Goal: Transaction & Acquisition: Obtain resource

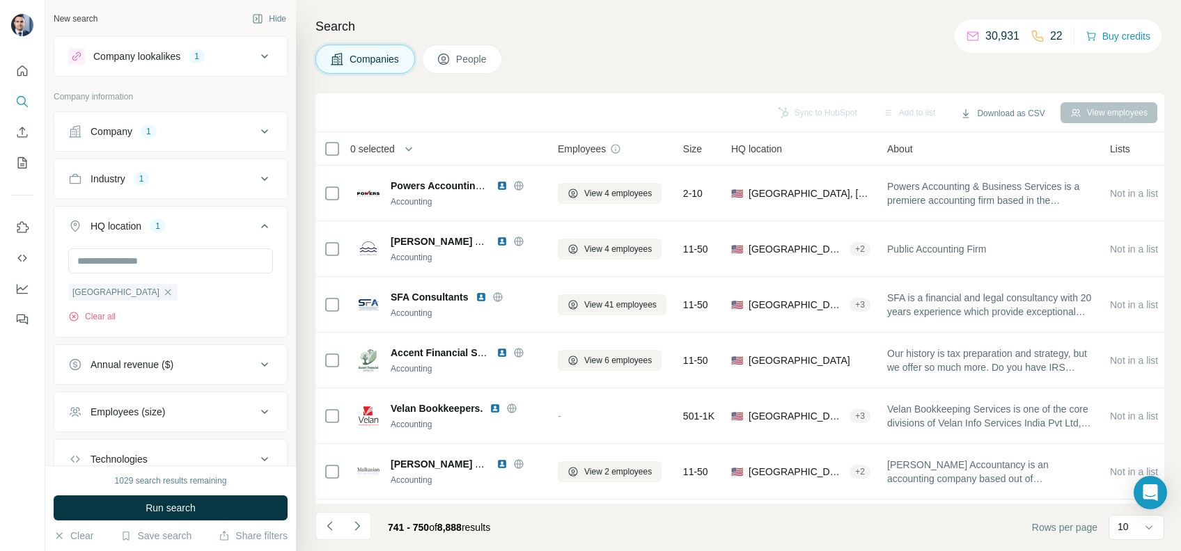
scroll to position [228, 0]
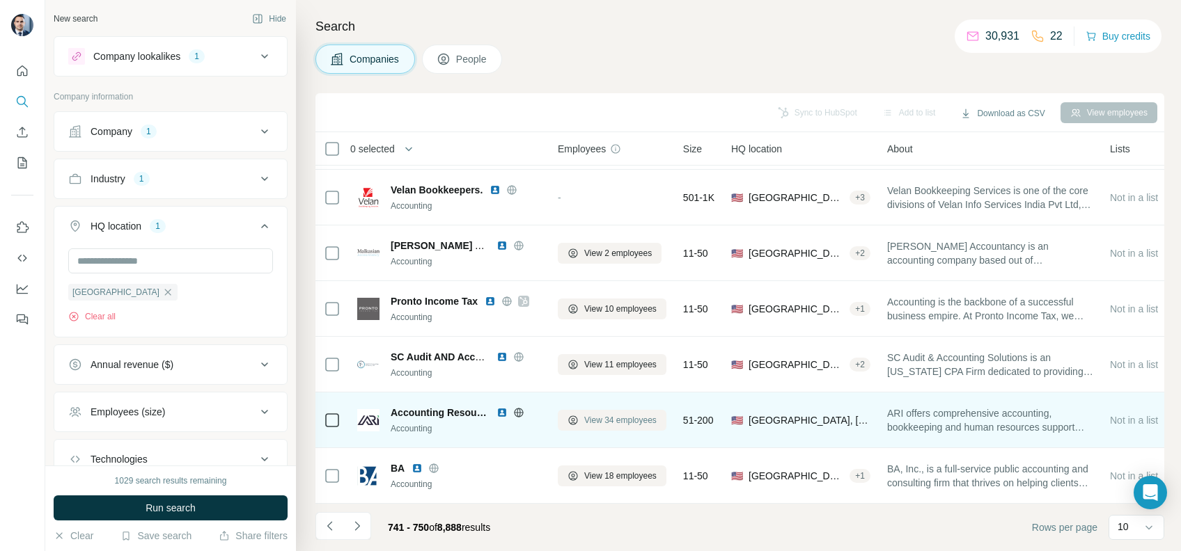
click at [634, 414] on span "View 34 employees" at bounding box center [620, 420] width 72 height 13
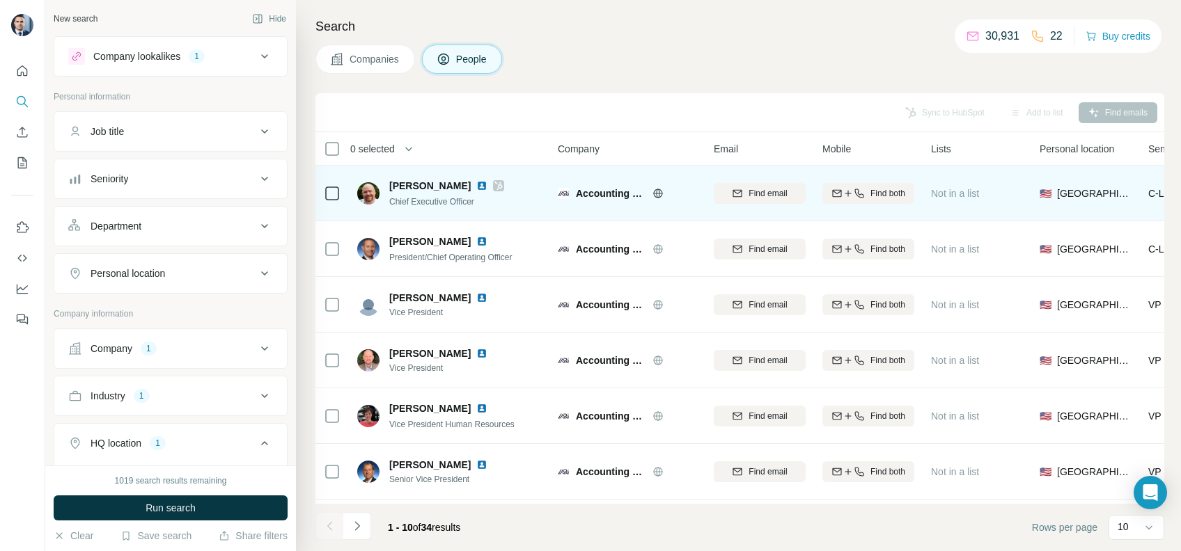
click at [659, 197] on icon at bounding box center [657, 193] width 11 height 11
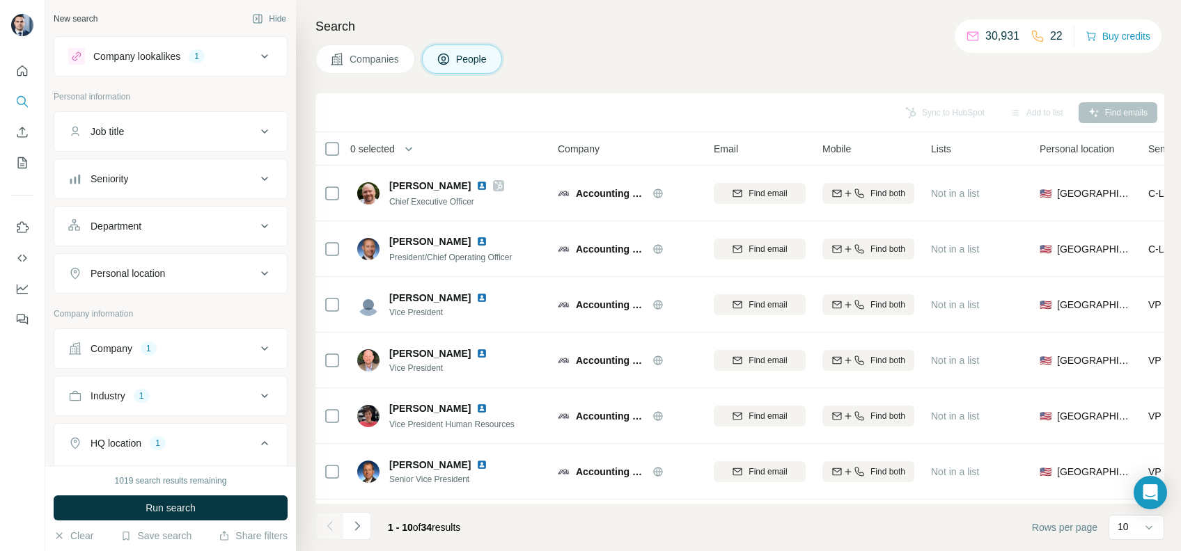
click at [384, 70] on button "Companies" at bounding box center [365, 59] width 100 height 29
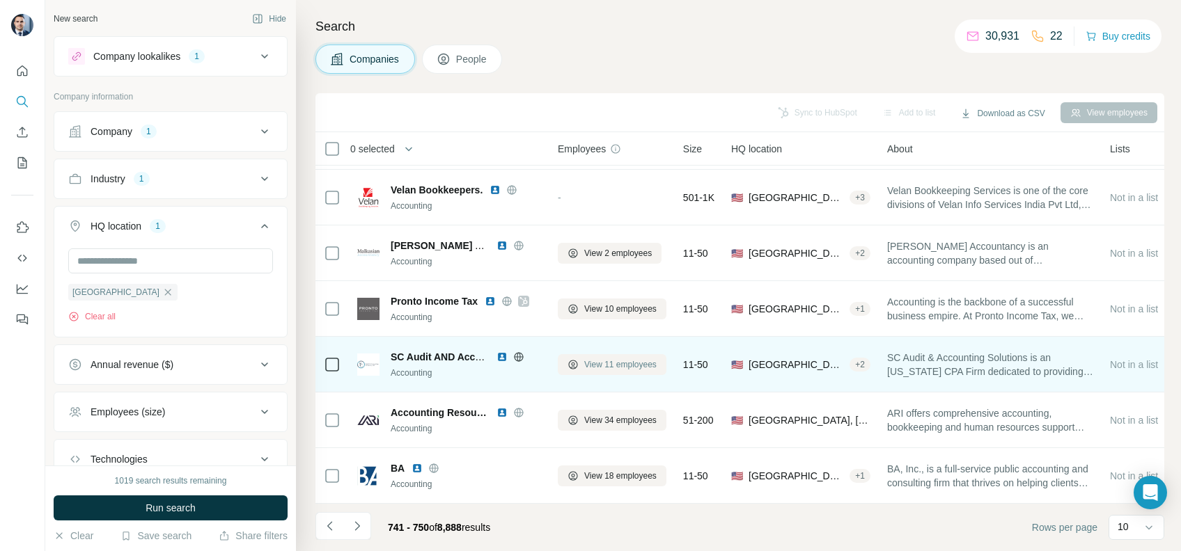
scroll to position [228, 0]
click at [604, 358] on span "View 11 employees" at bounding box center [620, 364] width 72 height 13
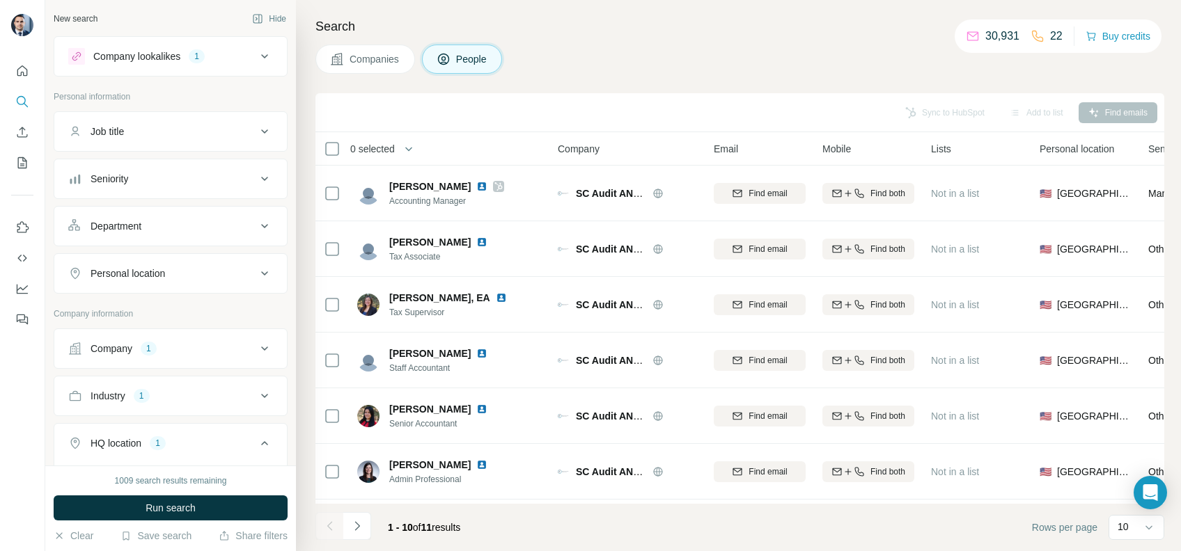
click at [358, 528] on icon "Navigate to next page" at bounding box center [357, 526] width 14 height 14
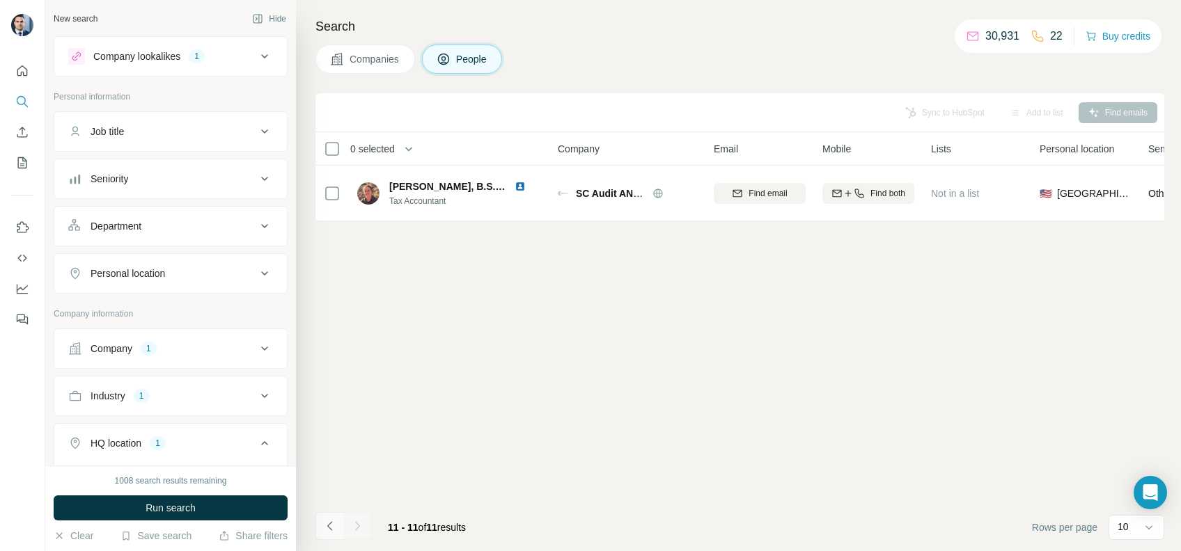
click at [336, 521] on button "Navigate to previous page" at bounding box center [329, 526] width 28 height 28
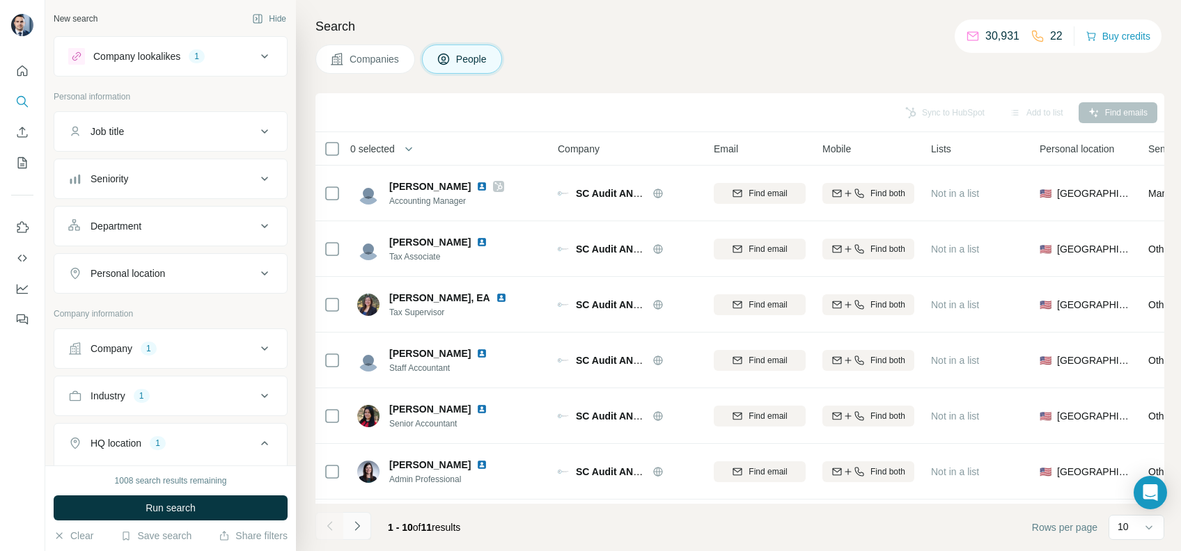
click at [360, 528] on icon "Navigate to next page" at bounding box center [357, 526] width 14 height 14
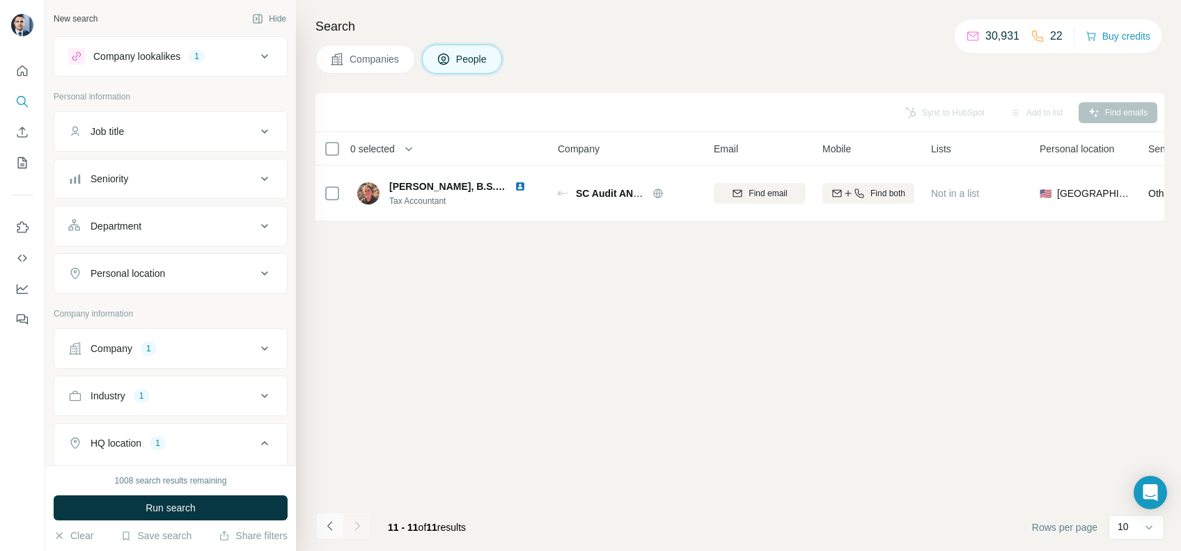
click at [323, 535] on button "Navigate to previous page" at bounding box center [329, 526] width 28 height 28
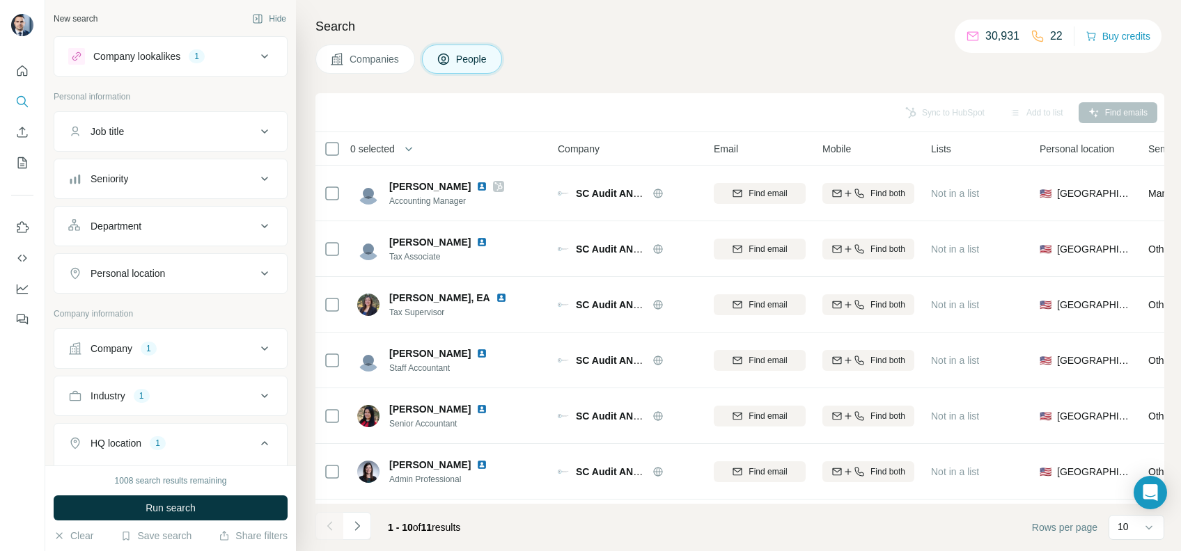
click at [380, 67] on button "Companies" at bounding box center [365, 59] width 100 height 29
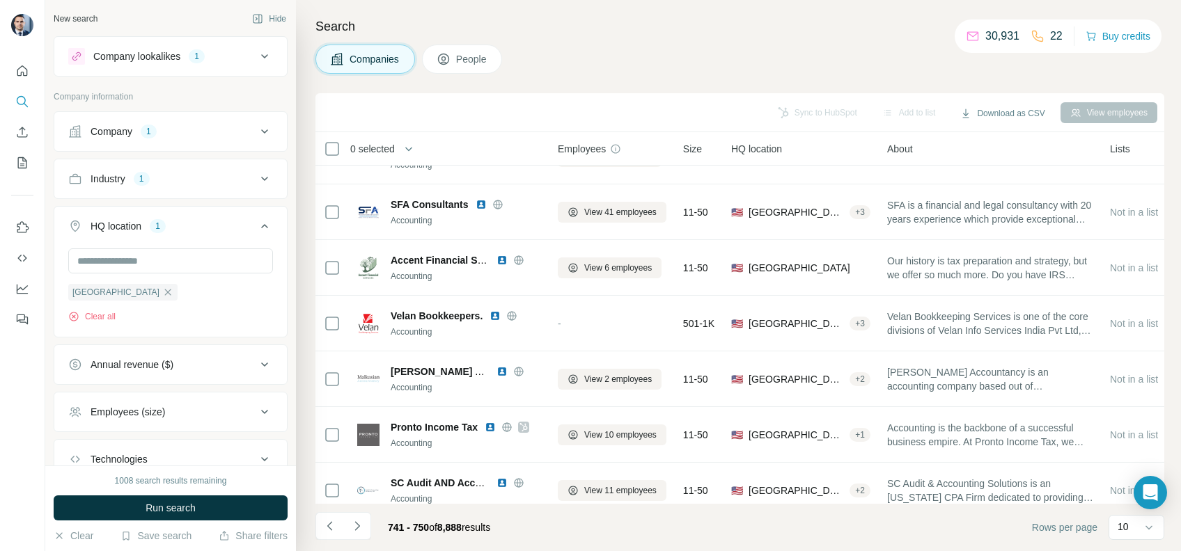
scroll to position [228, 0]
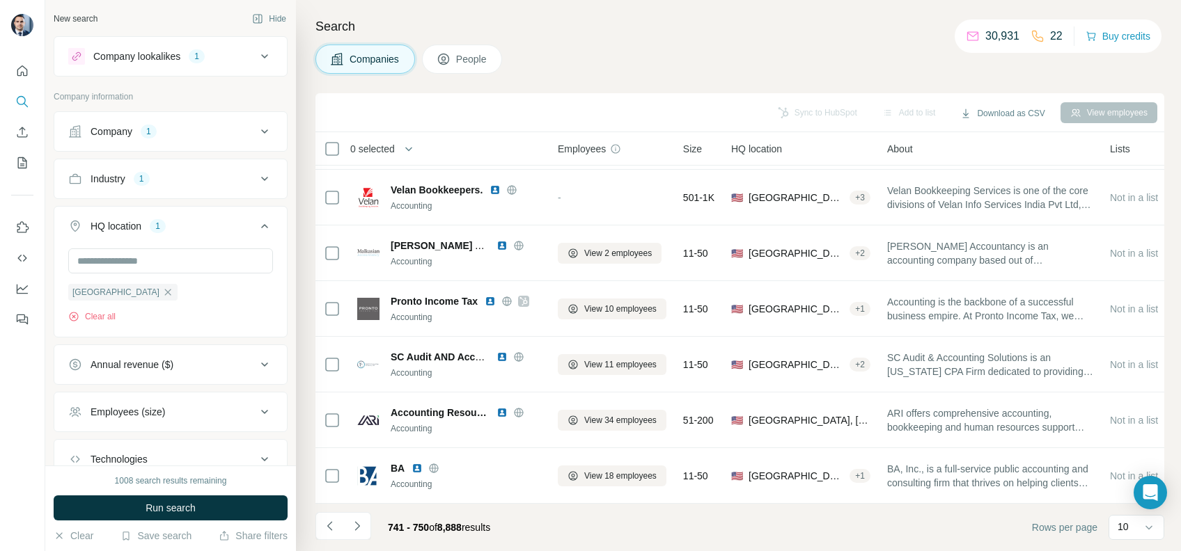
drag, startPoint x: 344, startPoint y: 549, endPoint x: 345, endPoint y: 542, distance: 7.7
click at [344, 548] on footer "741 - 750 of 8,888 results Rows per page 10" at bounding box center [739, 527] width 848 height 47
click at [352, 525] on icon "Navigate to next page" at bounding box center [357, 526] width 14 height 14
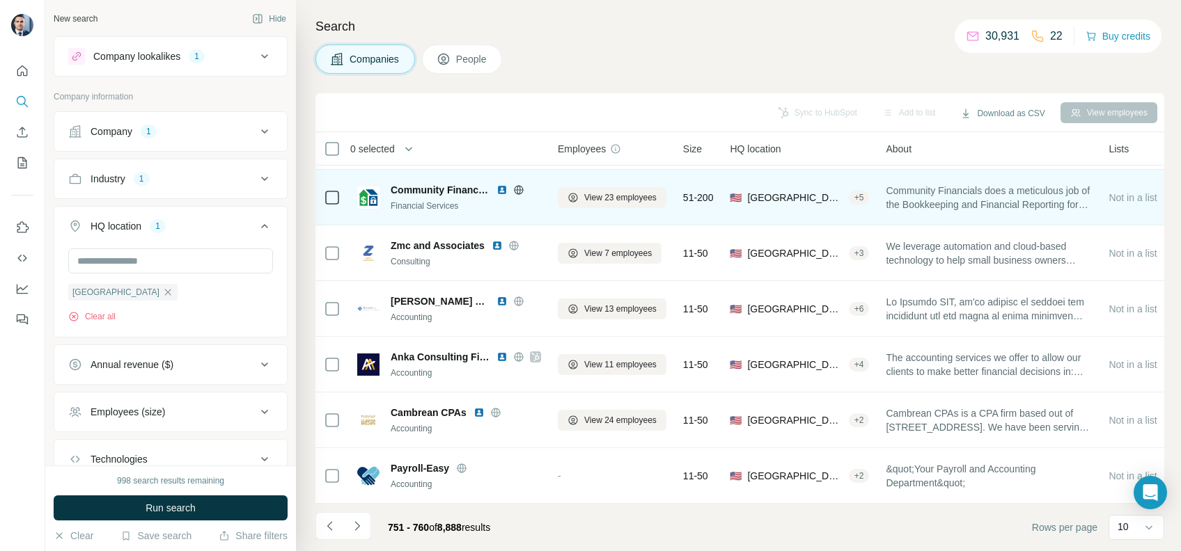
scroll to position [0, 0]
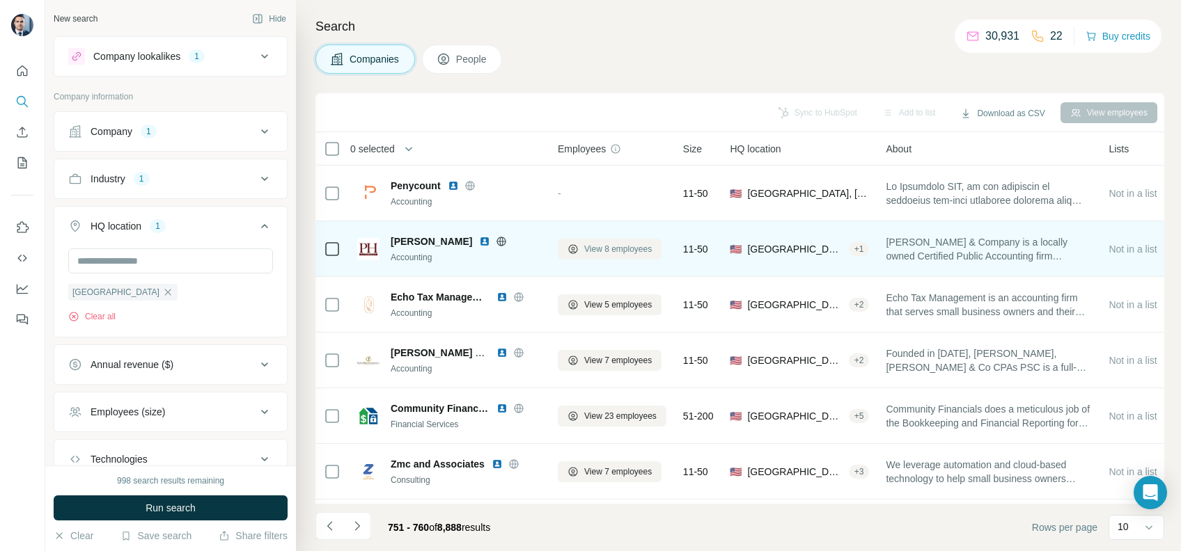
click at [624, 243] on span "View 8 employees" at bounding box center [618, 249] width 68 height 13
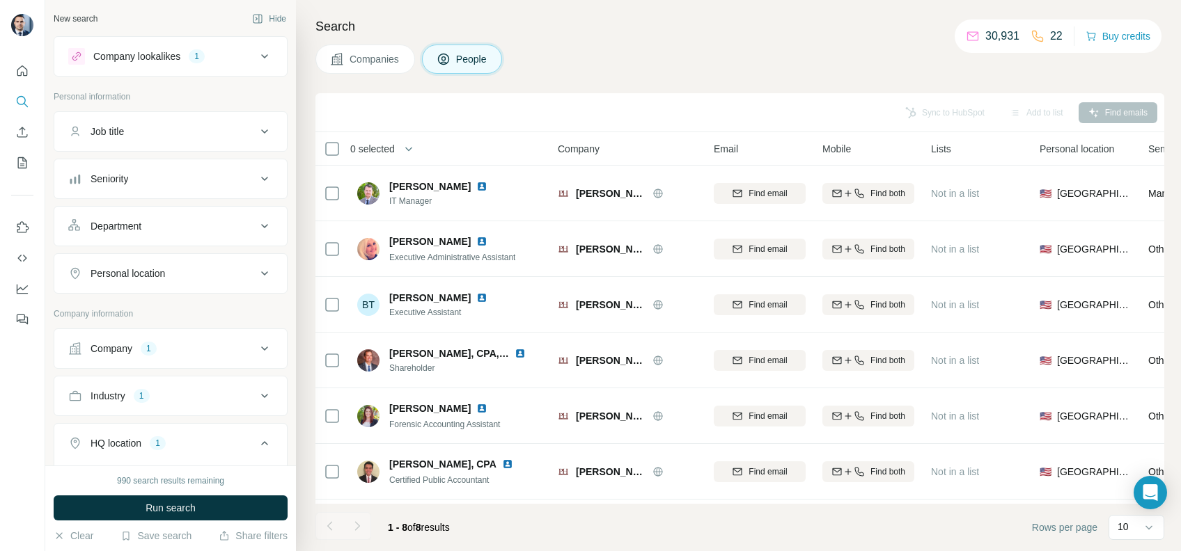
click at [400, 61] on span "Companies" at bounding box center [374, 59] width 51 height 14
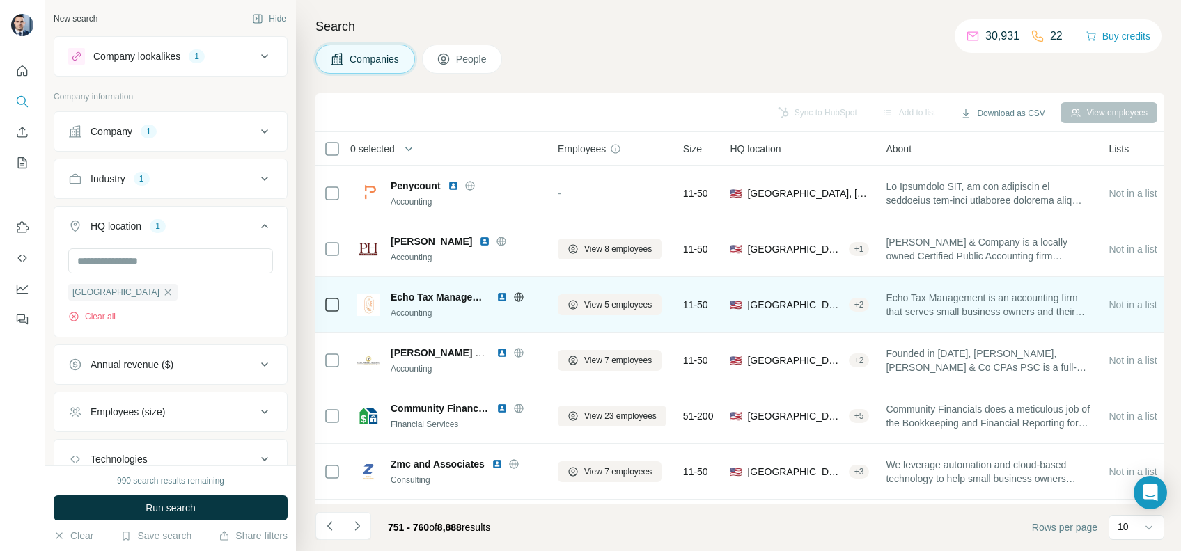
scroll to position [93, 0]
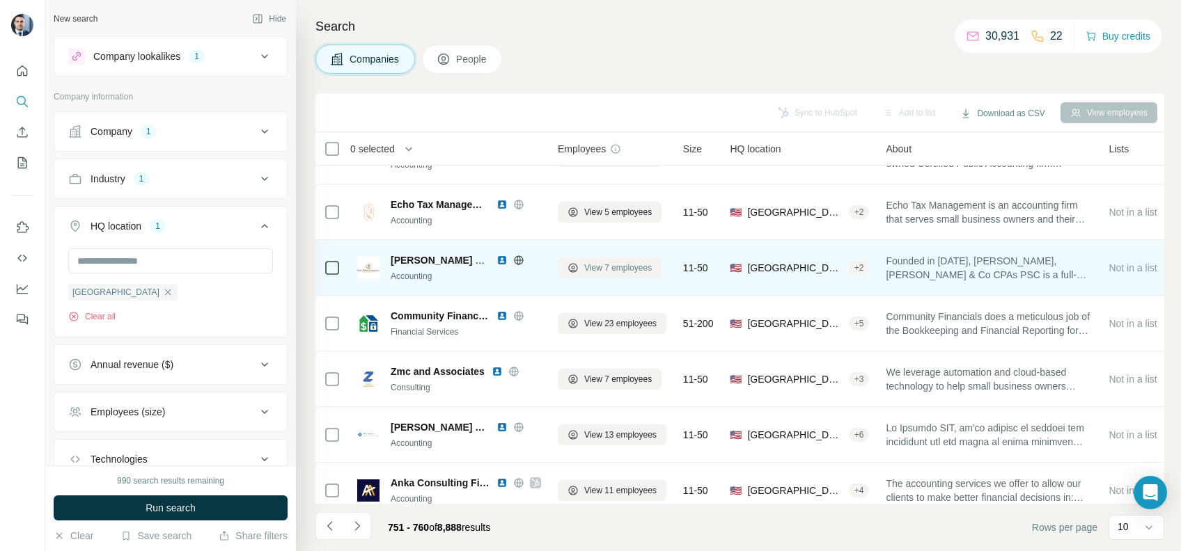
click at [601, 273] on span "View 7 employees" at bounding box center [618, 268] width 68 height 13
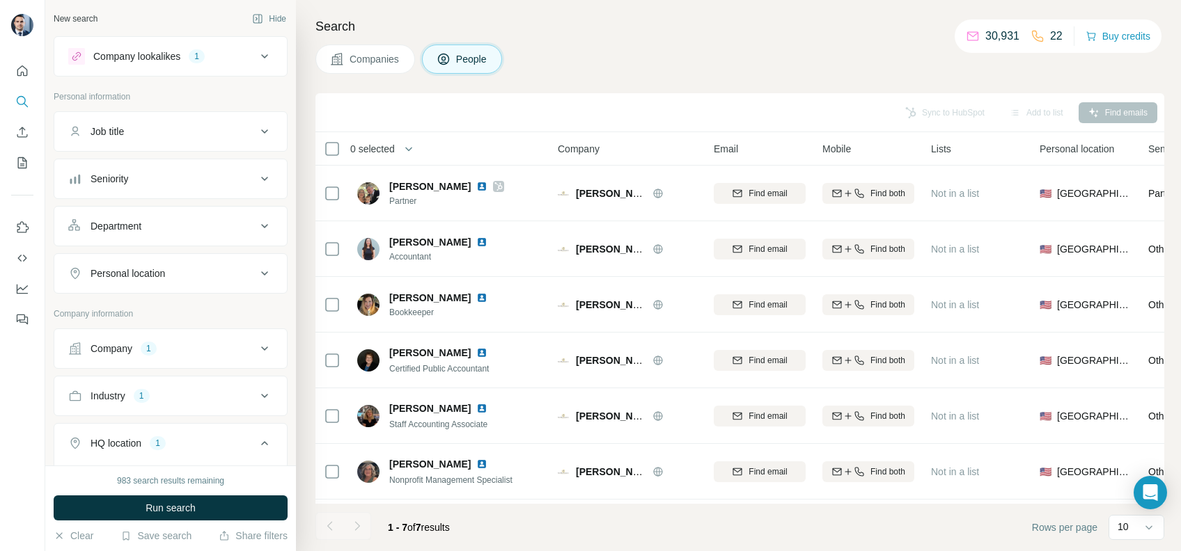
click at [379, 70] on button "Companies" at bounding box center [365, 59] width 100 height 29
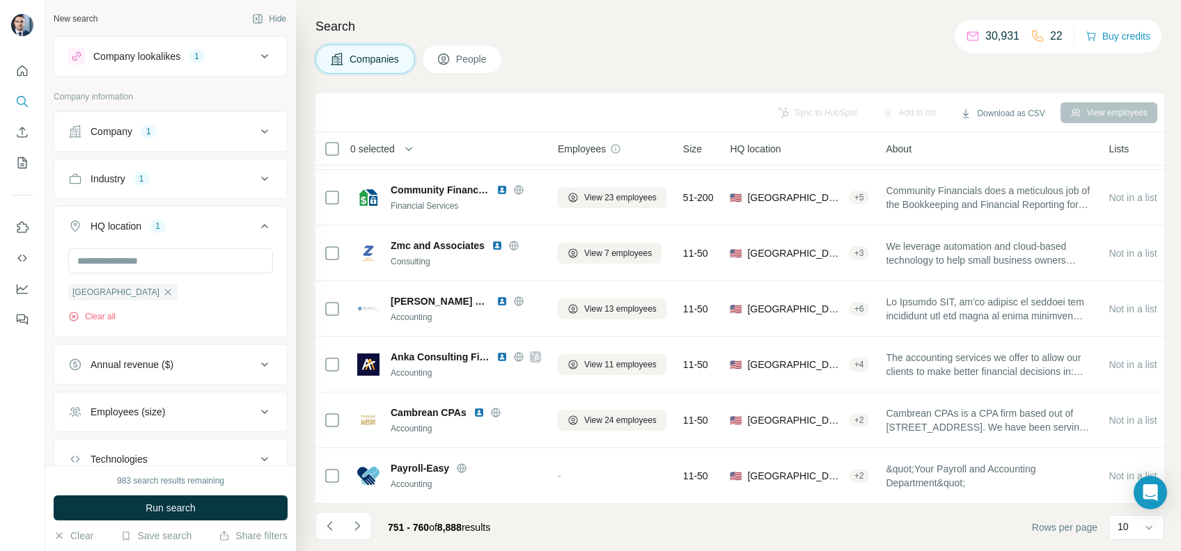
scroll to position [228, 0]
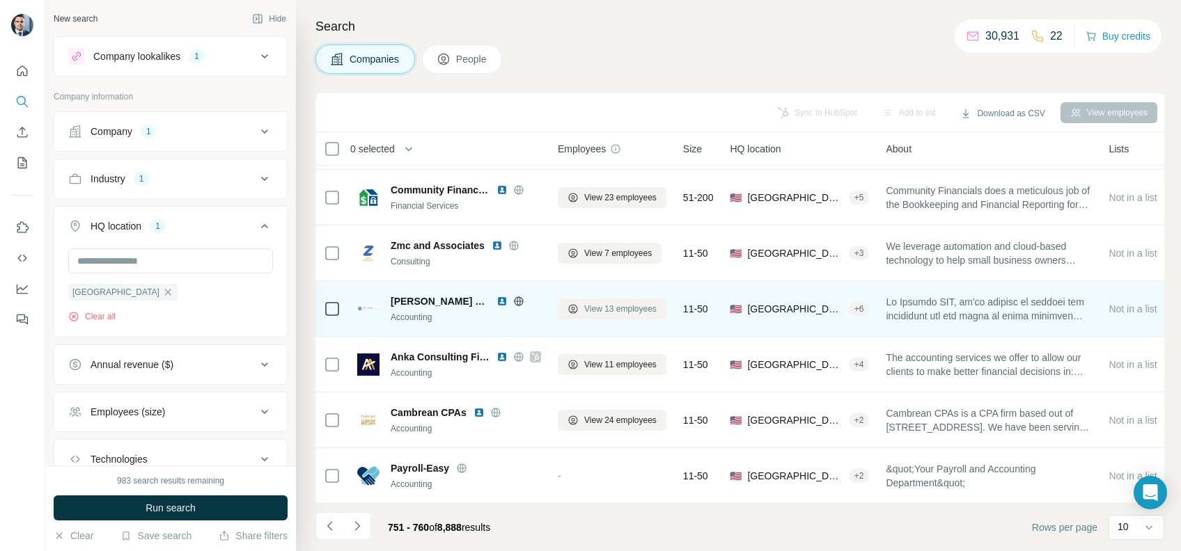
click at [587, 303] on span "View 13 employees" at bounding box center [620, 309] width 72 height 13
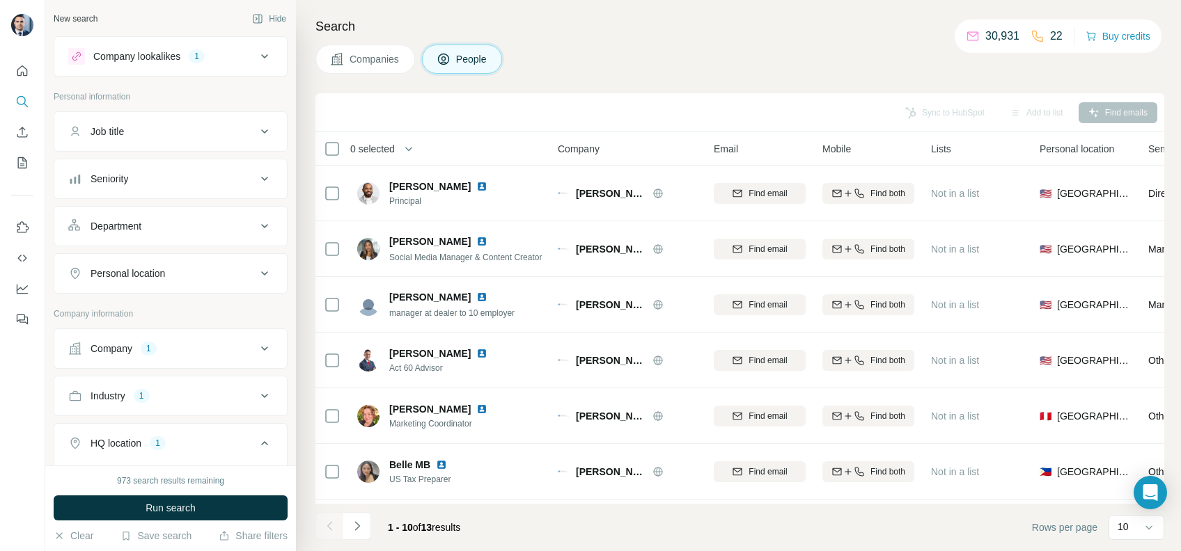
click at [385, 54] on span "Companies" at bounding box center [374, 59] width 51 height 14
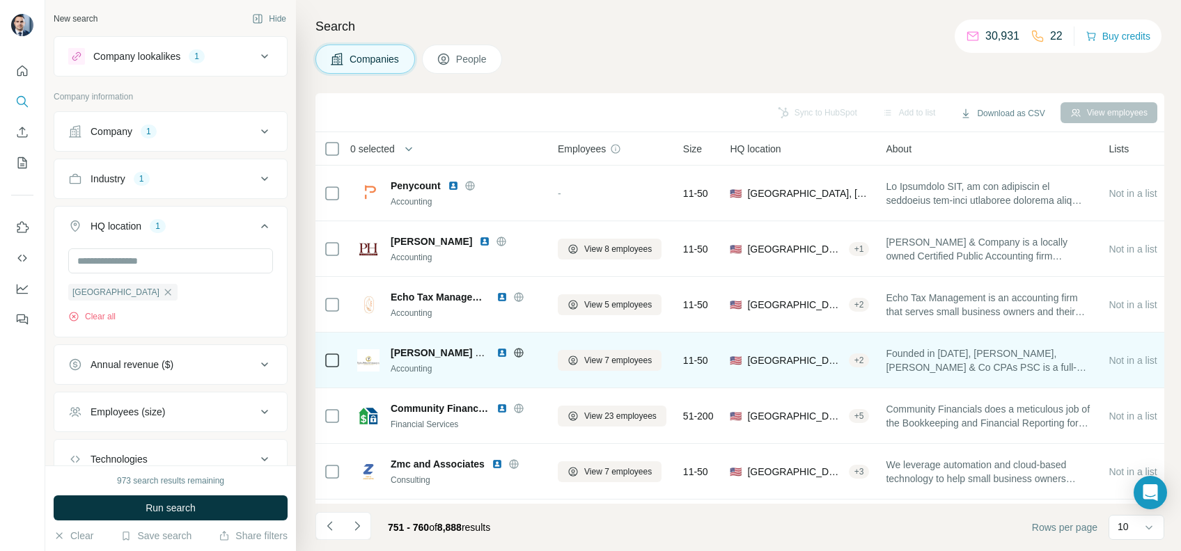
scroll to position [228, 0]
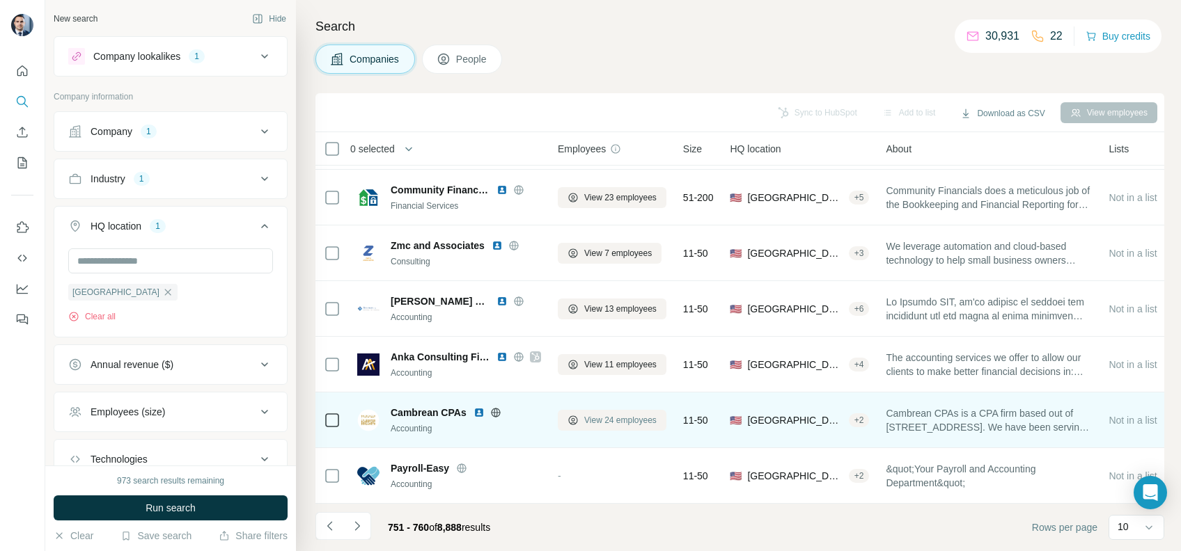
click at [613, 410] on button "View 24 employees" at bounding box center [612, 420] width 109 height 21
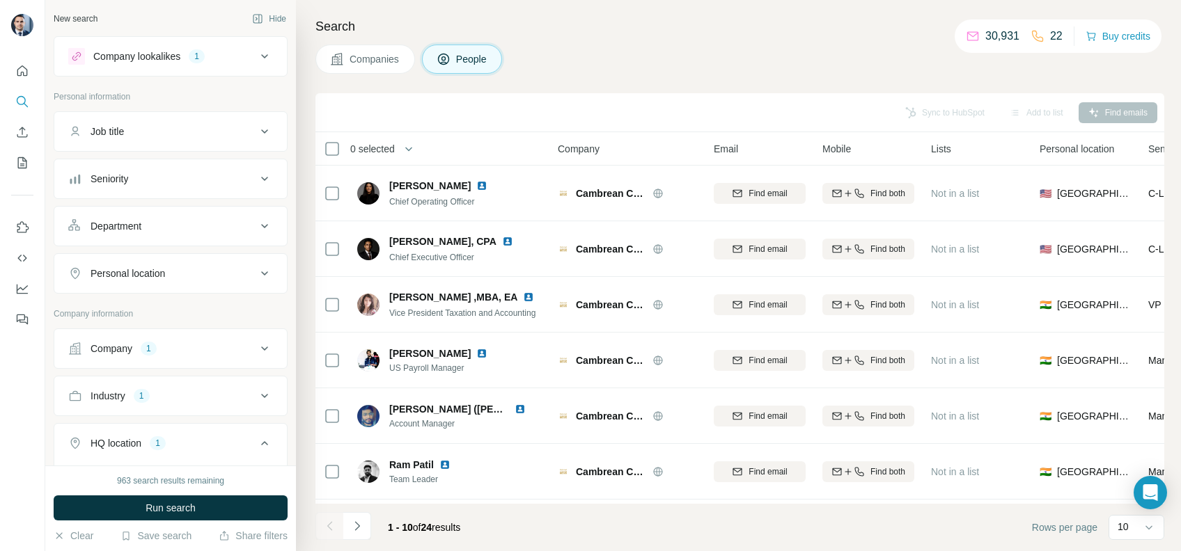
click at [372, 53] on span "Companies" at bounding box center [374, 59] width 51 height 14
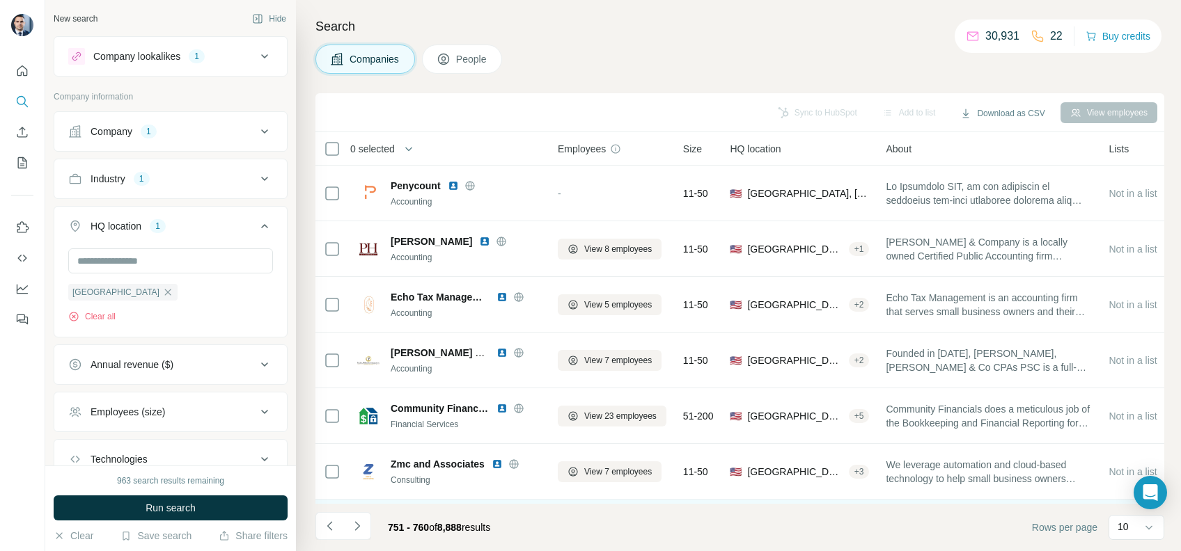
scroll to position [228, 0]
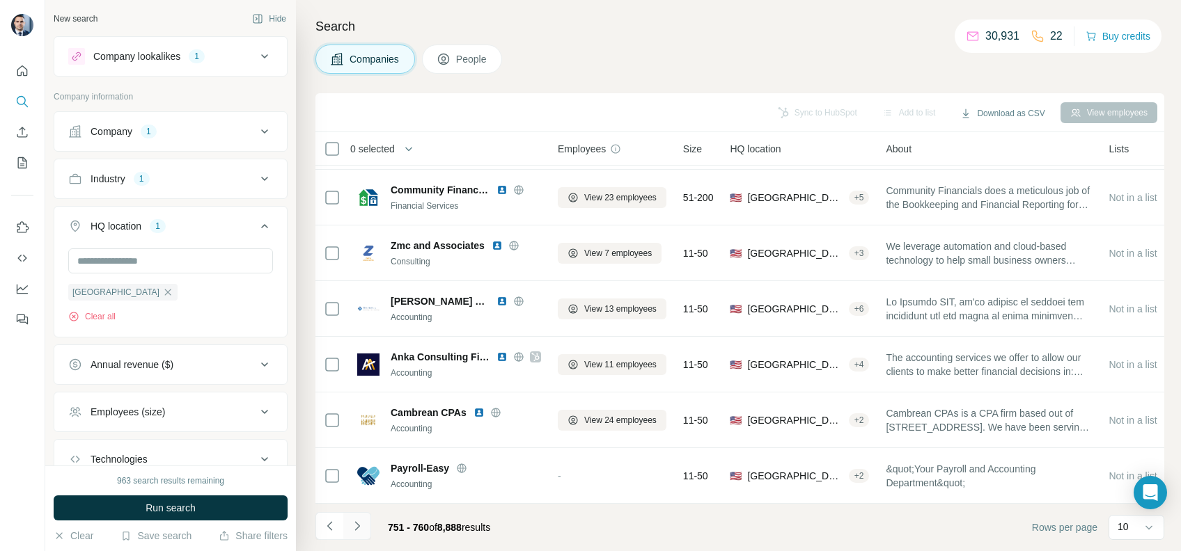
click at [358, 535] on button "Navigate to next page" at bounding box center [357, 526] width 28 height 28
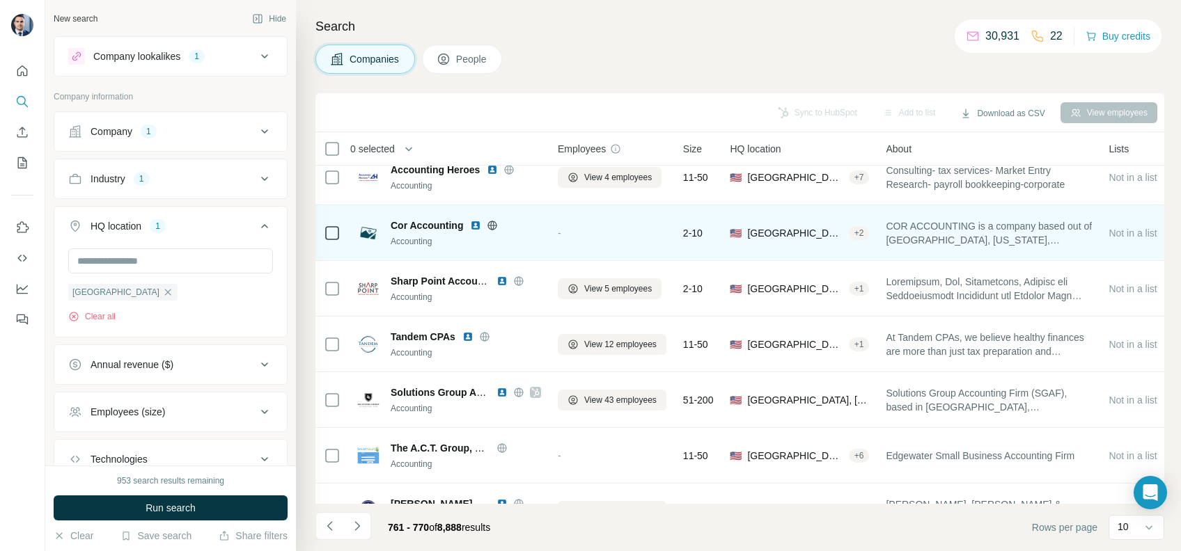
scroll to position [0, 0]
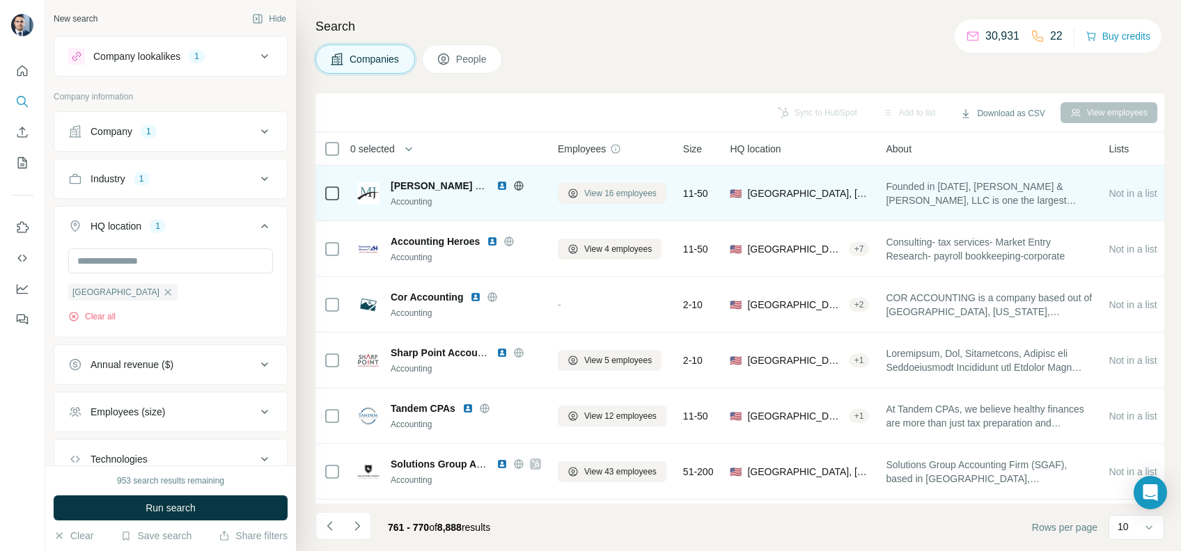
click at [613, 195] on span "View 16 employees" at bounding box center [620, 193] width 72 height 13
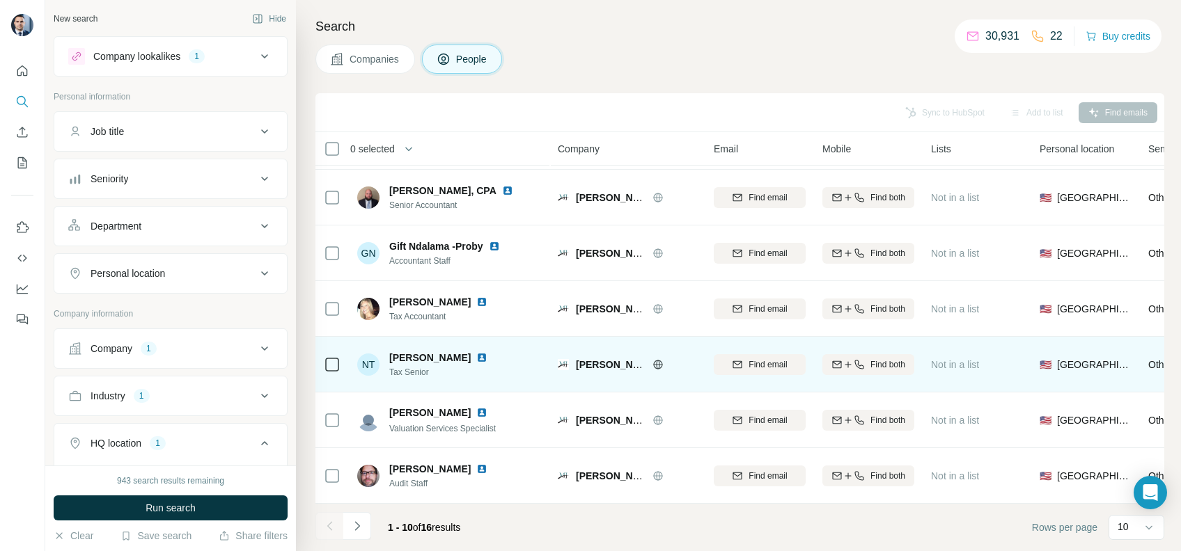
scroll to position [134, 0]
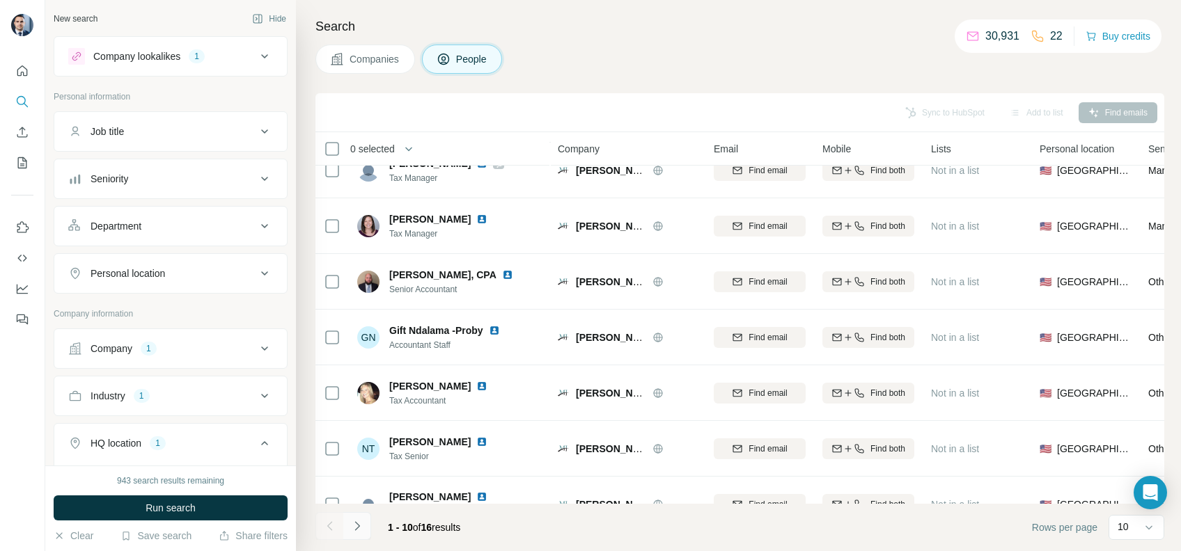
click at [358, 532] on icon "Navigate to next page" at bounding box center [357, 526] width 14 height 14
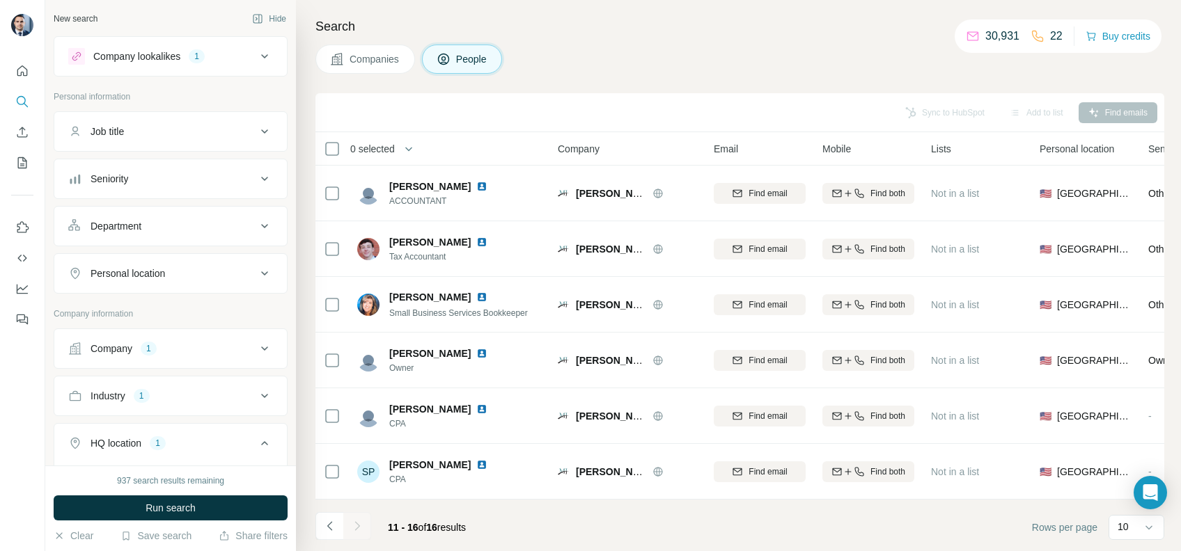
scroll to position [0, 0]
click at [323, 526] on icon "Navigate to previous page" at bounding box center [330, 526] width 14 height 14
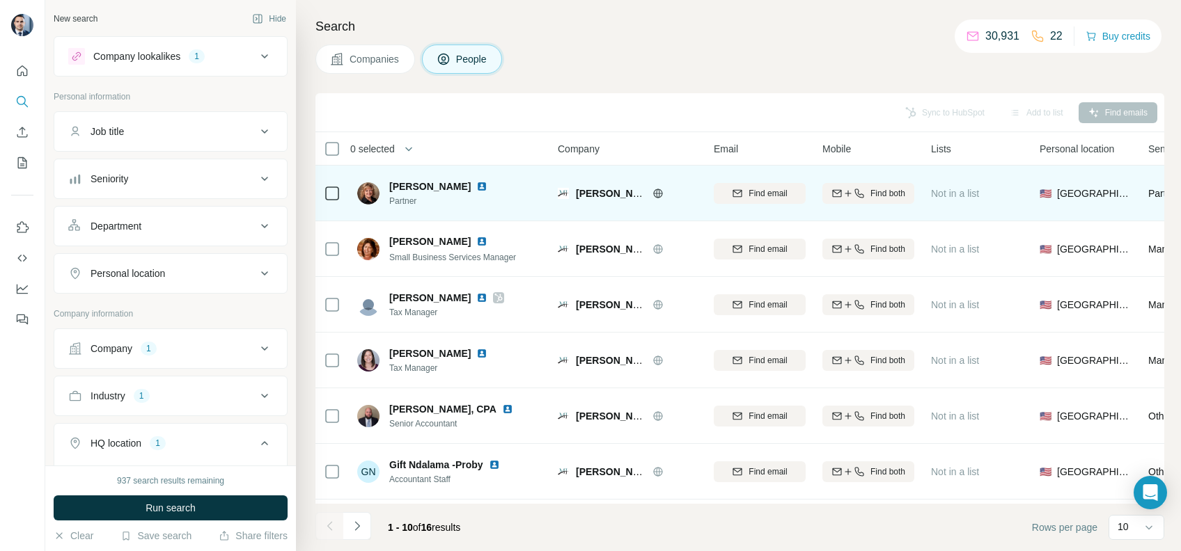
click at [654, 196] on icon at bounding box center [657, 193] width 11 height 11
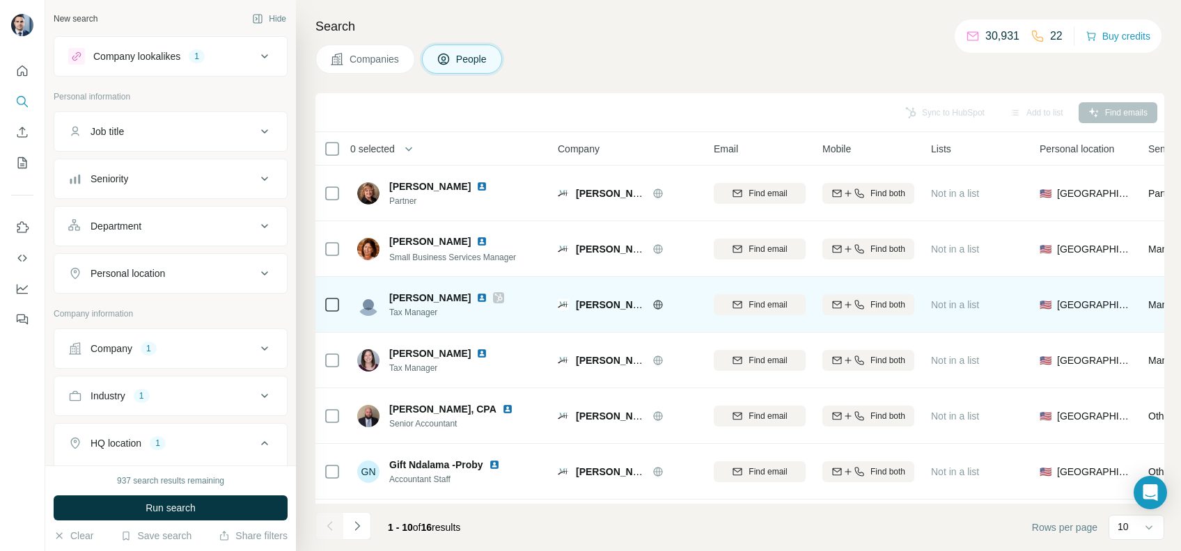
click at [494, 294] on icon at bounding box center [498, 297] width 8 height 11
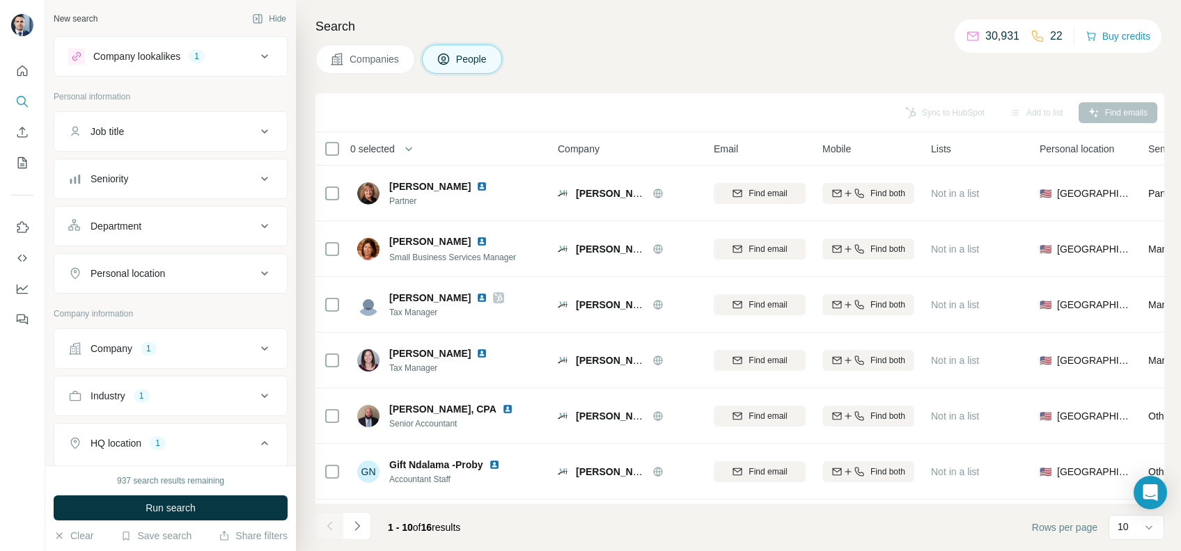
click at [356, 57] on span "Companies" at bounding box center [374, 59] width 51 height 14
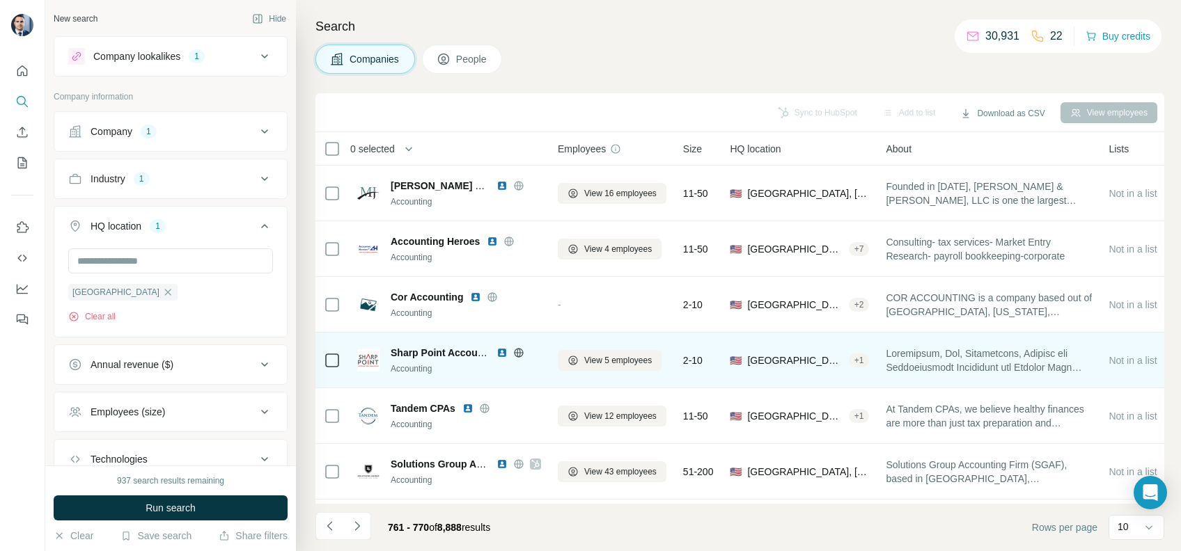
scroll to position [93, 0]
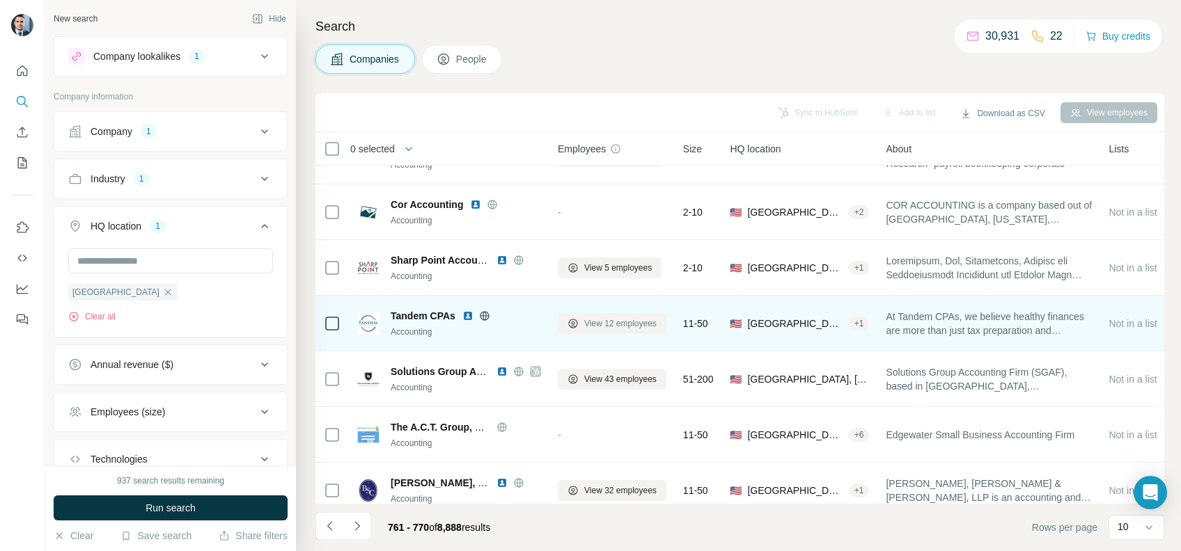
click at [599, 330] on button "View 12 employees" at bounding box center [612, 323] width 109 height 21
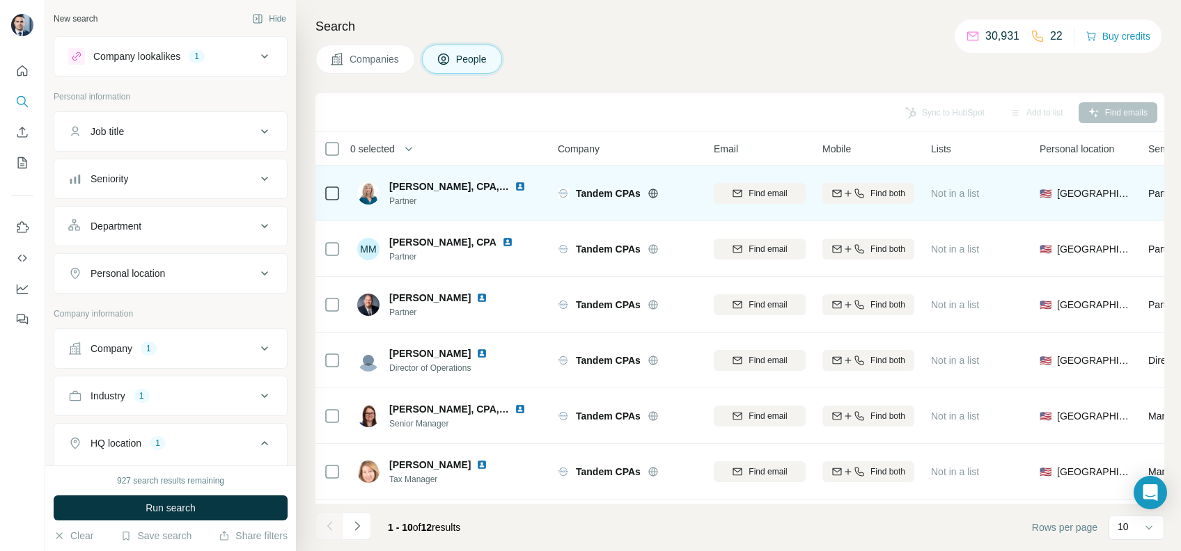
click at [656, 193] on icon at bounding box center [652, 193] width 9 height 1
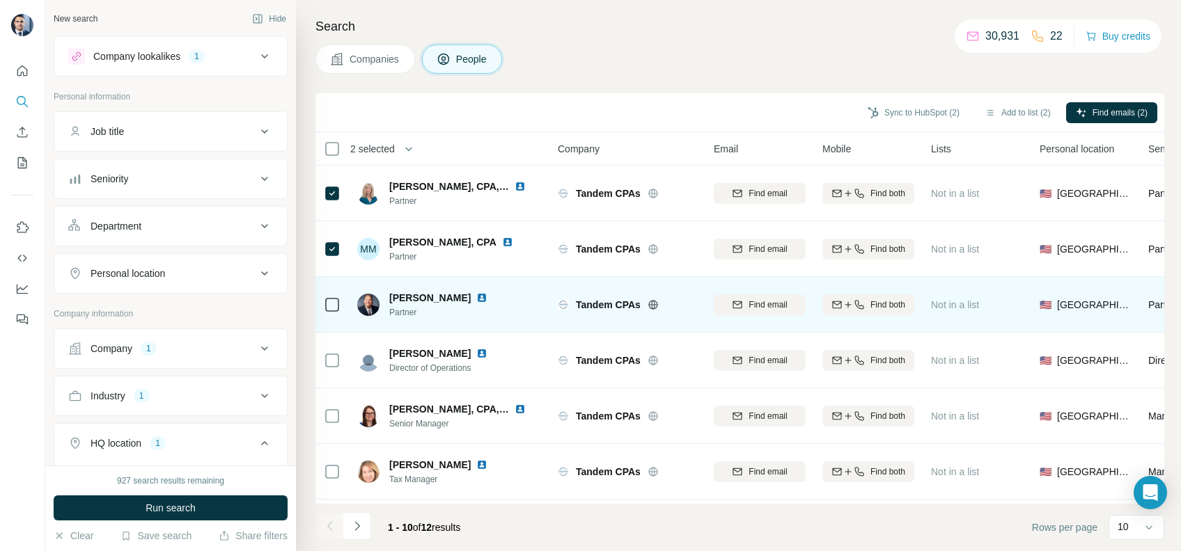
click at [324, 306] on icon at bounding box center [332, 305] width 17 height 17
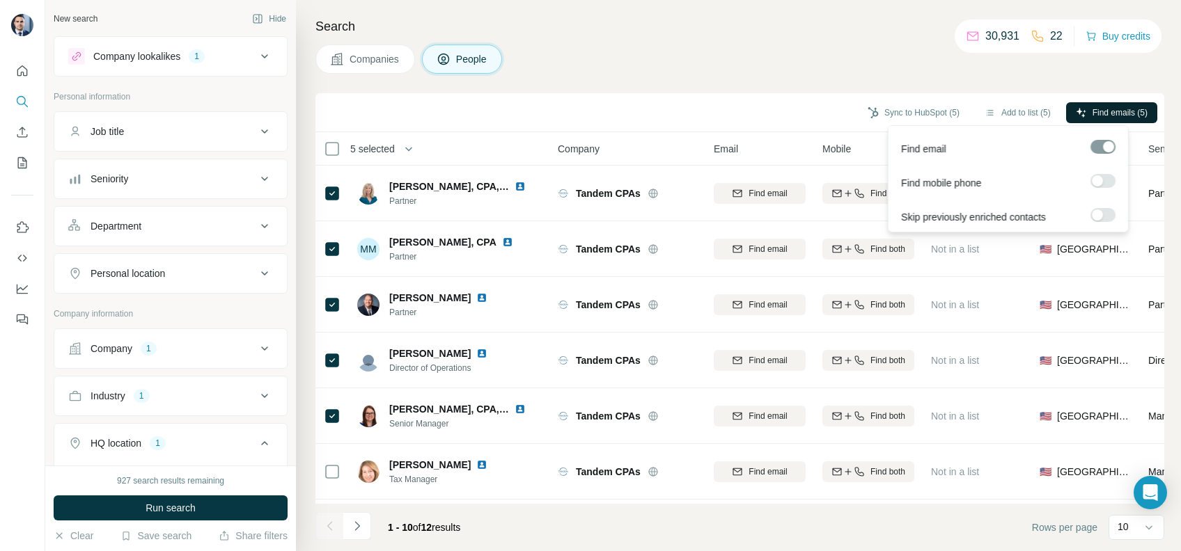
click at [1112, 106] on span "Find emails (5)" at bounding box center [1119, 112] width 55 height 13
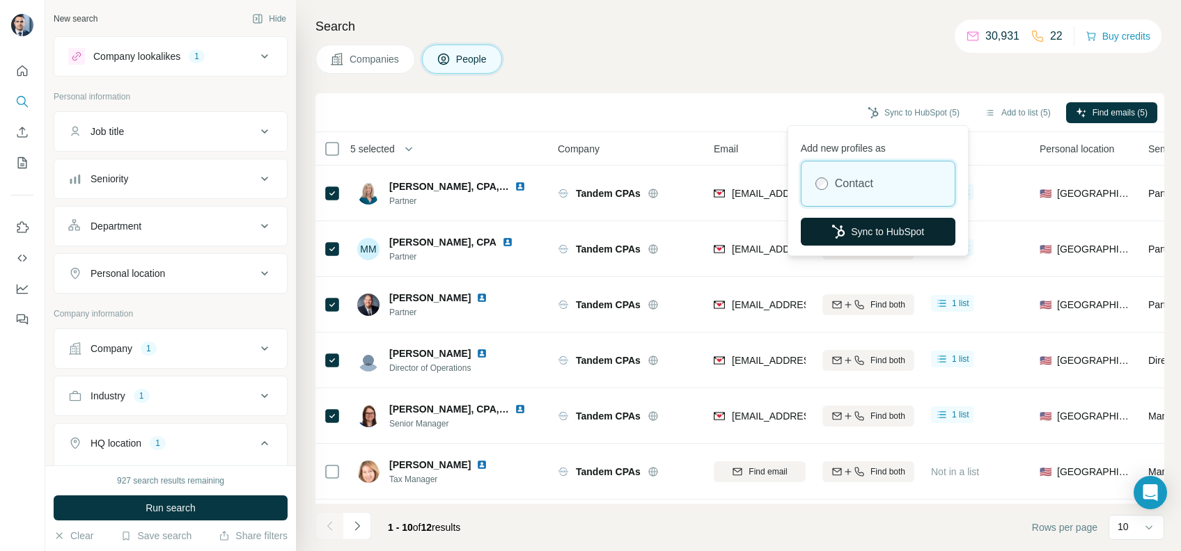
click at [892, 221] on button "Sync to HubSpot" at bounding box center [877, 232] width 155 height 28
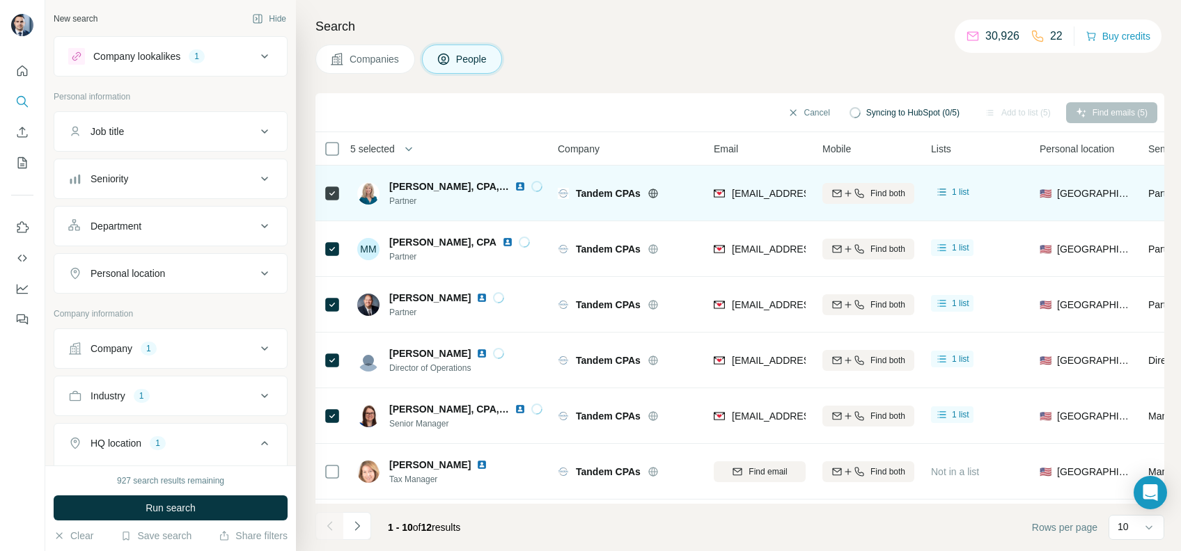
click at [752, 187] on span "[EMAIL_ADDRESS][DOMAIN_NAME]" at bounding box center [809, 194] width 154 height 14
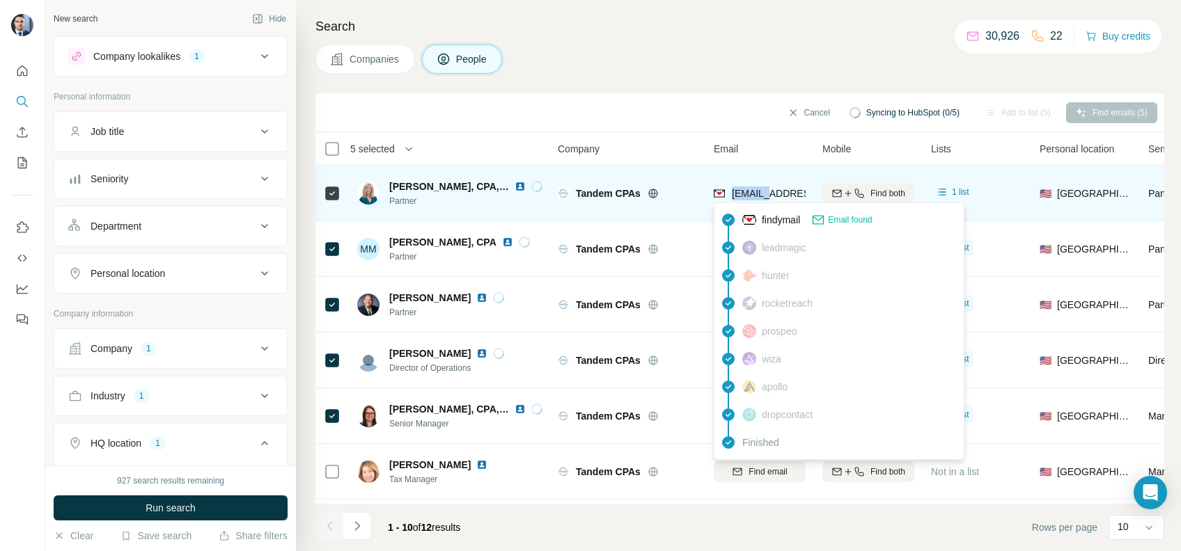
click at [752, 187] on span "[EMAIL_ADDRESS][DOMAIN_NAME]" at bounding box center [809, 194] width 154 height 14
copy tr "[EMAIL_ADDRESS][DOMAIN_NAME]"
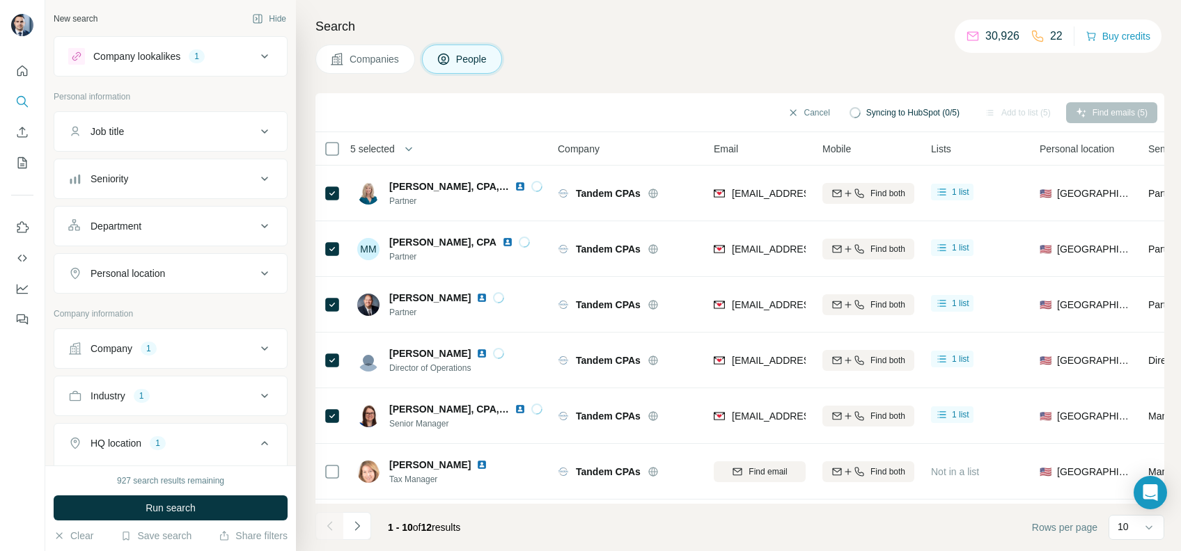
click at [591, 60] on div "Companies People" at bounding box center [739, 59] width 848 height 29
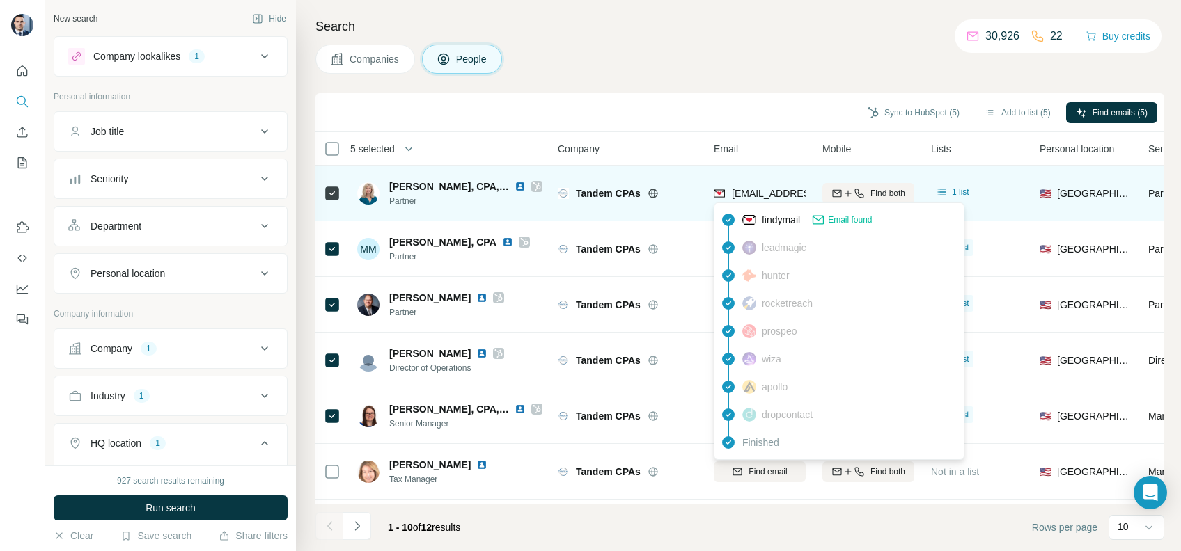
click at [747, 188] on span "[EMAIL_ADDRESS][DOMAIN_NAME]" at bounding box center [814, 193] width 165 height 11
drag, startPoint x: 747, startPoint y: 186, endPoint x: 693, endPoint y: 167, distance: 56.8
click at [747, 187] on span "[EMAIL_ADDRESS][DOMAIN_NAME]" at bounding box center [809, 194] width 154 height 14
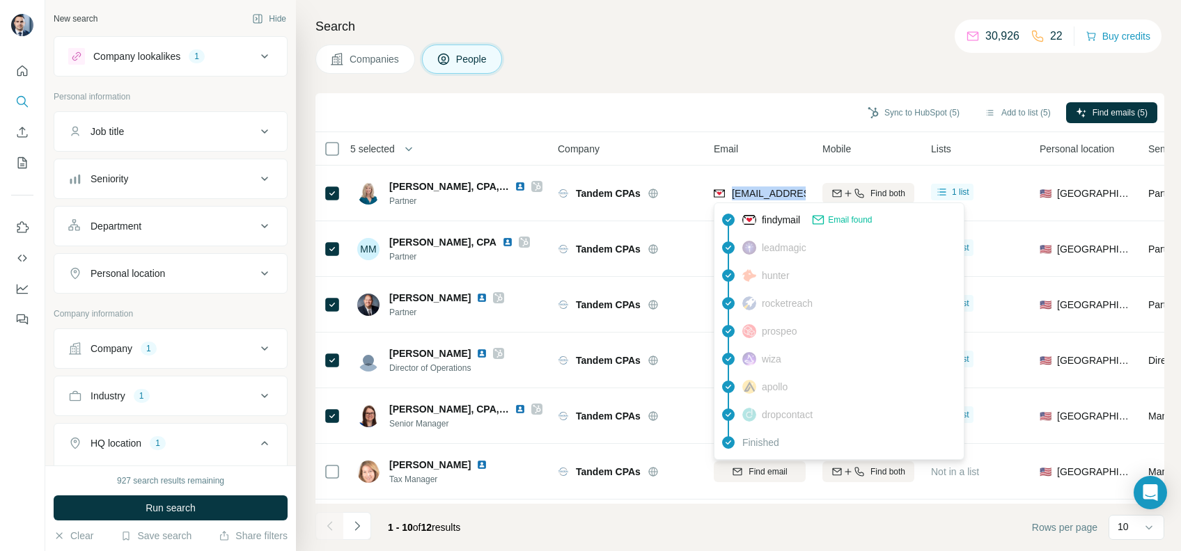
copy tr "[EMAIL_ADDRESS][DOMAIN_NAME]"
click at [645, 91] on div "Search Companies People Sync to HubSpot (5) Add to list (5) Find emails (5) 5 s…" at bounding box center [738, 275] width 885 height 551
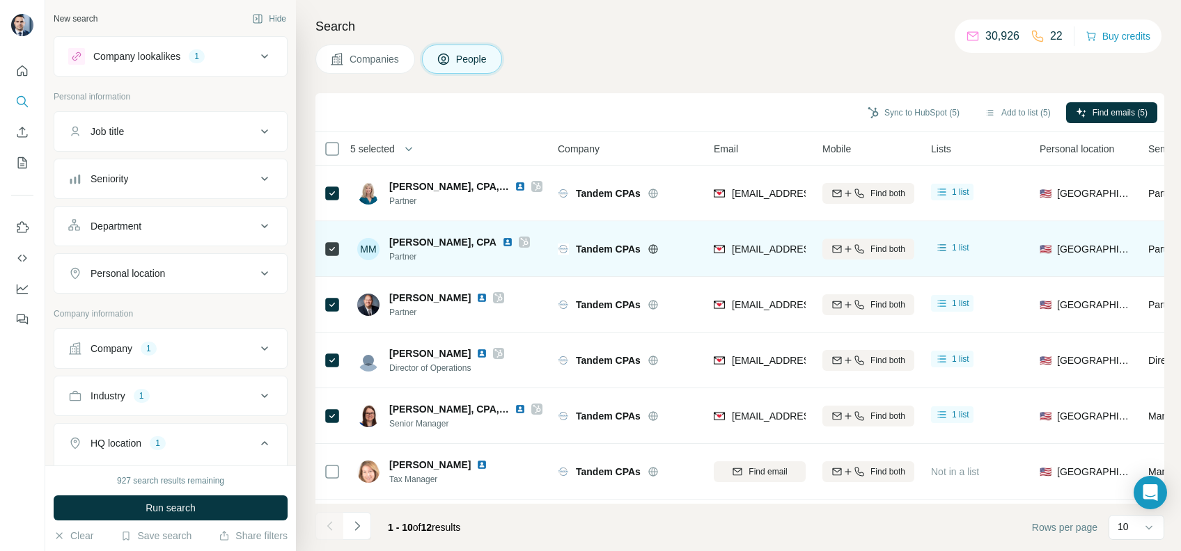
click at [768, 259] on div "[EMAIL_ADDRESS][DOMAIN_NAME]" at bounding box center [759, 249] width 92 height 38
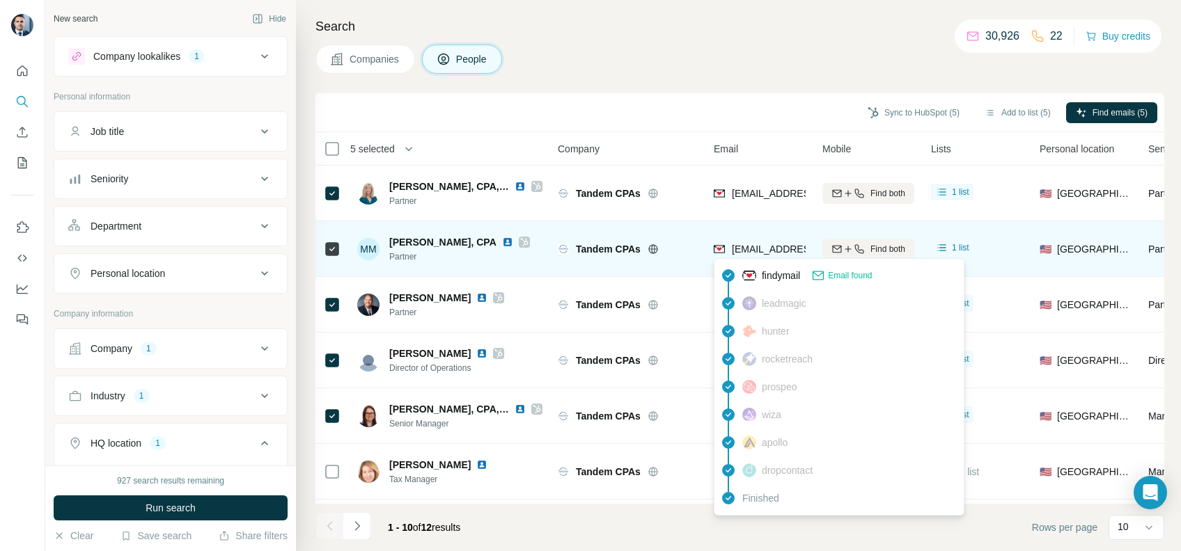
click at [759, 247] on span "[EMAIL_ADDRESS][DOMAIN_NAME]" at bounding box center [814, 249] width 165 height 11
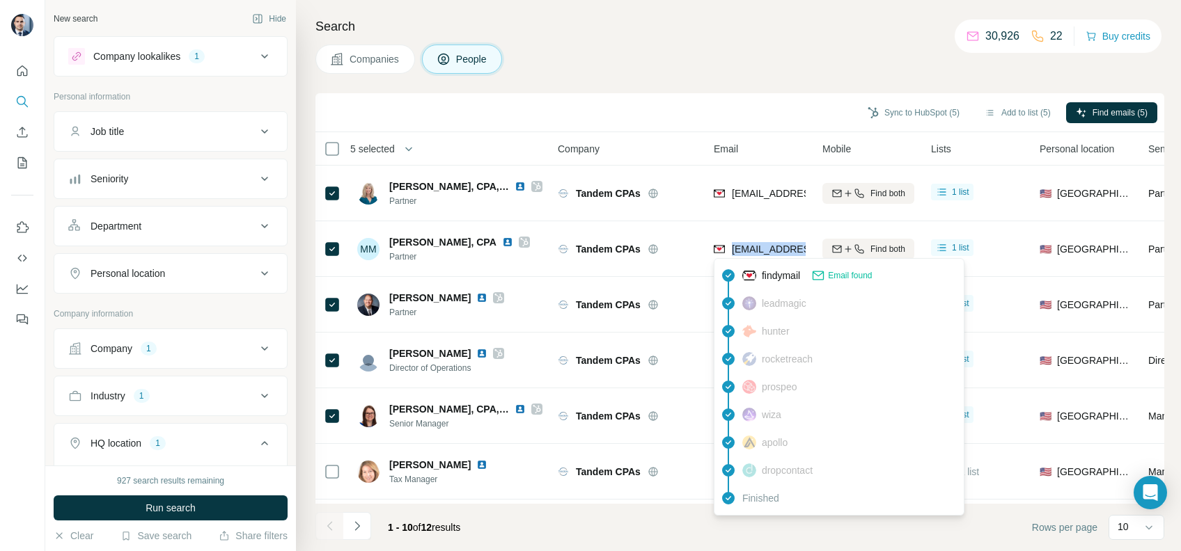
copy tr "[EMAIL_ADDRESS][DOMAIN_NAME]"
click at [716, 67] on div "Companies People" at bounding box center [739, 59] width 848 height 29
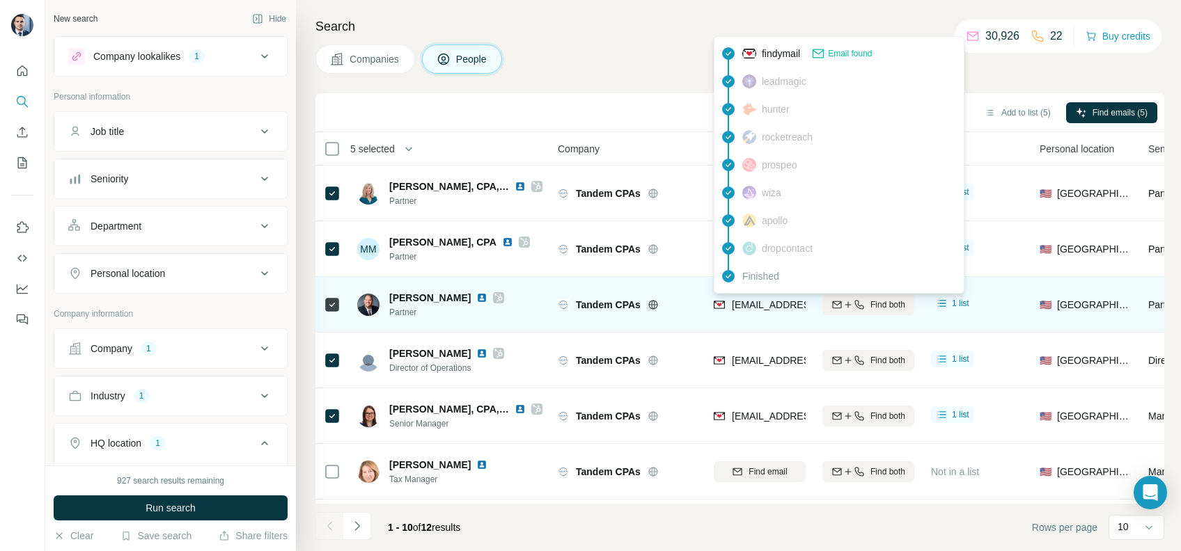
click at [759, 298] on span "[EMAIL_ADDRESS][DOMAIN_NAME]" at bounding box center [809, 305] width 154 height 14
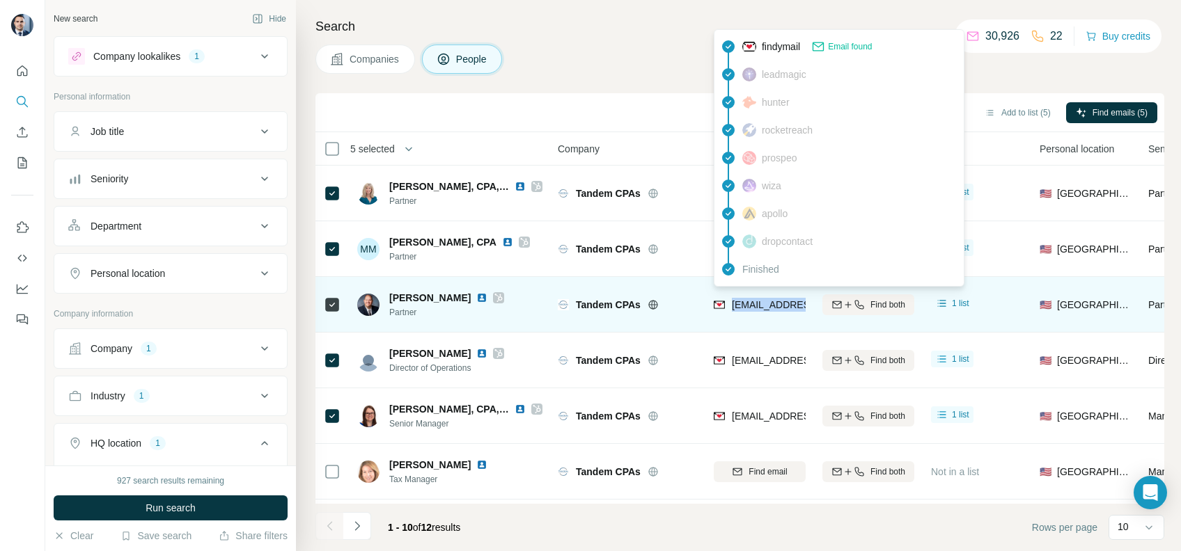
click at [759, 298] on span "[EMAIL_ADDRESS][DOMAIN_NAME]" at bounding box center [809, 305] width 154 height 14
copy tr "[EMAIL_ADDRESS][DOMAIN_NAME]"
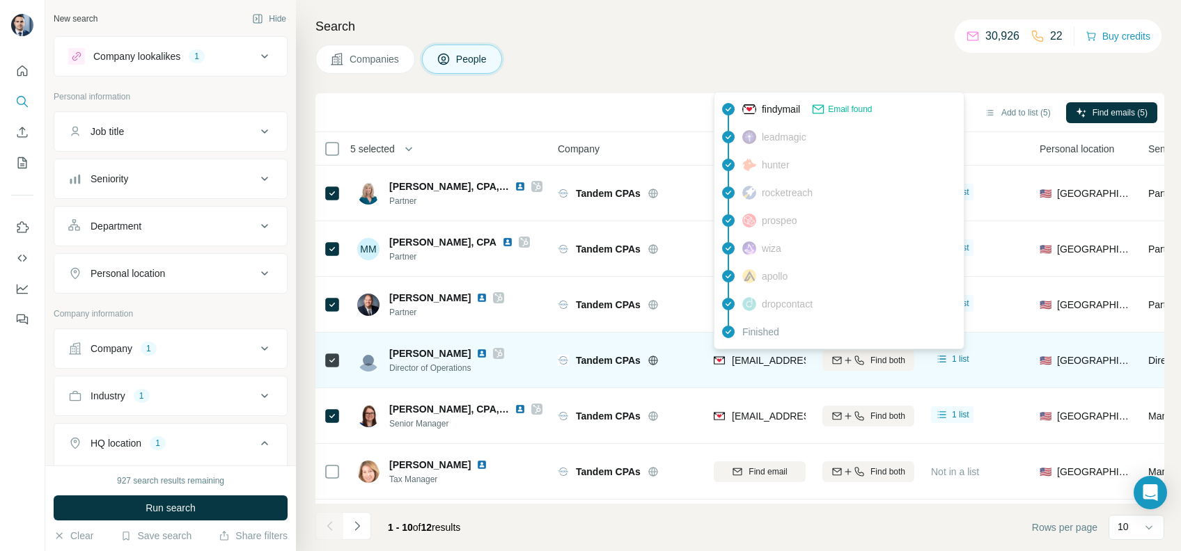
click at [764, 358] on span "[EMAIL_ADDRESS][DOMAIN_NAME]" at bounding box center [814, 360] width 165 height 11
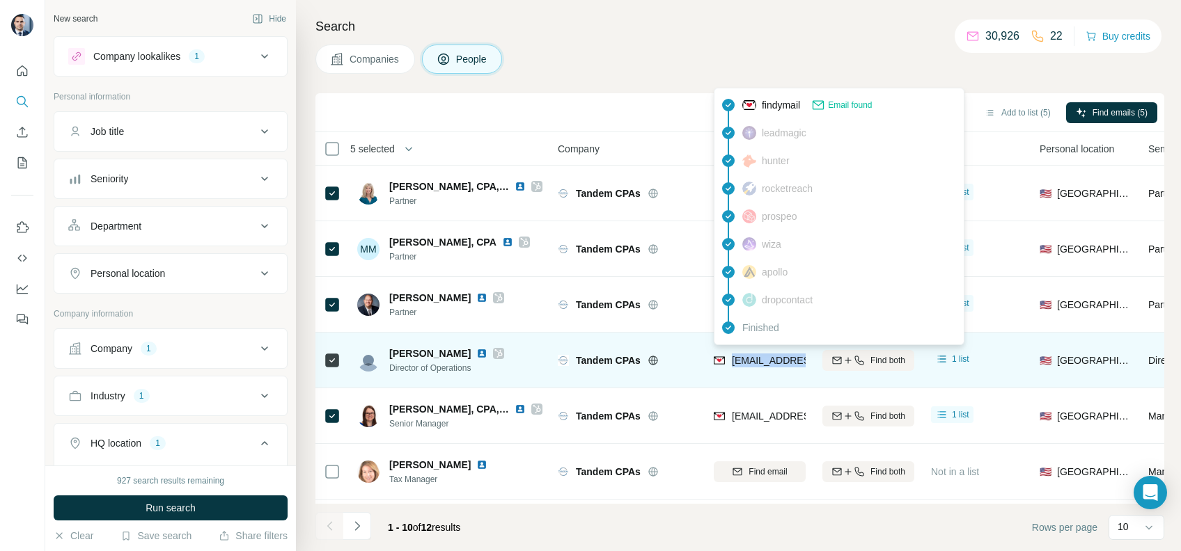
copy tr "[EMAIL_ADDRESS][DOMAIN_NAME]"
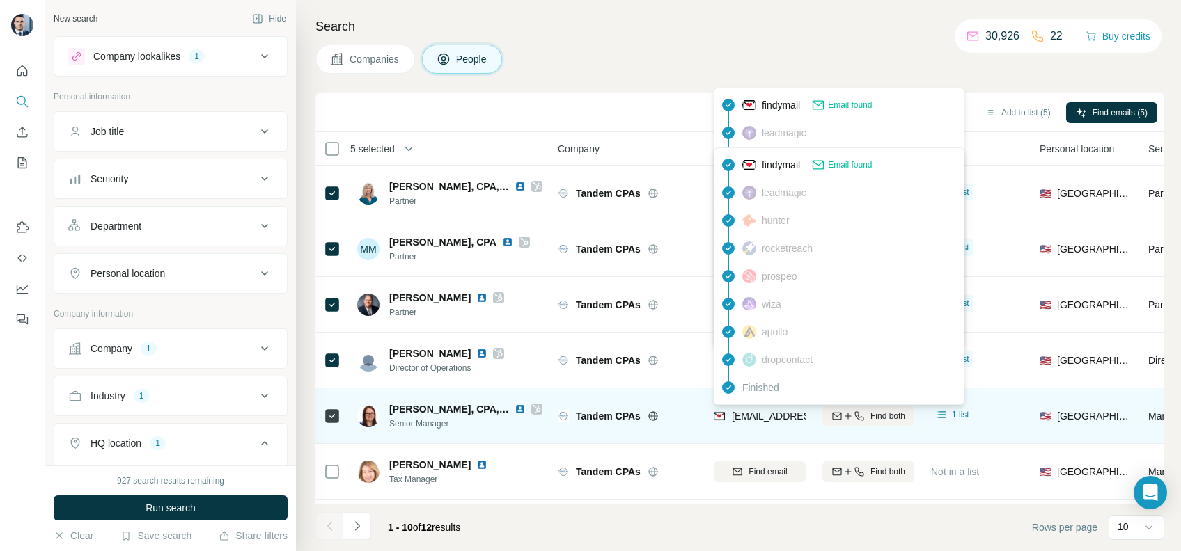
click at [761, 418] on span "[EMAIL_ADDRESS][DOMAIN_NAME]" at bounding box center [814, 416] width 165 height 11
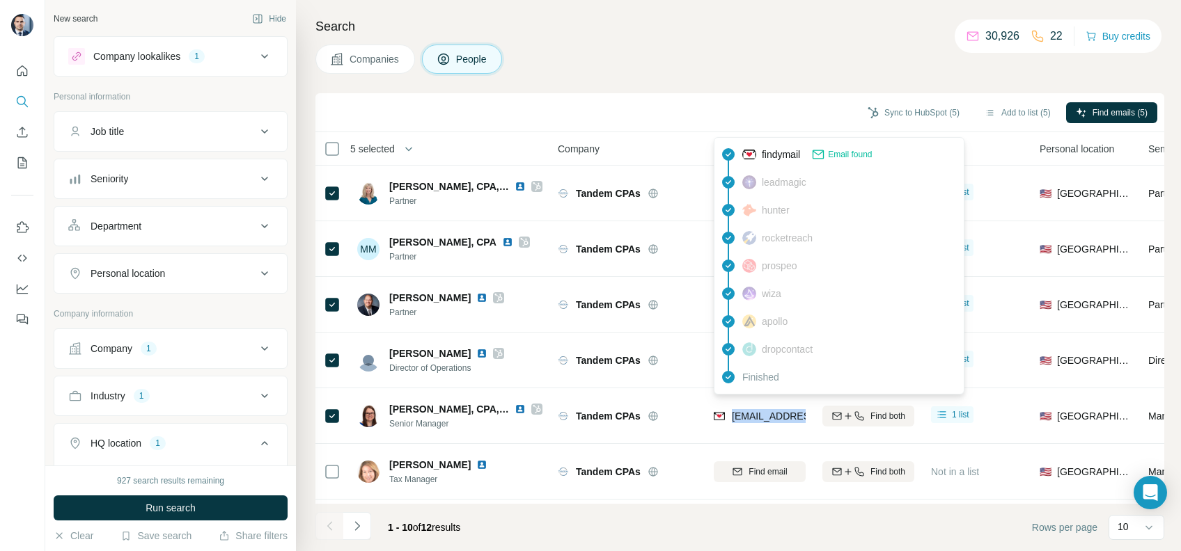
copy tr "[EMAIL_ADDRESS][DOMAIN_NAME]"
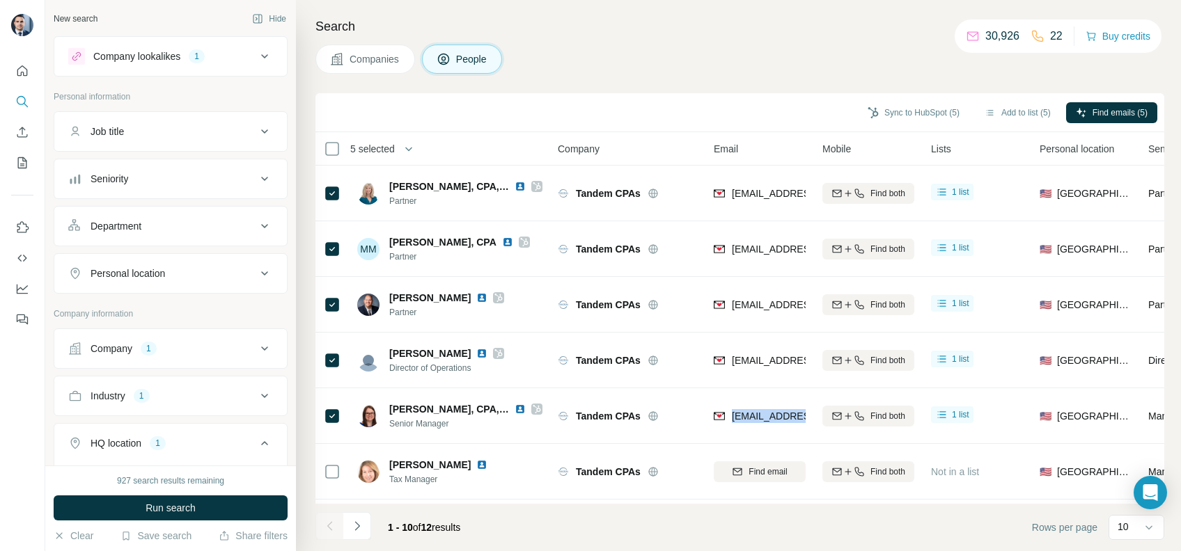
click at [374, 54] on span "Companies" at bounding box center [374, 59] width 51 height 14
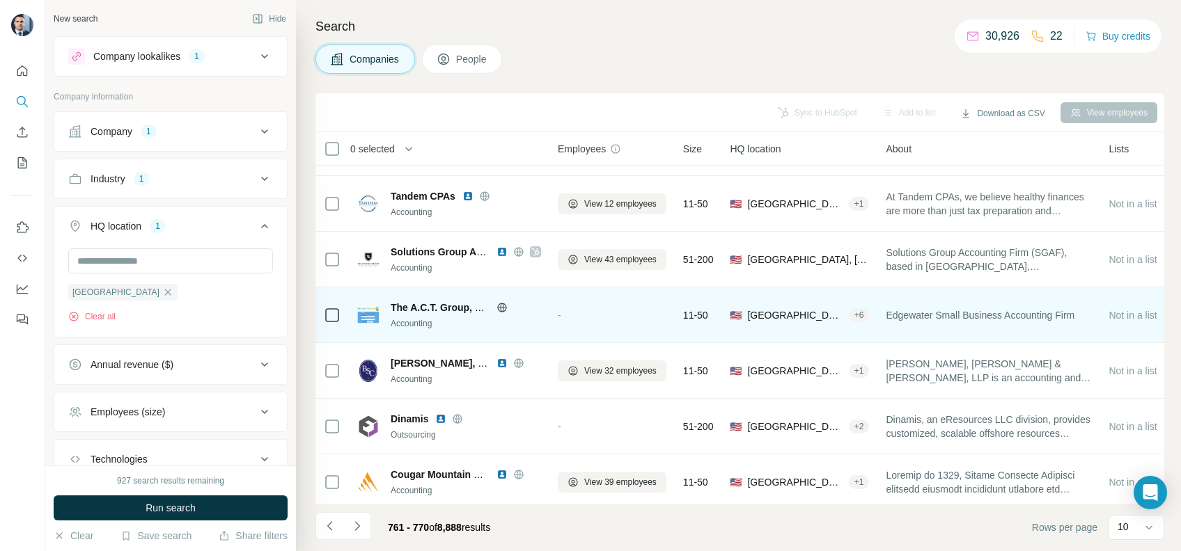
scroll to position [228, 0]
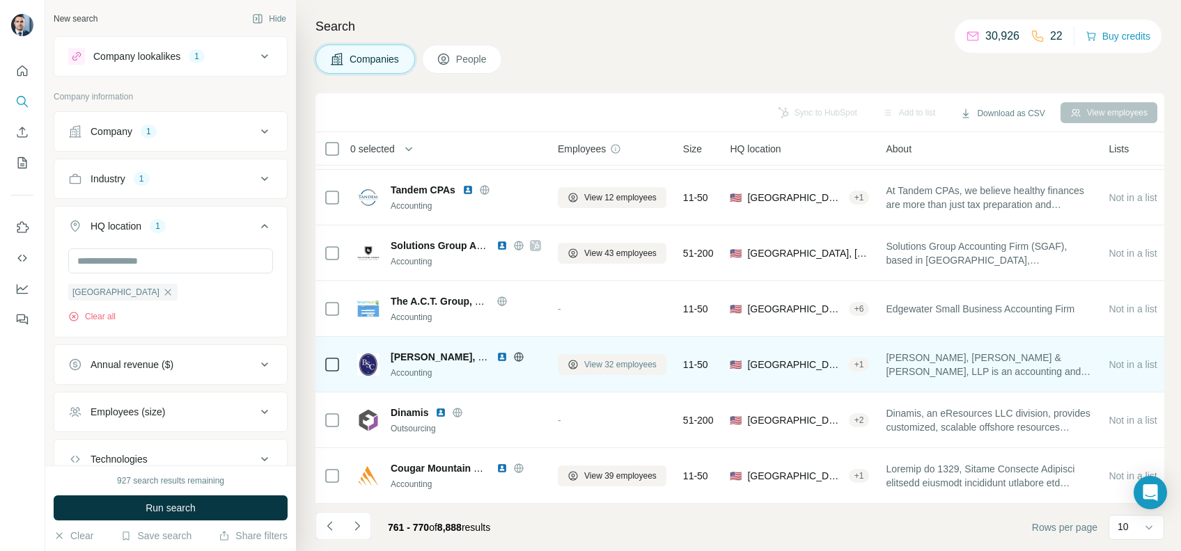
click at [618, 358] on span "View 32 employees" at bounding box center [620, 364] width 72 height 13
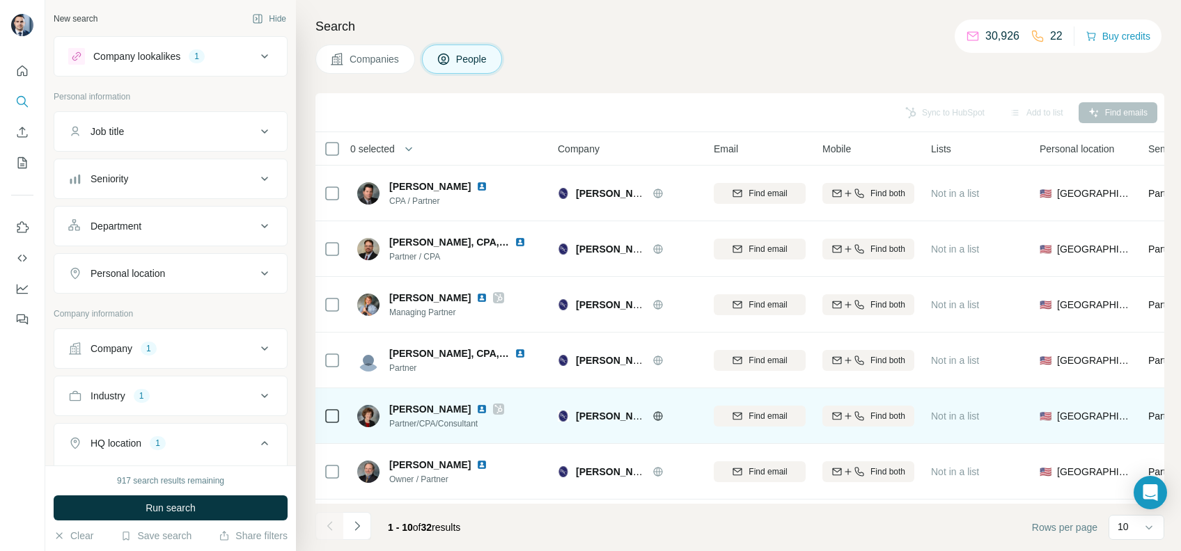
click at [494, 404] on icon at bounding box center [498, 409] width 8 height 11
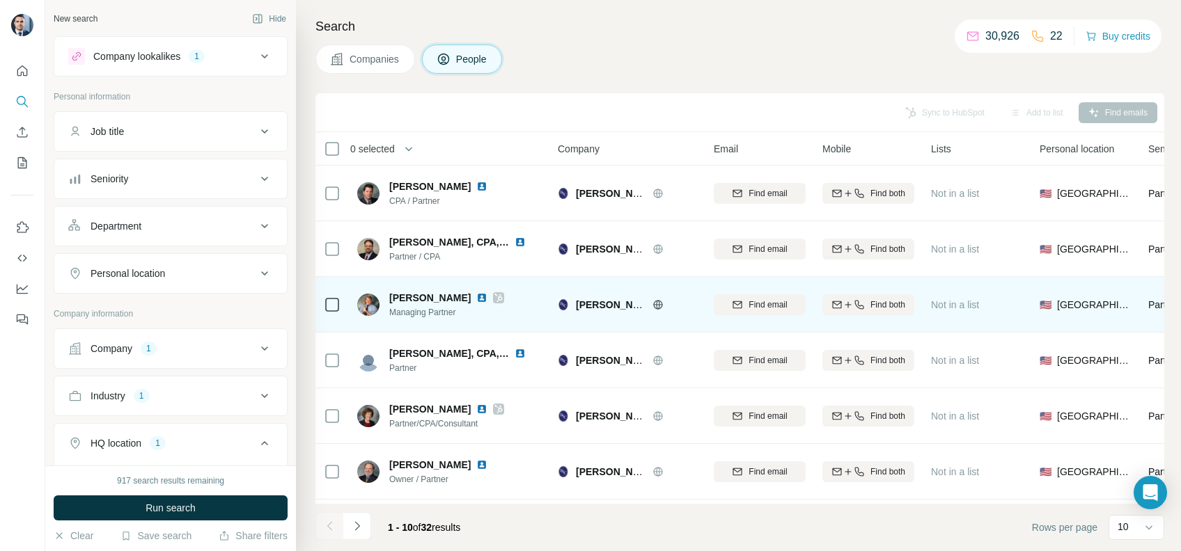
click at [494, 292] on icon at bounding box center [498, 297] width 8 height 11
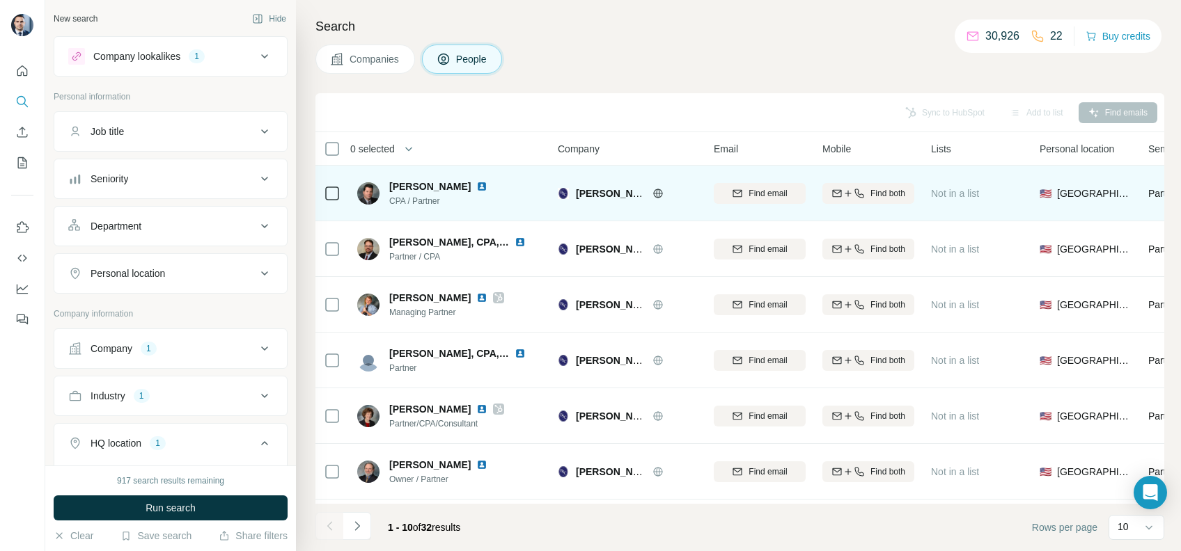
click at [661, 196] on icon at bounding box center [657, 193] width 11 height 11
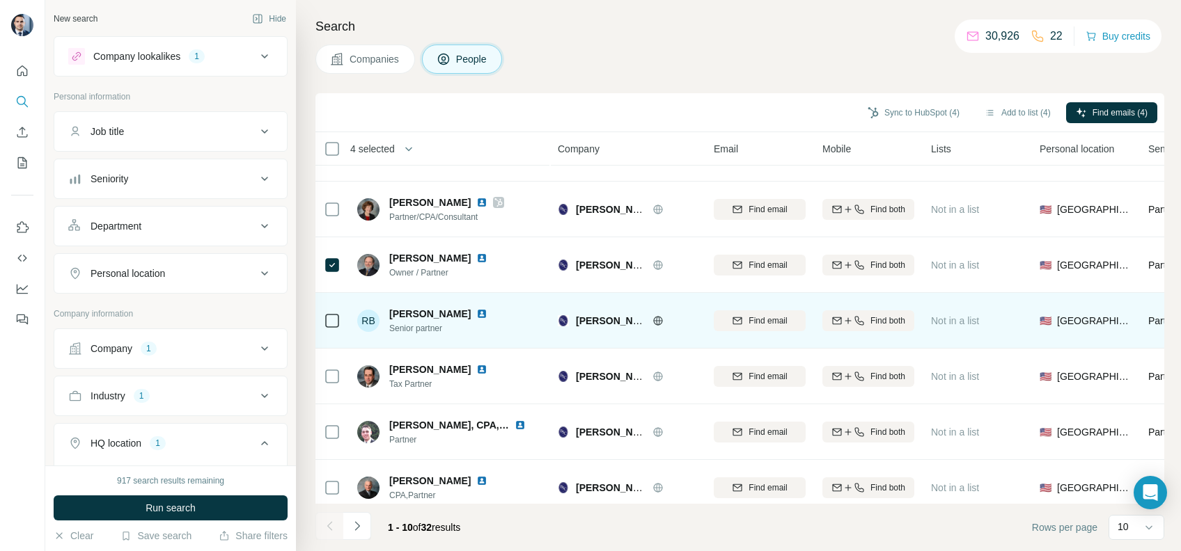
scroll to position [228, 0]
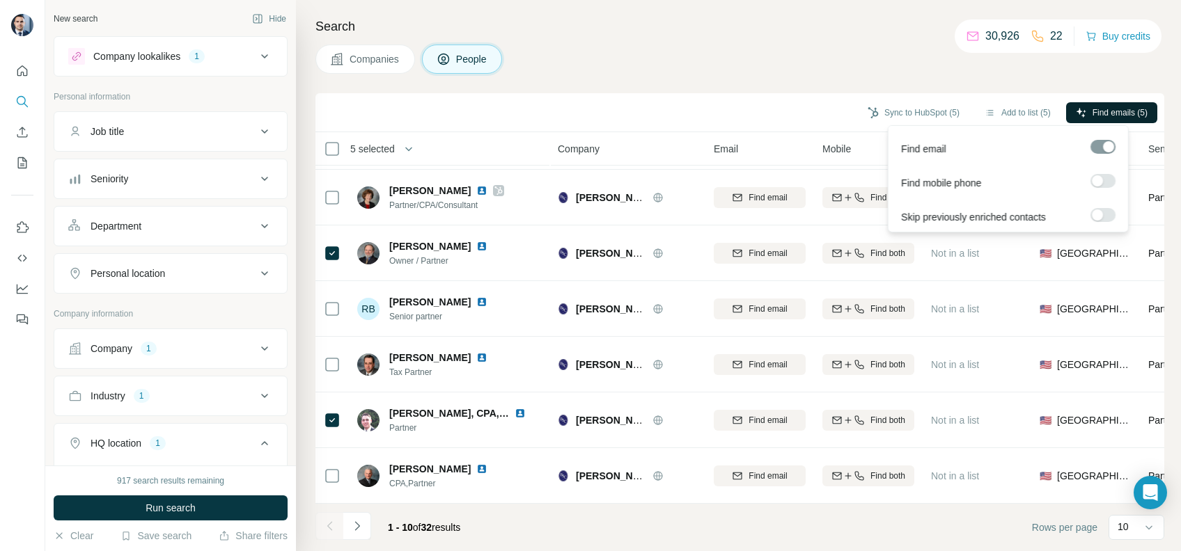
click at [1092, 111] on span "Find emails (5)" at bounding box center [1119, 112] width 55 height 13
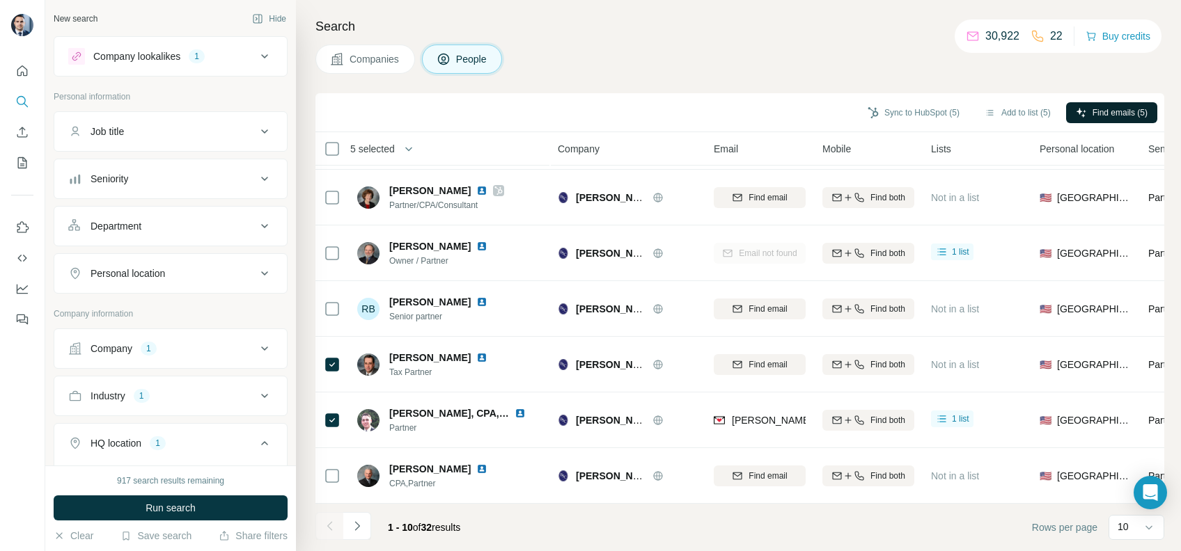
click at [1098, 116] on span "Find emails (5)" at bounding box center [1119, 112] width 55 height 13
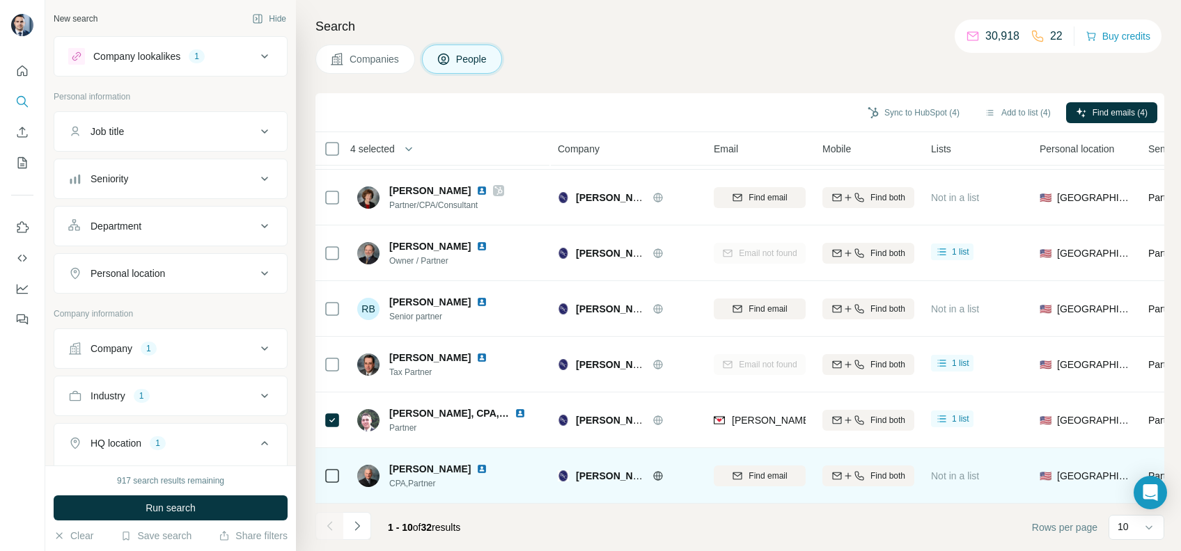
click at [324, 468] on icon at bounding box center [332, 476] width 17 height 17
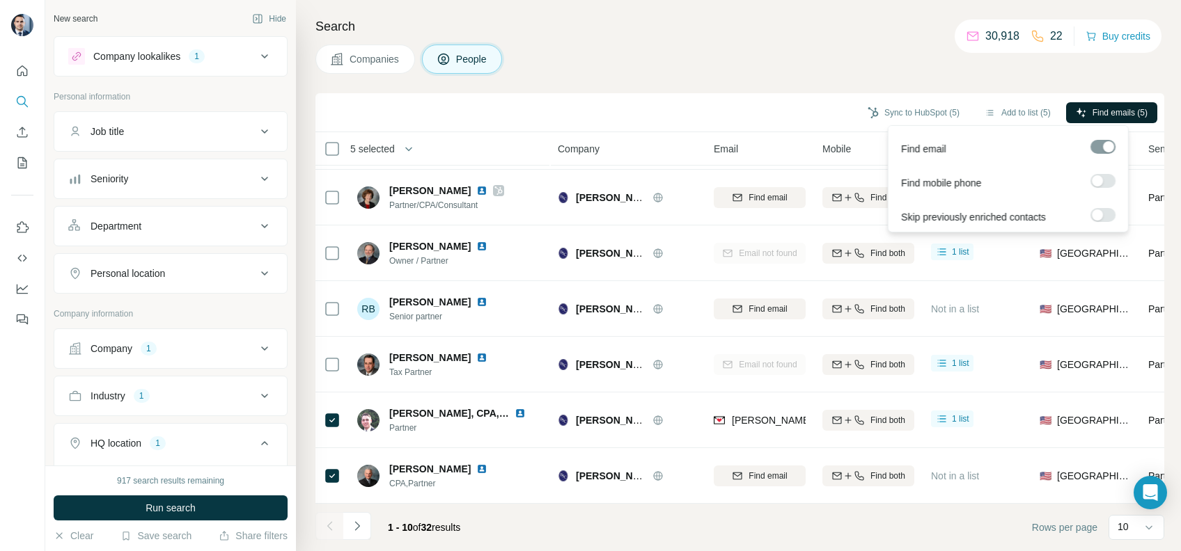
click at [1114, 117] on span "Find emails (5)" at bounding box center [1119, 112] width 55 height 13
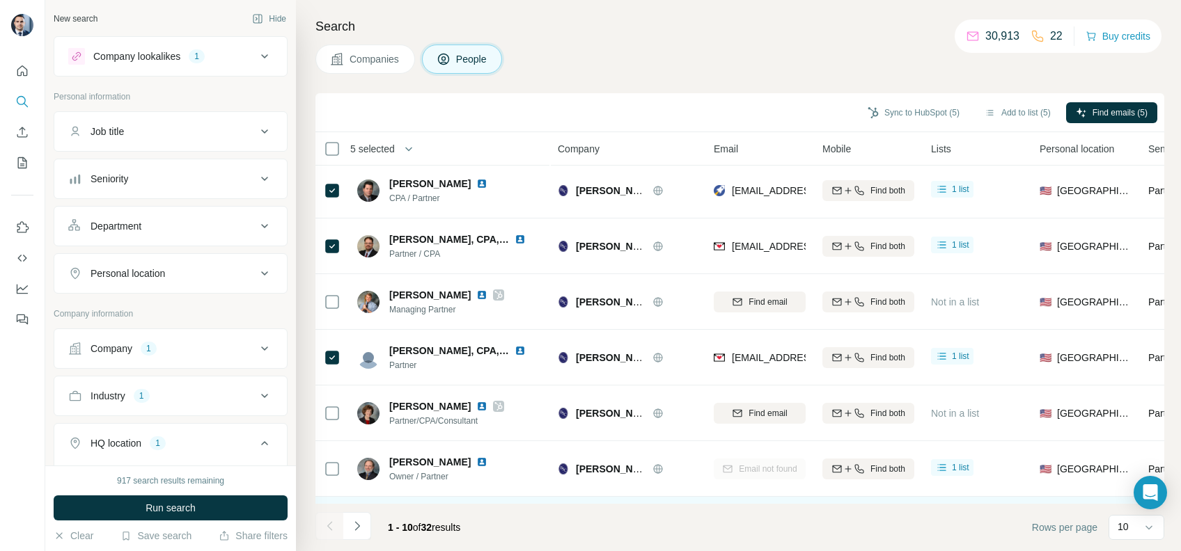
scroll to position [0, 0]
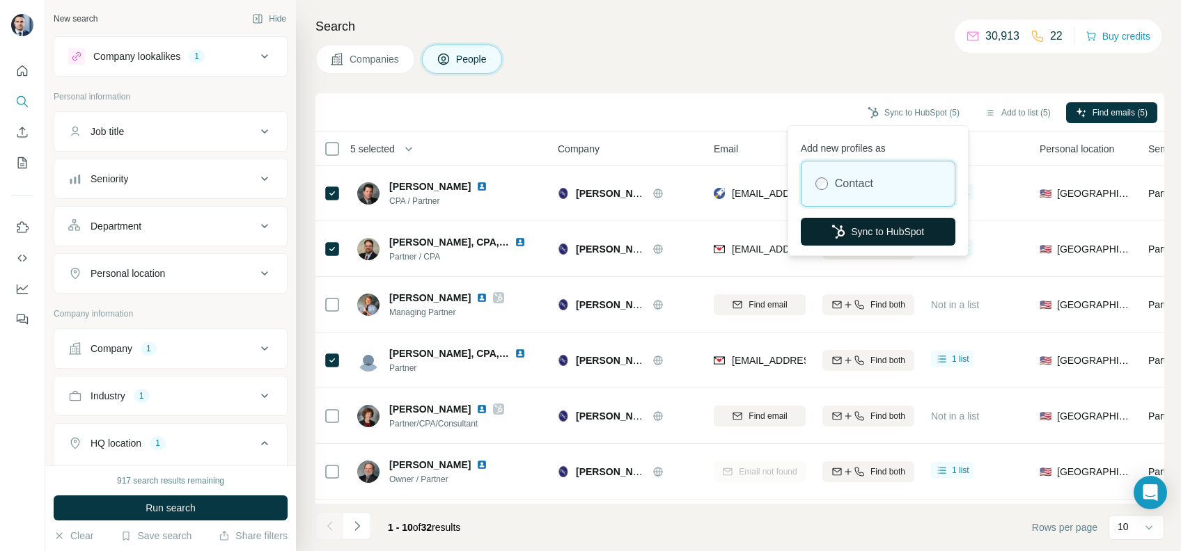
click at [878, 229] on button "Sync to HubSpot" at bounding box center [877, 232] width 155 height 28
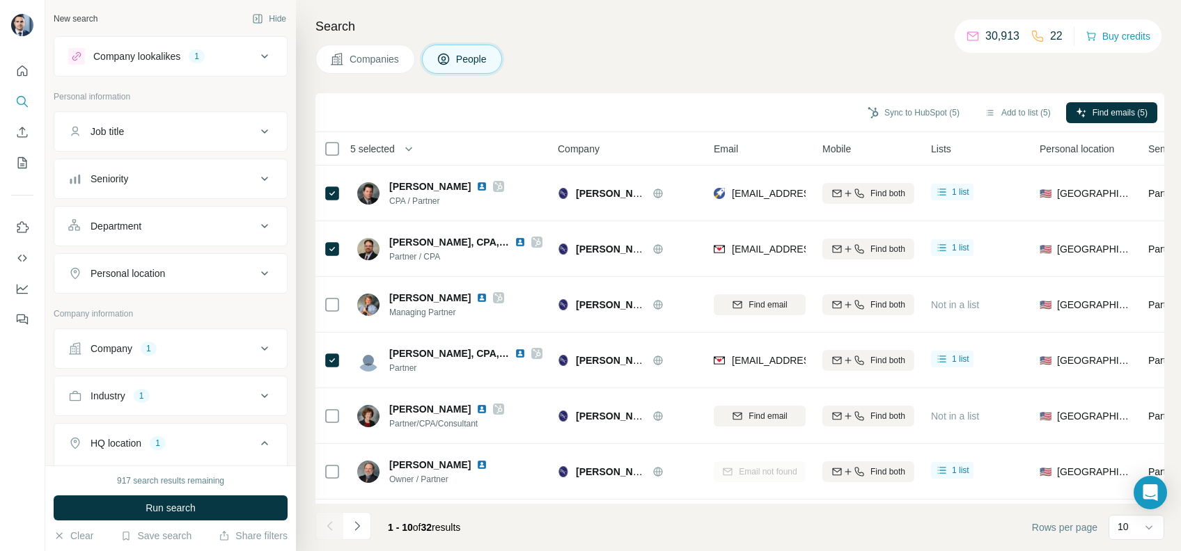
click at [338, 89] on div "Search Companies People Sync to HubSpot (5) Add to list (5) Find emails (5) 5 s…" at bounding box center [738, 275] width 885 height 551
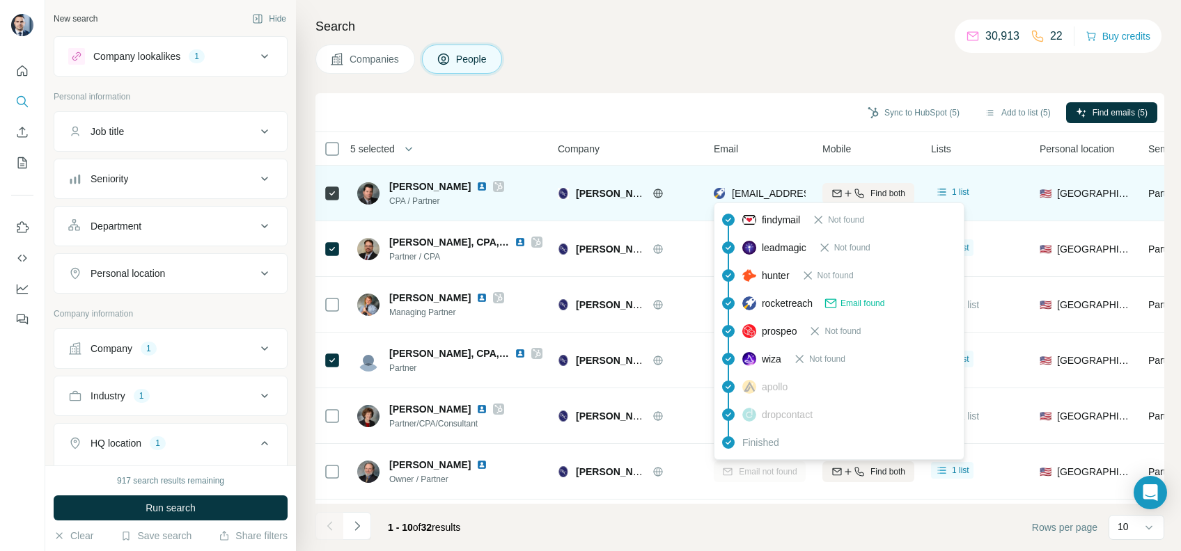
click at [755, 190] on span "[EMAIL_ADDRESS][DOMAIN_NAME]" at bounding box center [814, 193] width 165 height 11
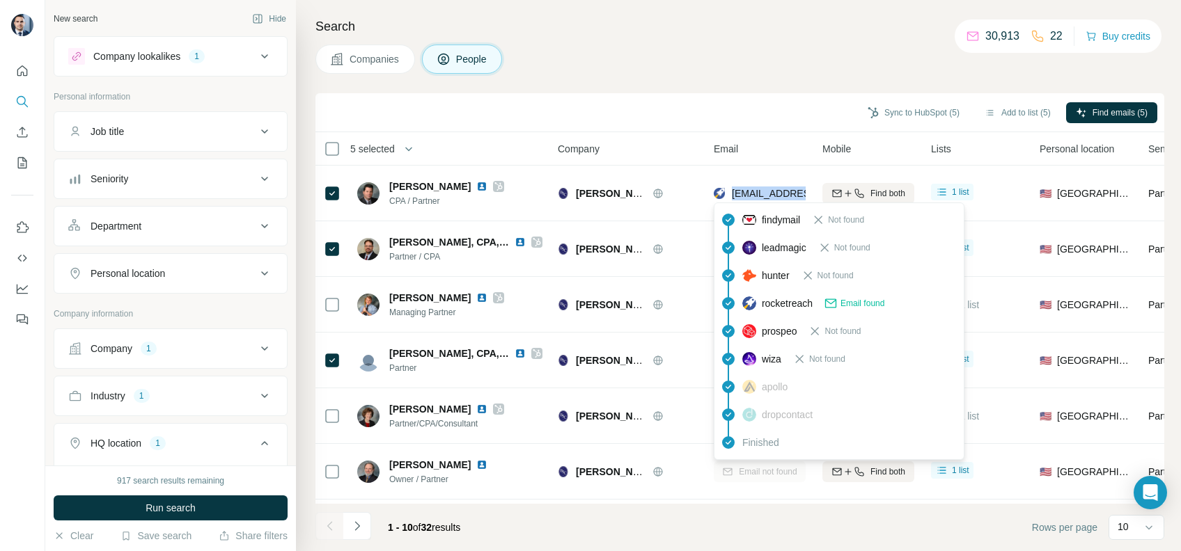
copy tr "[EMAIL_ADDRESS][DOMAIN_NAME]"
click at [720, 84] on div "Search Companies People Sync to HubSpot (5) Add to list (5) Find emails (5) 5 s…" at bounding box center [738, 275] width 885 height 551
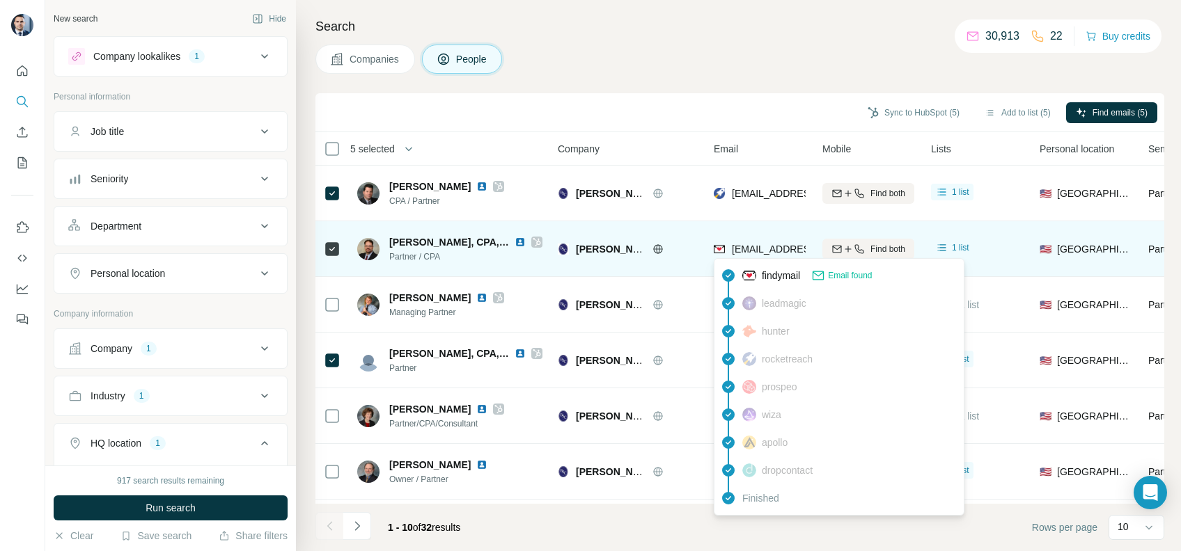
click at [767, 245] on span "[EMAIL_ADDRESS][DOMAIN_NAME]" at bounding box center [814, 249] width 165 height 11
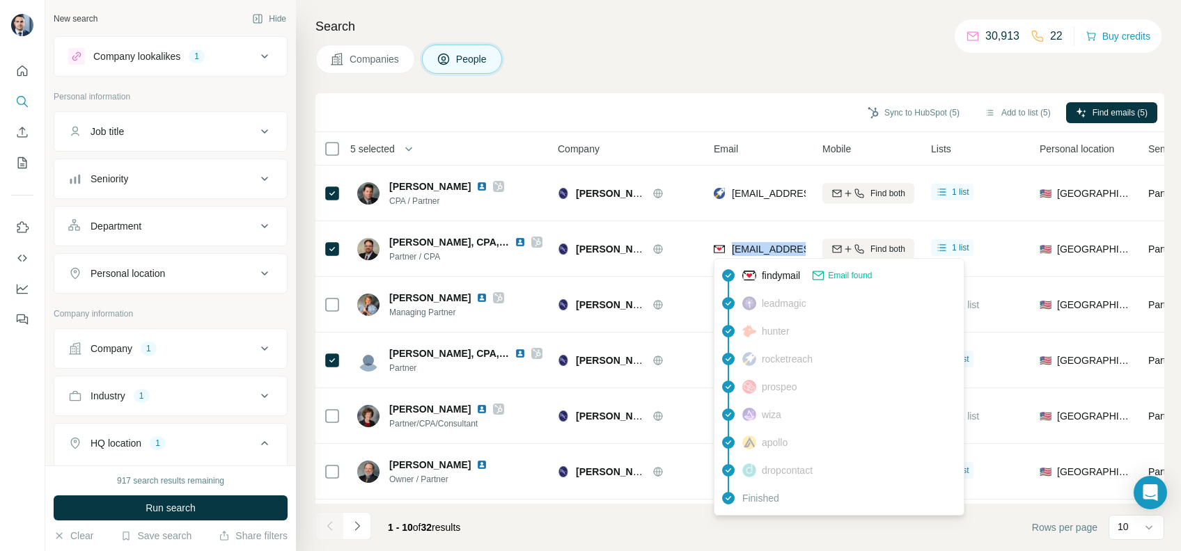
copy tr "[EMAIL_ADDRESS][DOMAIN_NAME]"
click at [739, 95] on div "Sync to HubSpot (5) Add to list (5) Find emails (5)" at bounding box center [739, 112] width 848 height 39
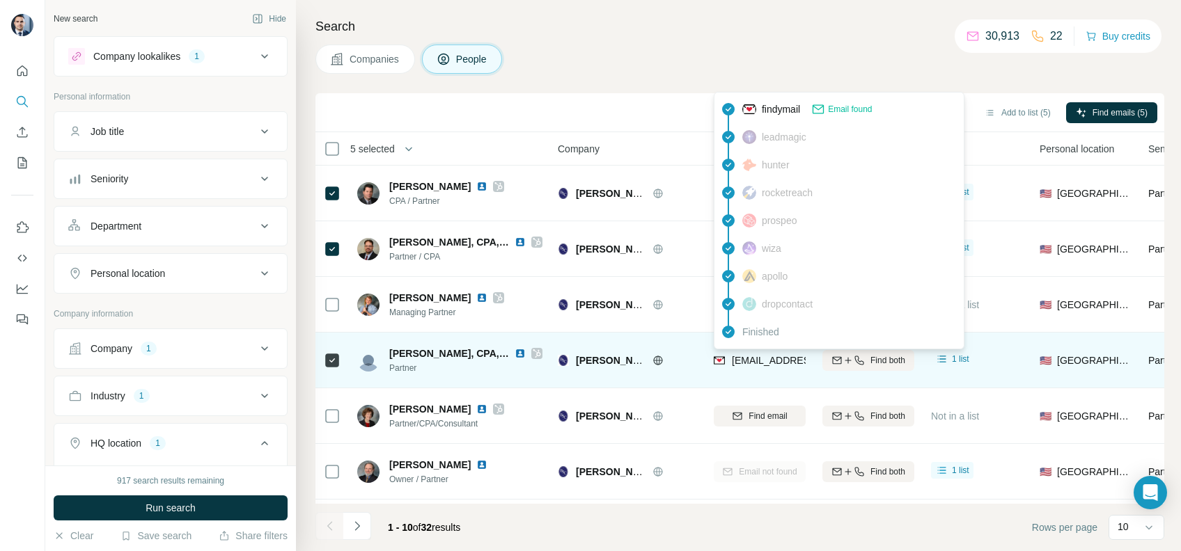
click at [758, 363] on span "[EMAIL_ADDRESS][DOMAIN_NAME]" at bounding box center [814, 360] width 165 height 11
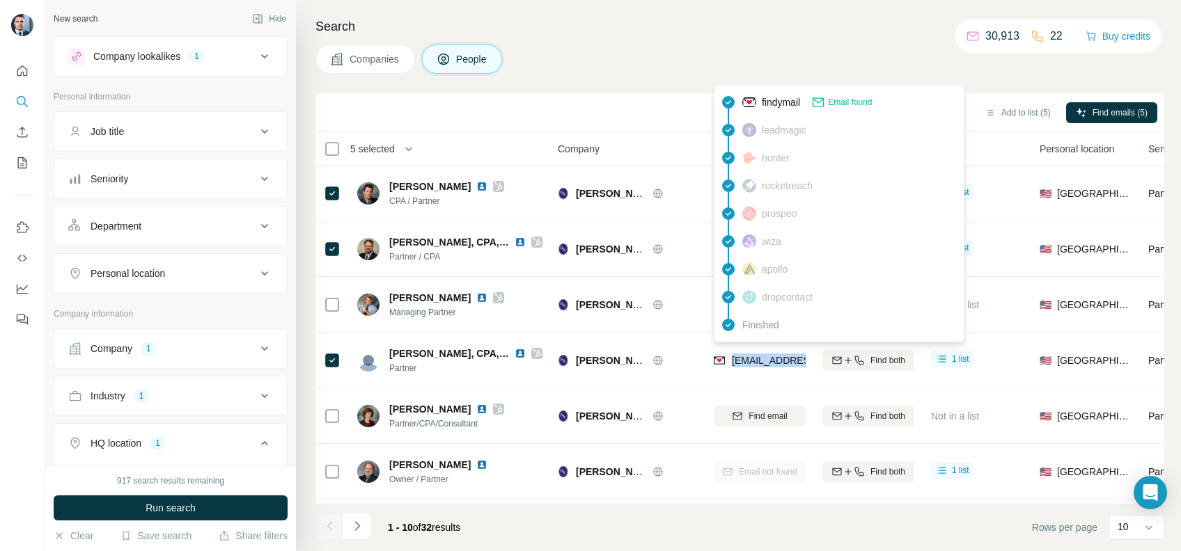
copy tr "[EMAIL_ADDRESS][DOMAIN_NAME]"
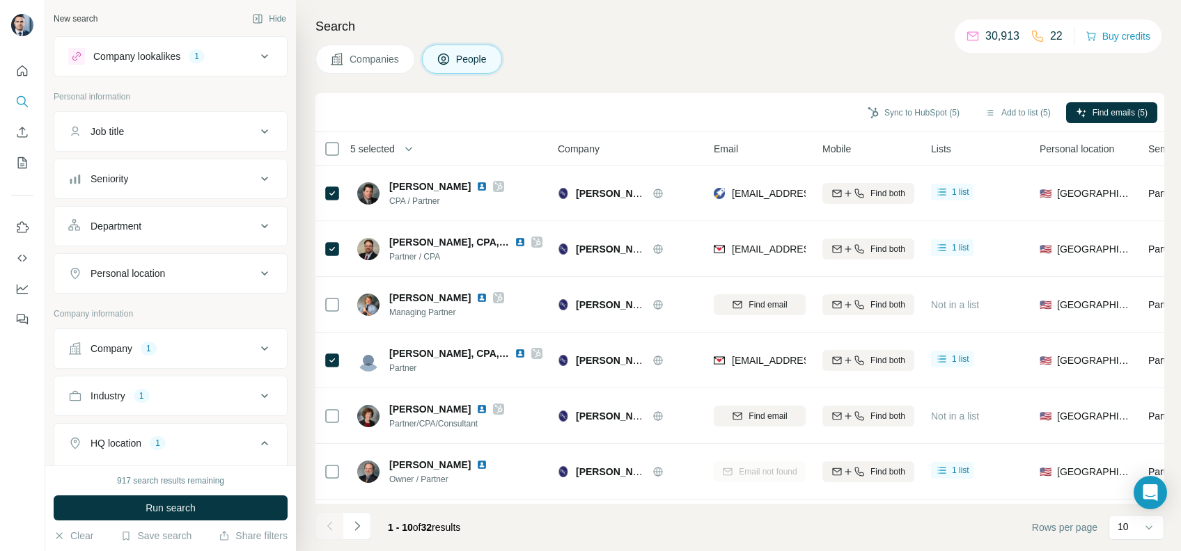
click at [631, 66] on div "Companies People" at bounding box center [739, 59] width 848 height 29
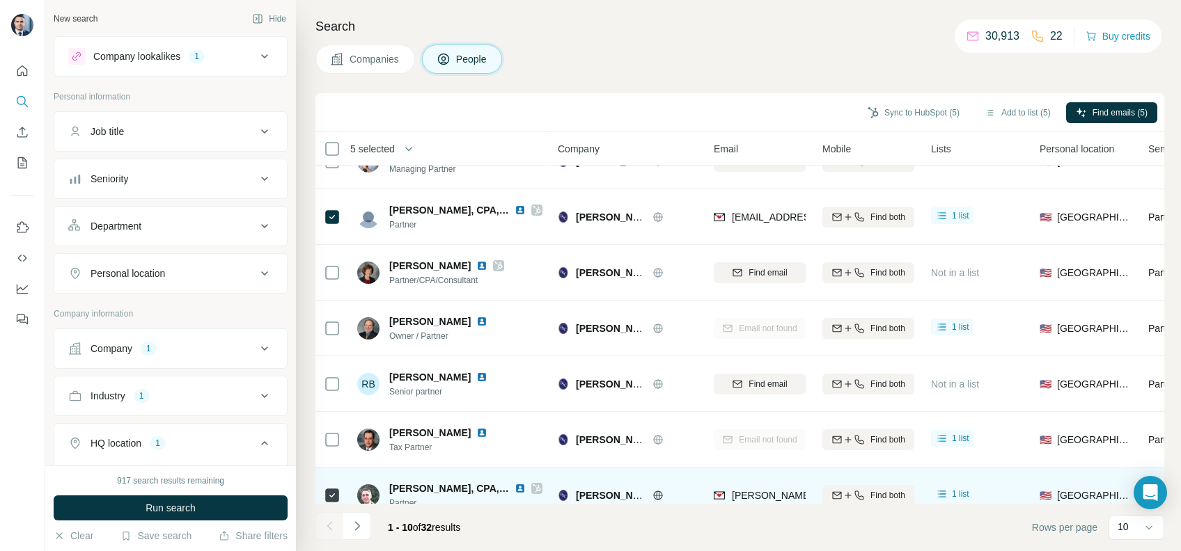
scroll to position [185, 0]
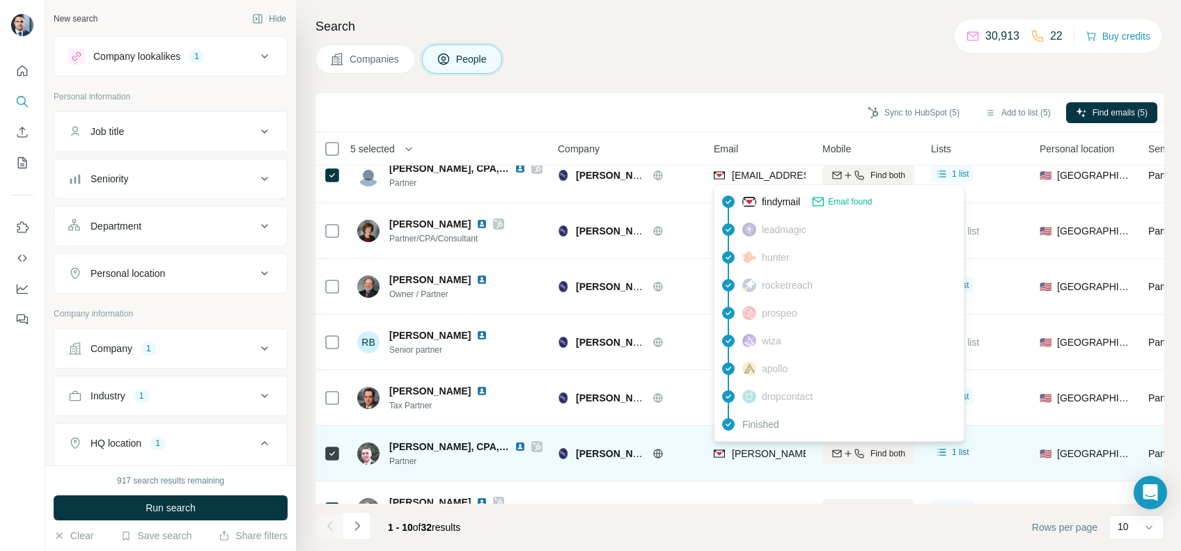
click at [752, 454] on span "[PERSON_NAME][EMAIL_ADDRESS][DOMAIN_NAME]" at bounding box center [854, 453] width 245 height 11
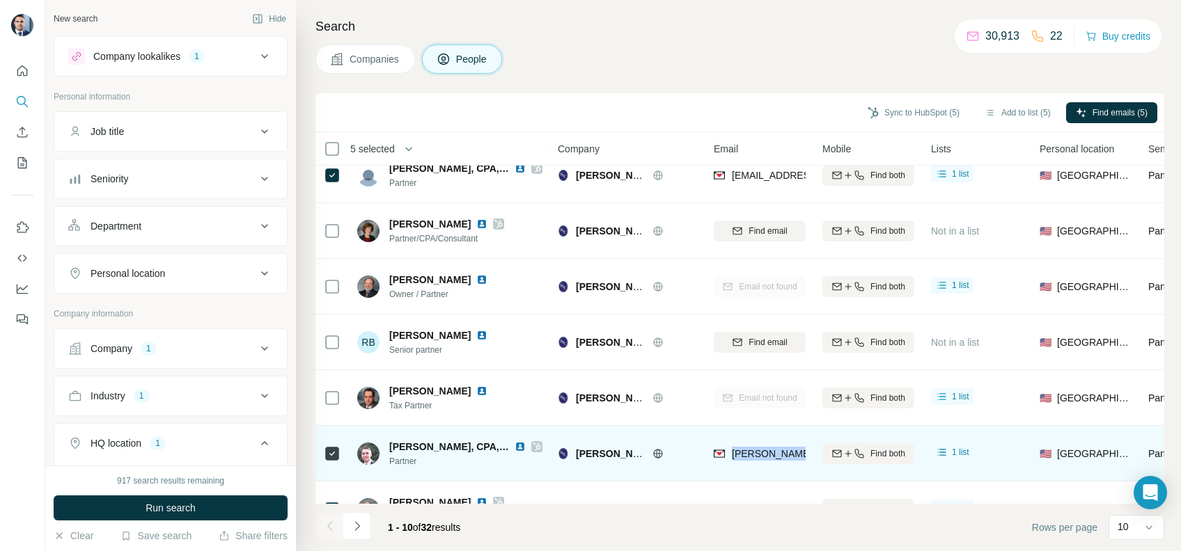
click at [752, 454] on span "[PERSON_NAME][EMAIL_ADDRESS][DOMAIN_NAME]" at bounding box center [854, 453] width 245 height 11
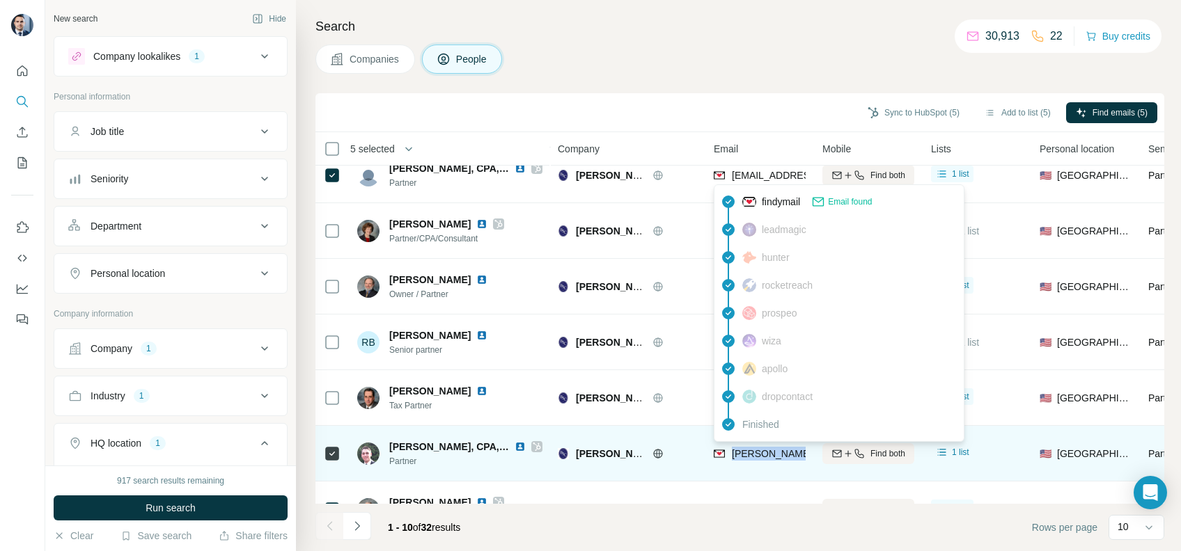
copy tr "[PERSON_NAME][EMAIL_ADDRESS][DOMAIN_NAME]"
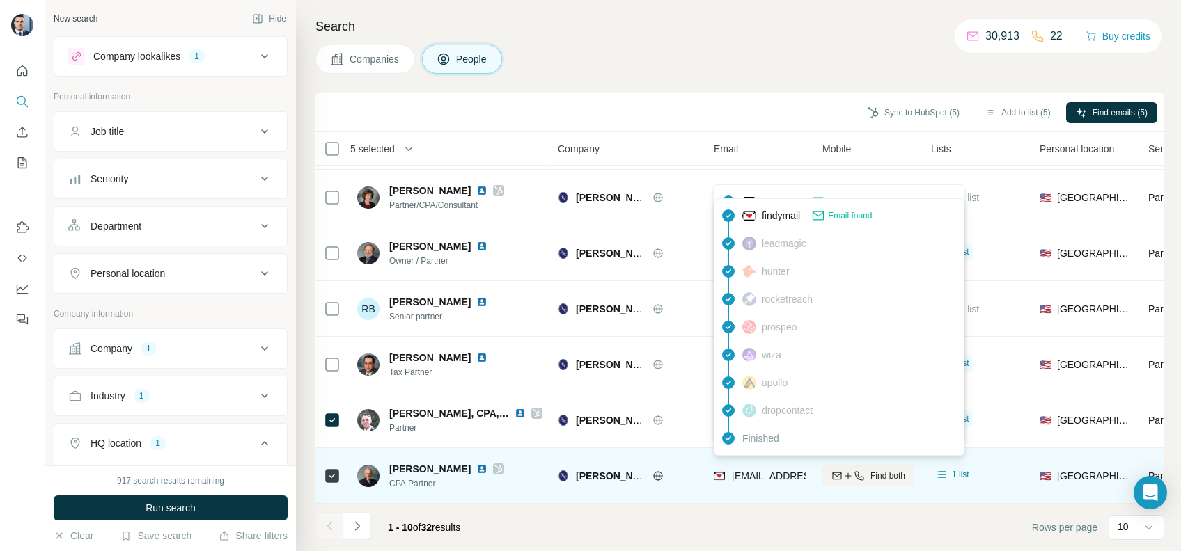
click at [743, 471] on span "[EMAIL_ADDRESS][DOMAIN_NAME]" at bounding box center [814, 476] width 165 height 11
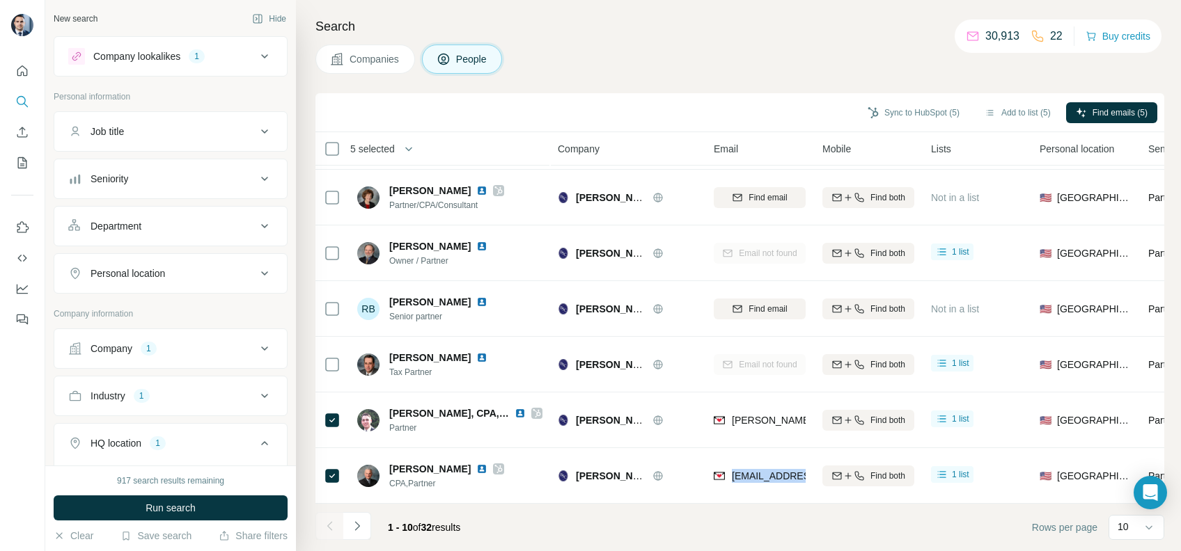
click at [372, 61] on span "Companies" at bounding box center [374, 59] width 51 height 14
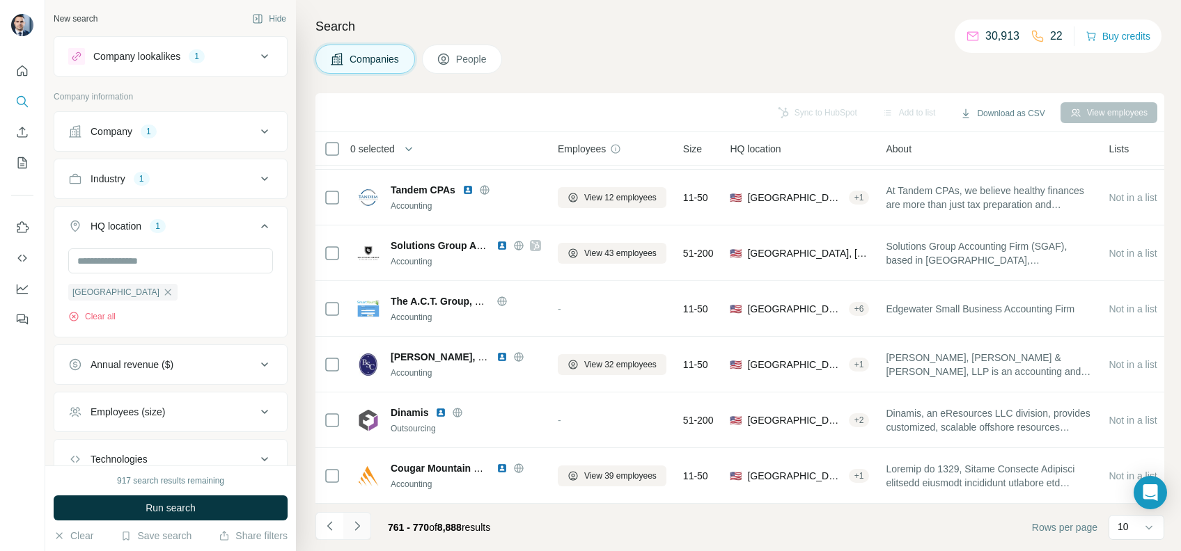
click at [354, 516] on button "Navigate to next page" at bounding box center [357, 526] width 28 height 28
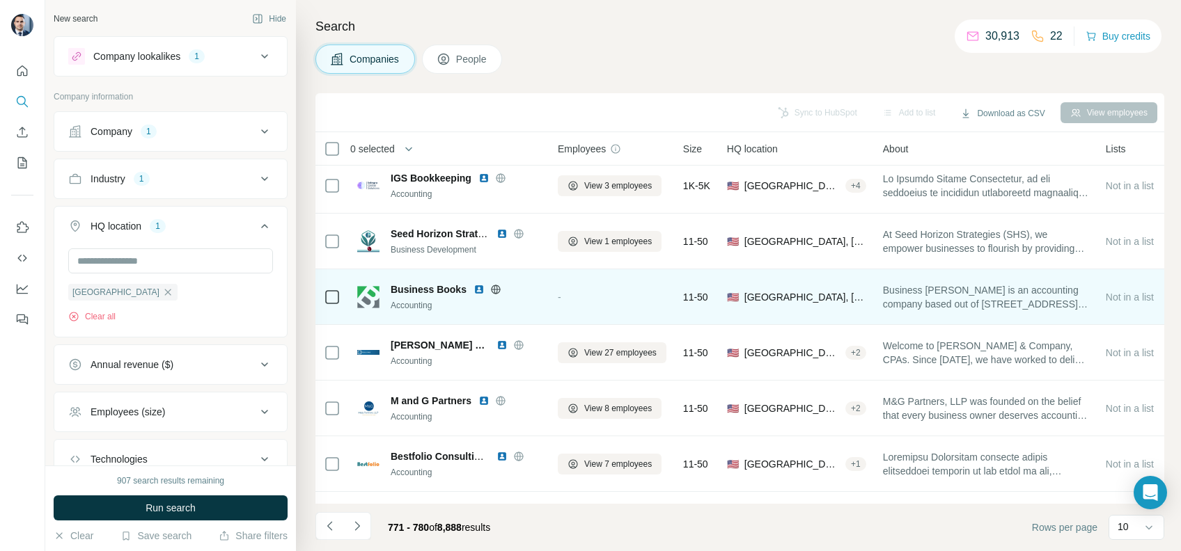
scroll to position [93, 0]
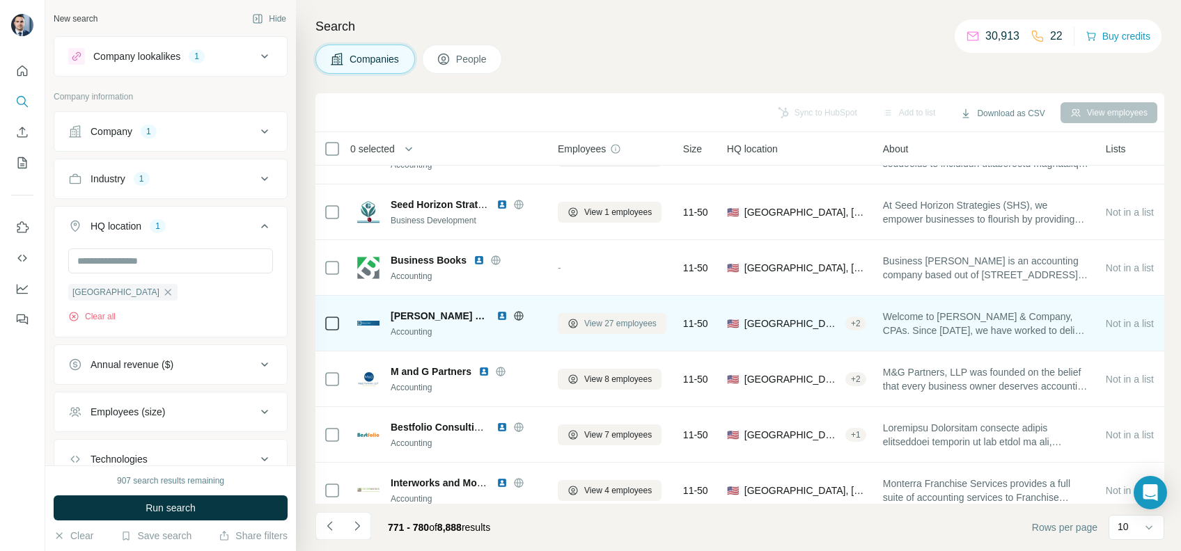
click at [624, 327] on span "View 27 employees" at bounding box center [620, 323] width 72 height 13
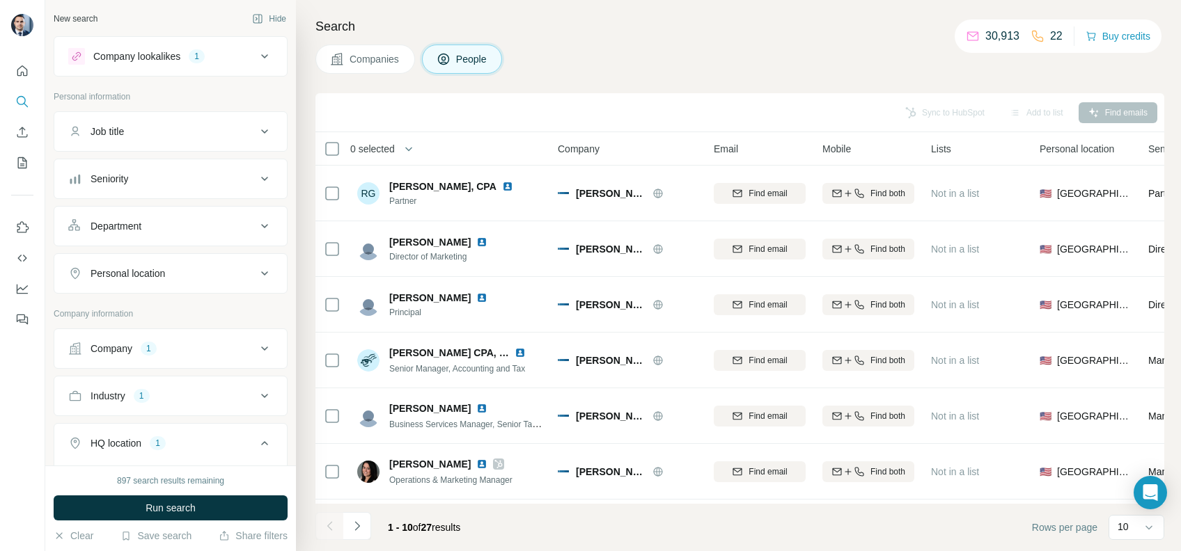
click at [387, 70] on button "Companies" at bounding box center [365, 59] width 100 height 29
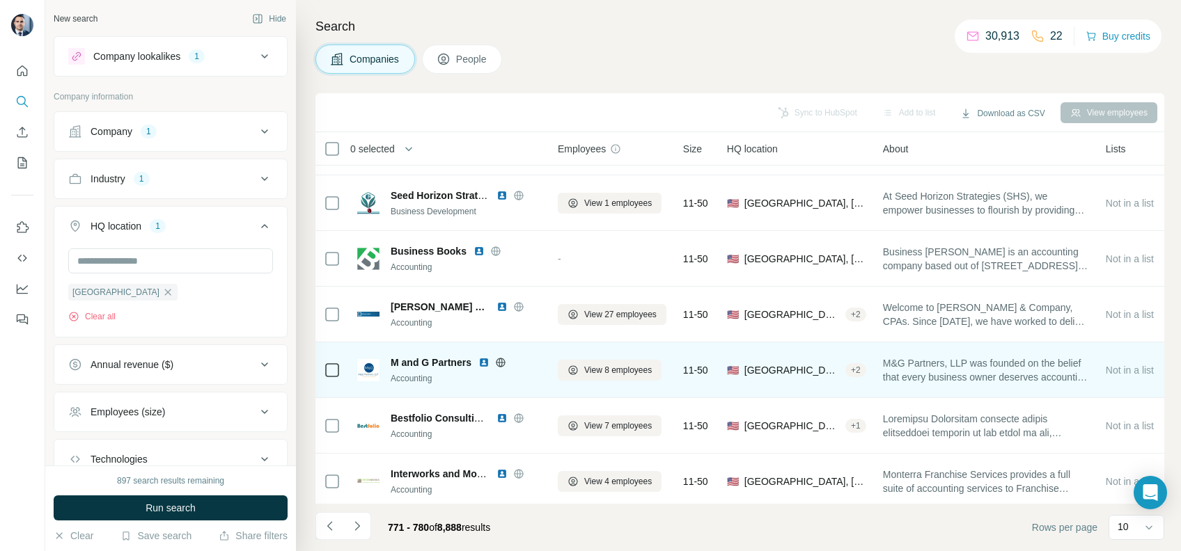
scroll to position [228, 0]
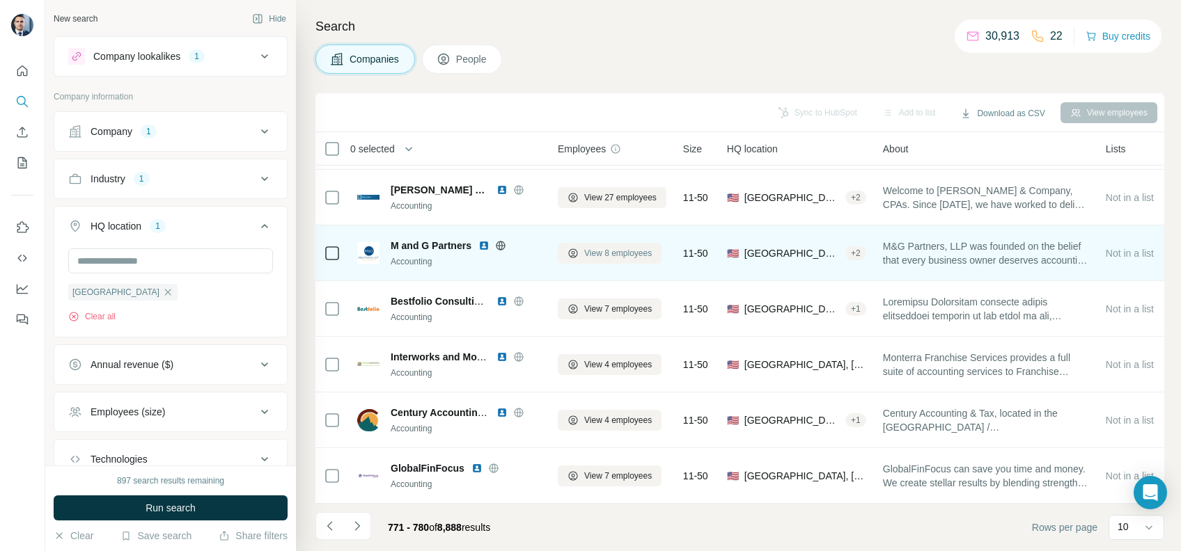
click at [607, 248] on span "View 8 employees" at bounding box center [618, 253] width 68 height 13
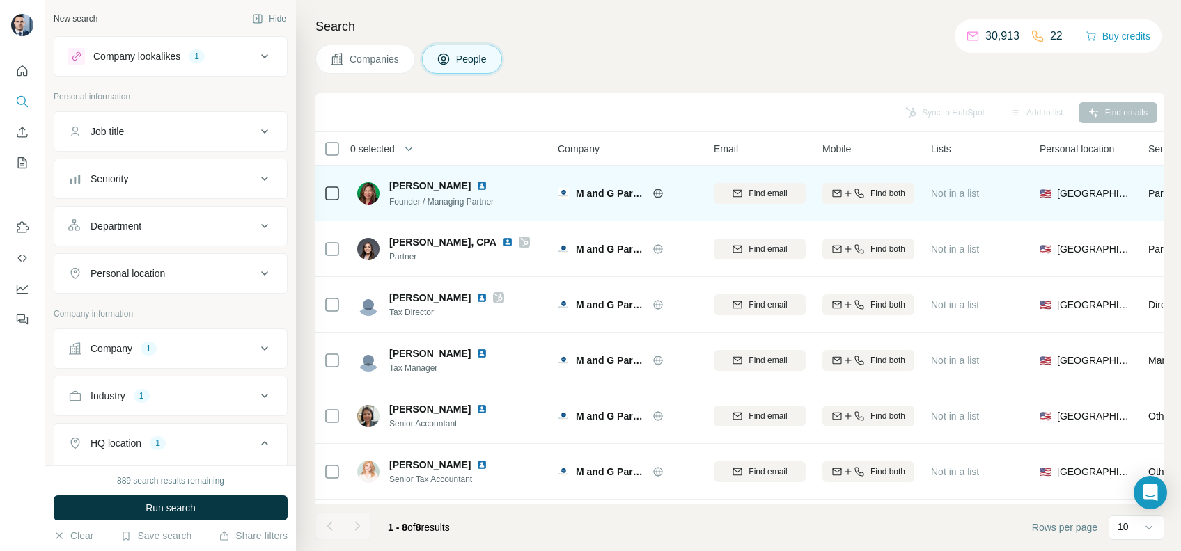
click at [656, 192] on icon at bounding box center [657, 193] width 3 height 9
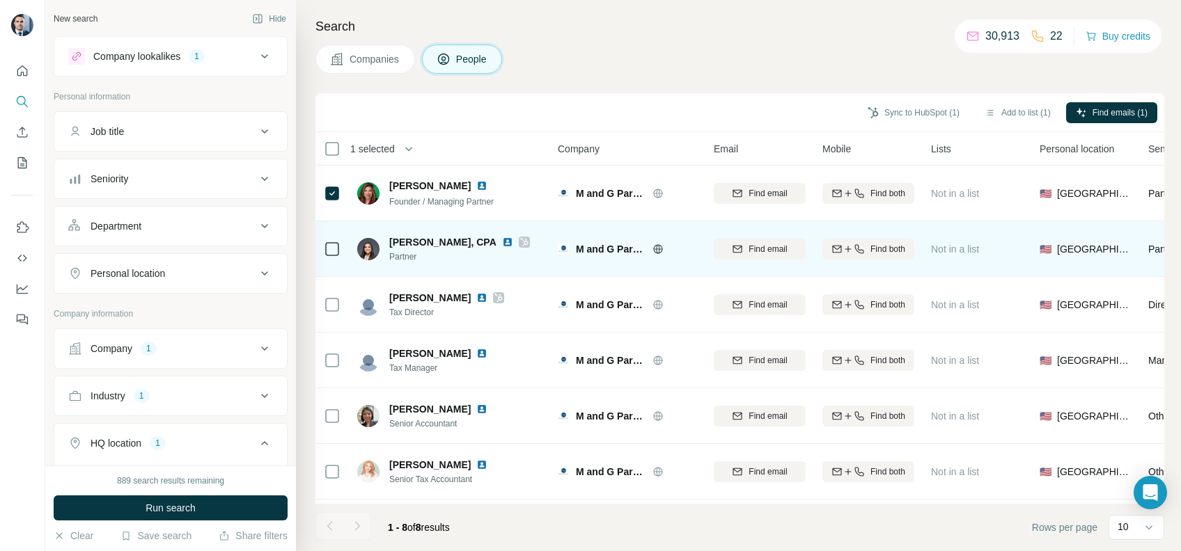
click at [528, 242] on icon at bounding box center [524, 242] width 8 height 11
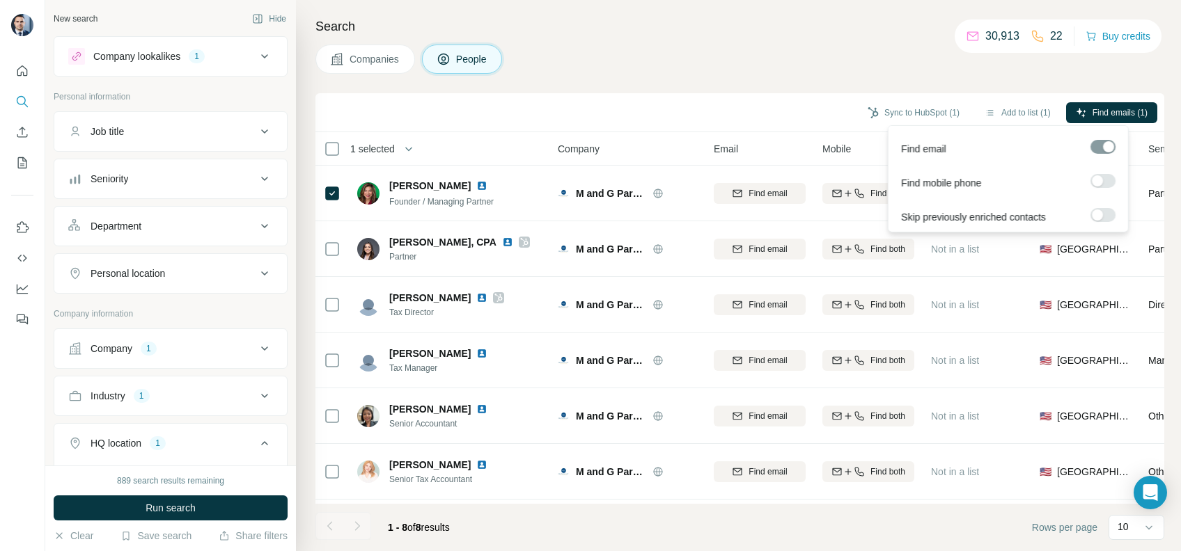
click at [1110, 181] on label at bounding box center [1102, 181] width 25 height 14
click at [1119, 105] on button "Find emails & mobiles (1)" at bounding box center [1092, 112] width 130 height 21
click at [768, 125] on div "Sync to HubSpot (1) Add to list (1) Find emails & mobiles (1)" at bounding box center [739, 112] width 848 height 39
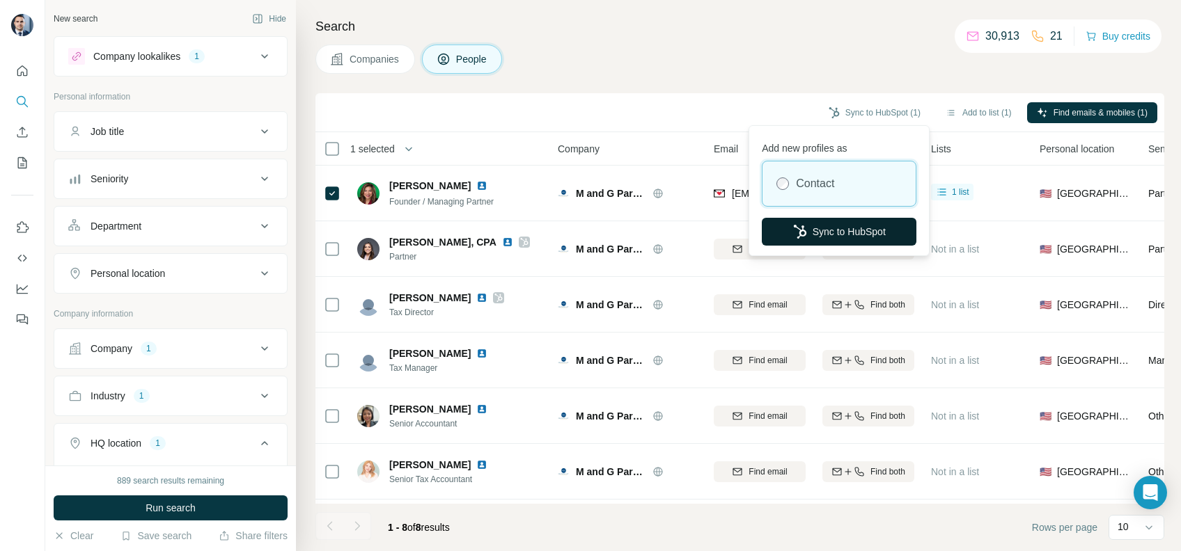
click at [828, 225] on button "Sync to HubSpot" at bounding box center [838, 232] width 155 height 28
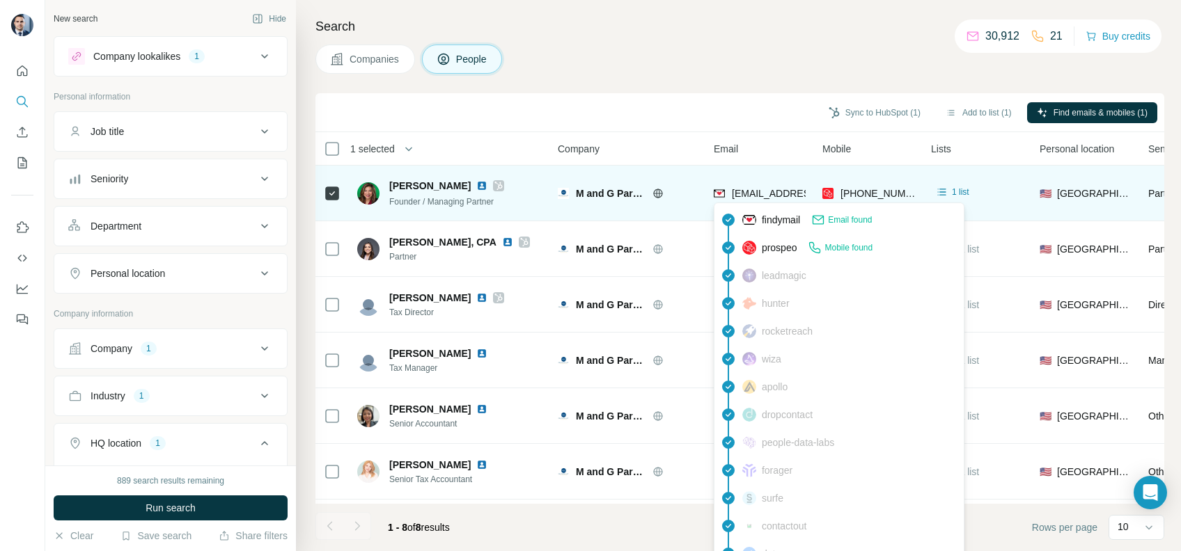
click at [735, 196] on span "[EMAIL_ADDRESS][DOMAIN_NAME]" at bounding box center [814, 193] width 165 height 11
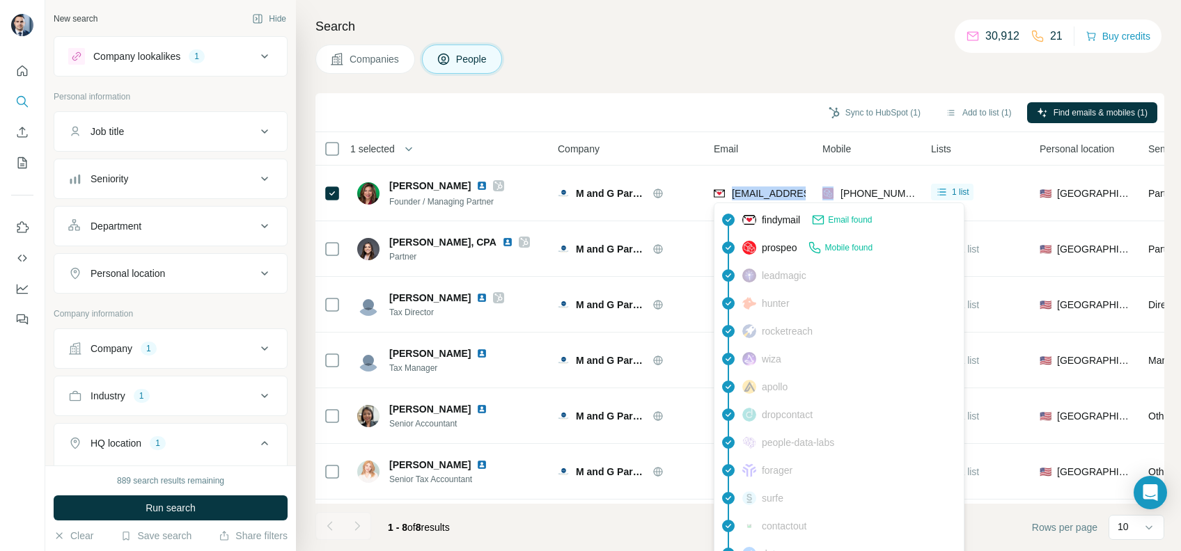
click at [358, 62] on span "Companies" at bounding box center [374, 59] width 51 height 14
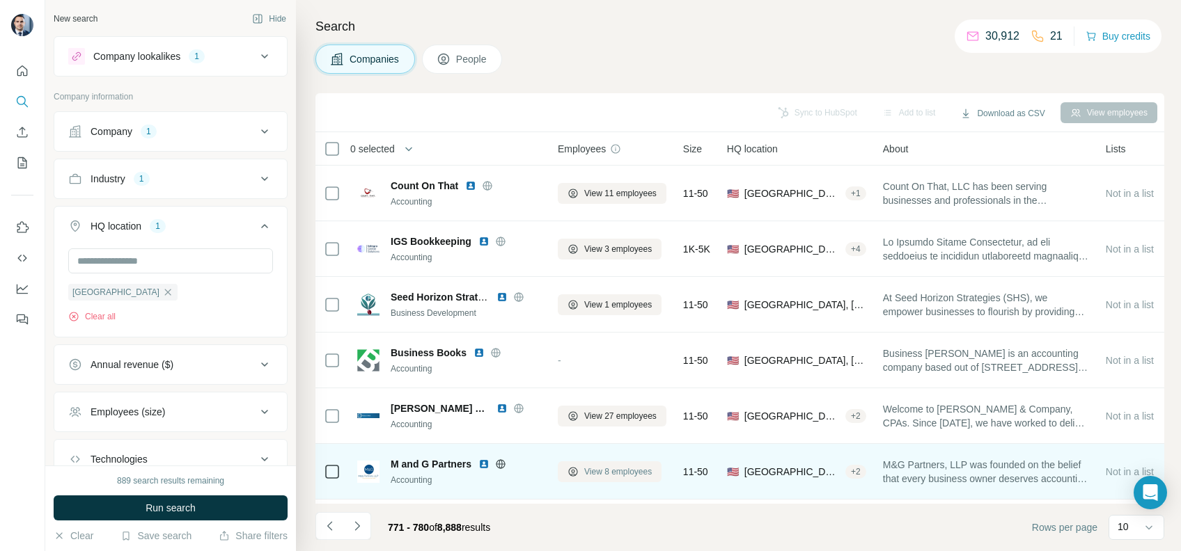
click at [592, 462] on button "View 8 employees" at bounding box center [610, 471] width 104 height 21
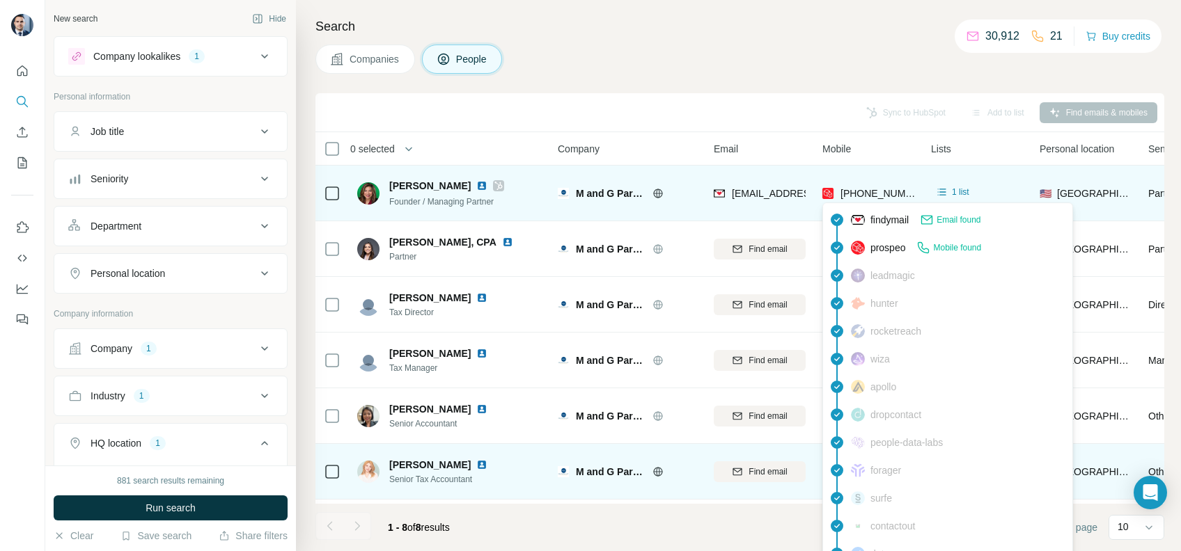
click at [881, 189] on span "[PHONE_NUMBER]" at bounding box center [884, 193] width 88 height 11
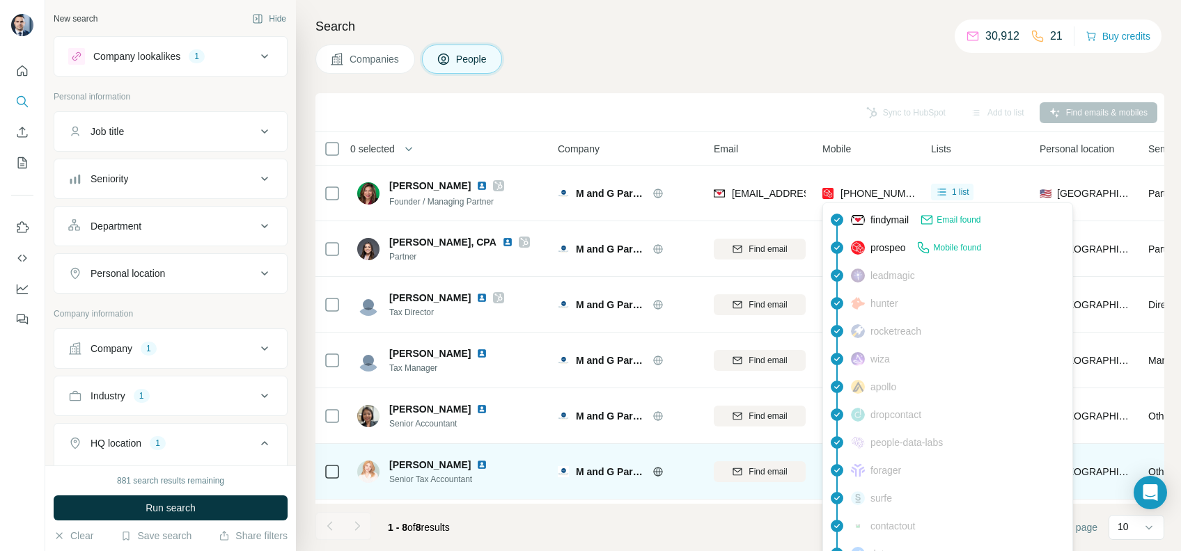
click at [681, 55] on div "Companies People" at bounding box center [739, 59] width 848 height 29
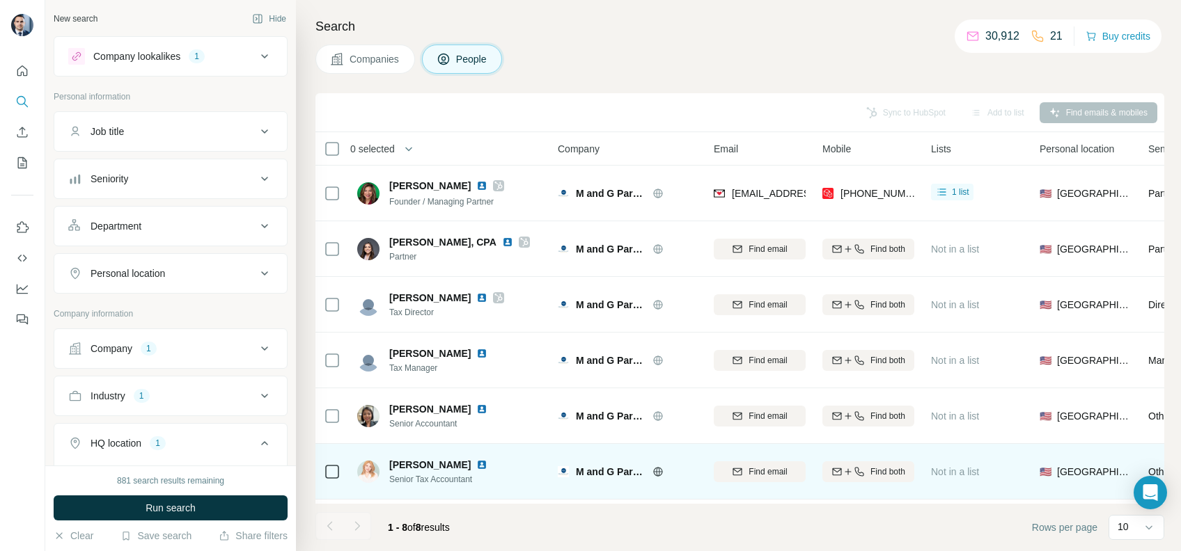
click at [379, 68] on button "Companies" at bounding box center [365, 59] width 100 height 29
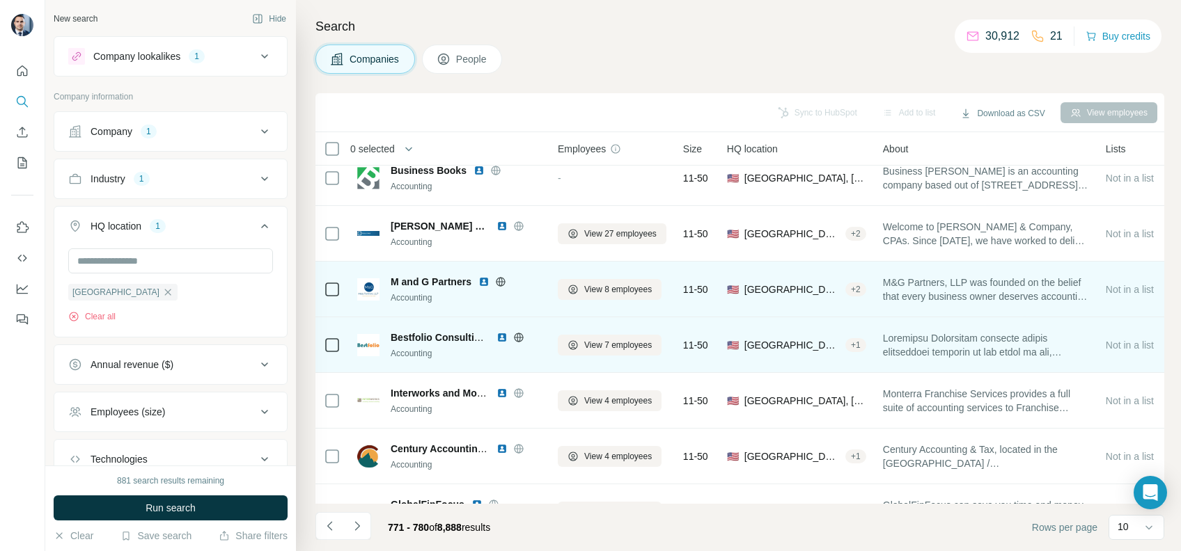
scroll to position [228, 0]
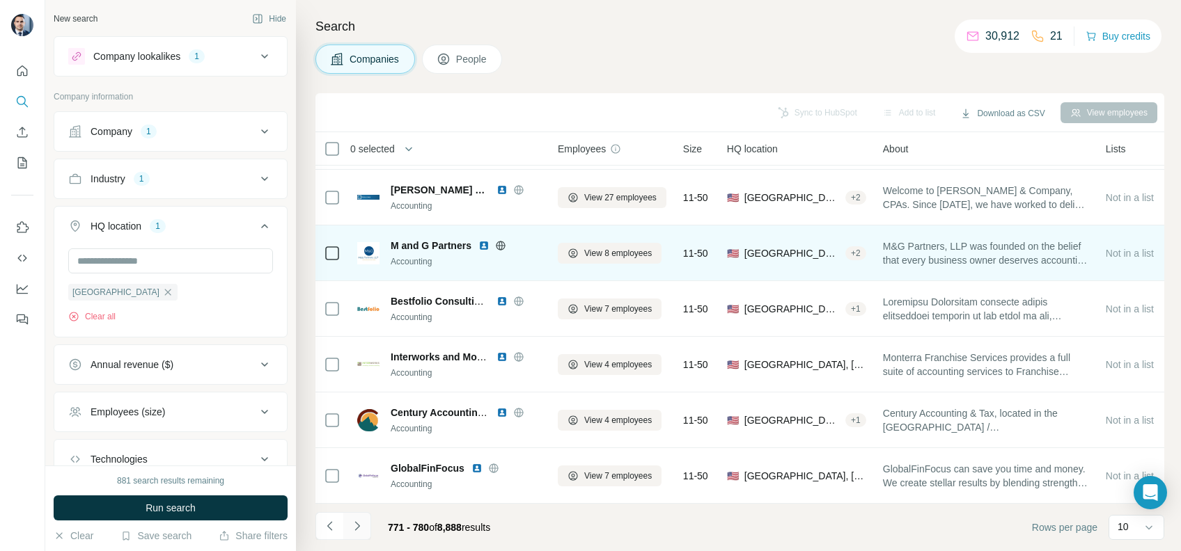
click at [352, 534] on button "Navigate to next page" at bounding box center [357, 526] width 28 height 28
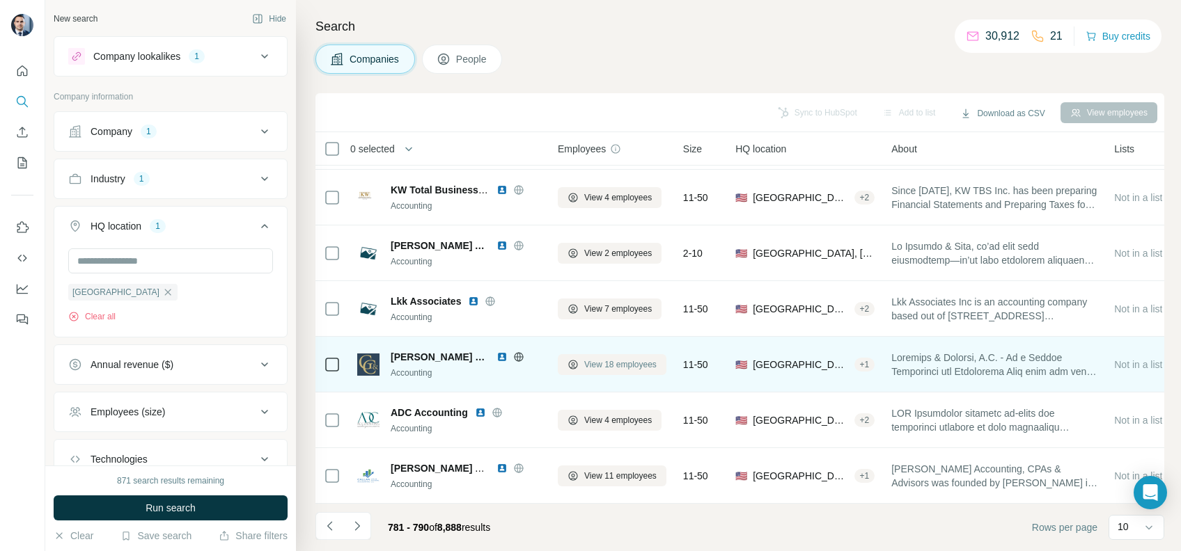
click at [610, 358] on span "View 18 employees" at bounding box center [620, 364] width 72 height 13
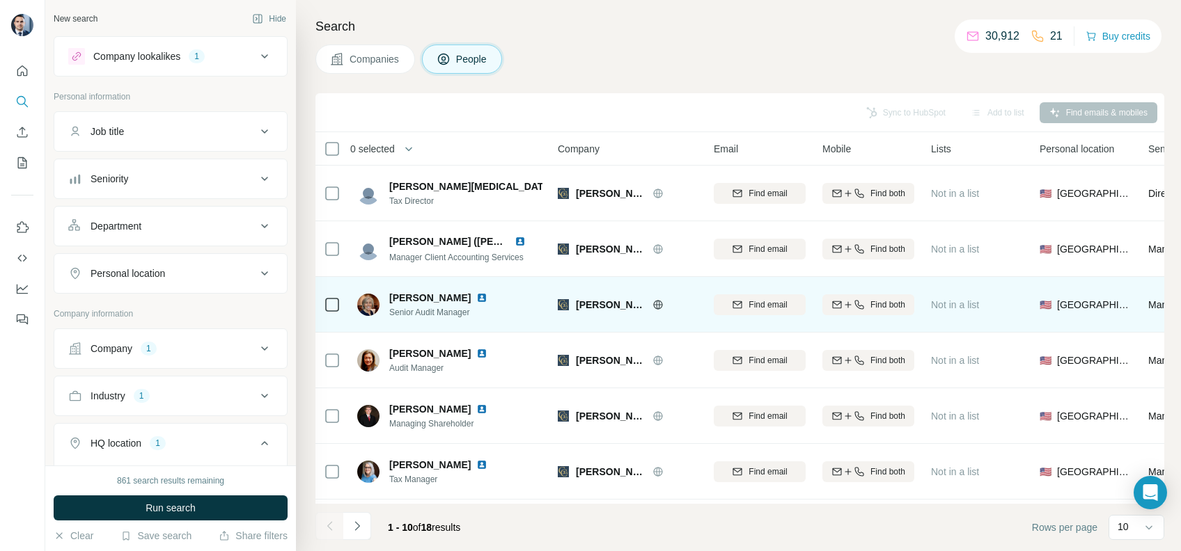
click at [652, 301] on icon at bounding box center [657, 304] width 11 height 11
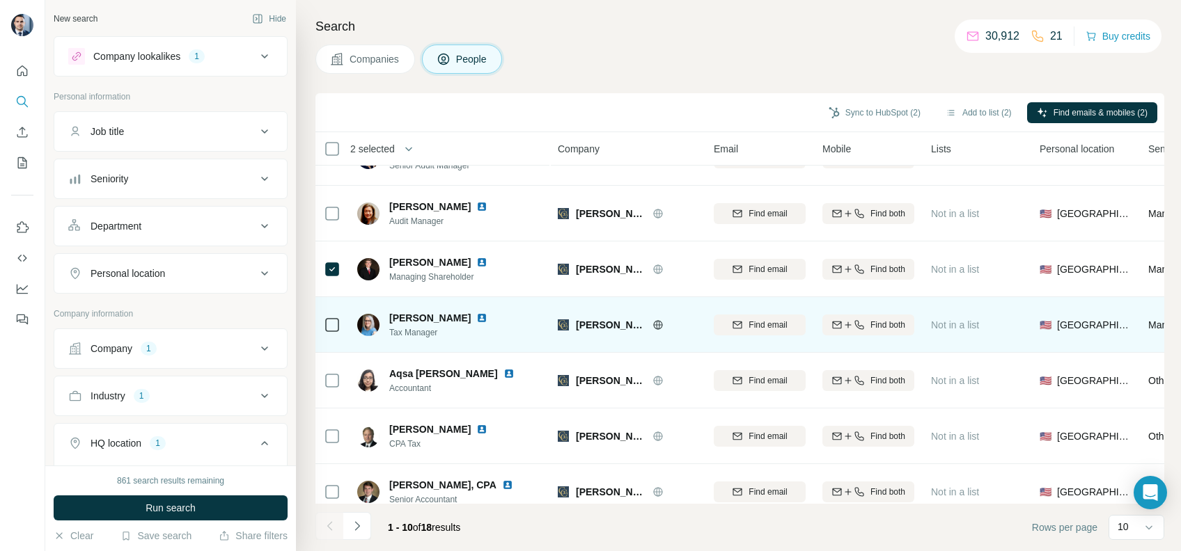
scroll to position [228, 0]
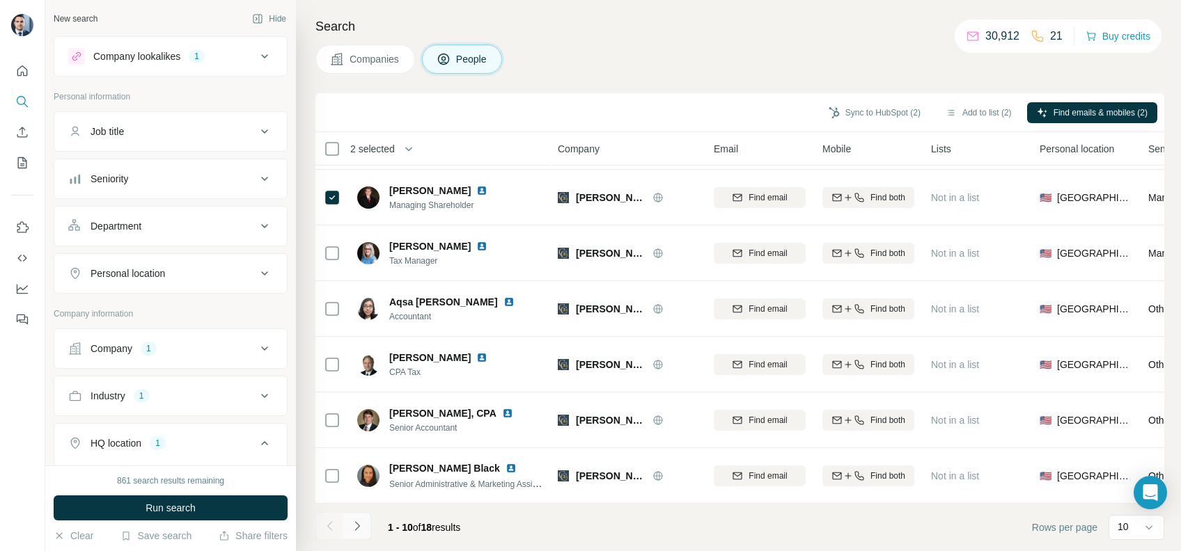
click at [358, 520] on icon "Navigate to next page" at bounding box center [357, 526] width 14 height 14
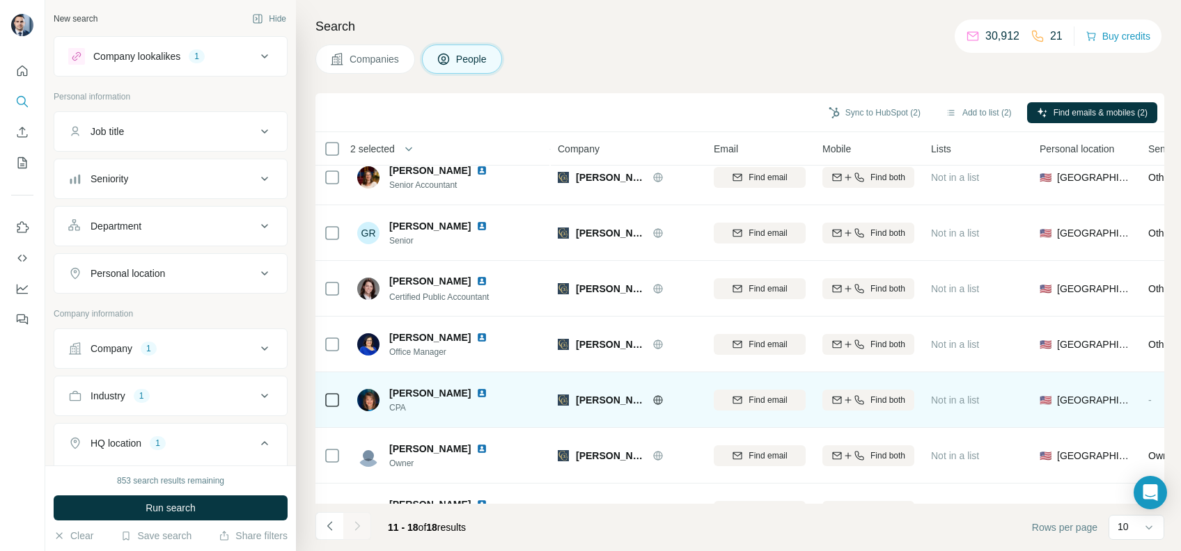
scroll to position [116, 0]
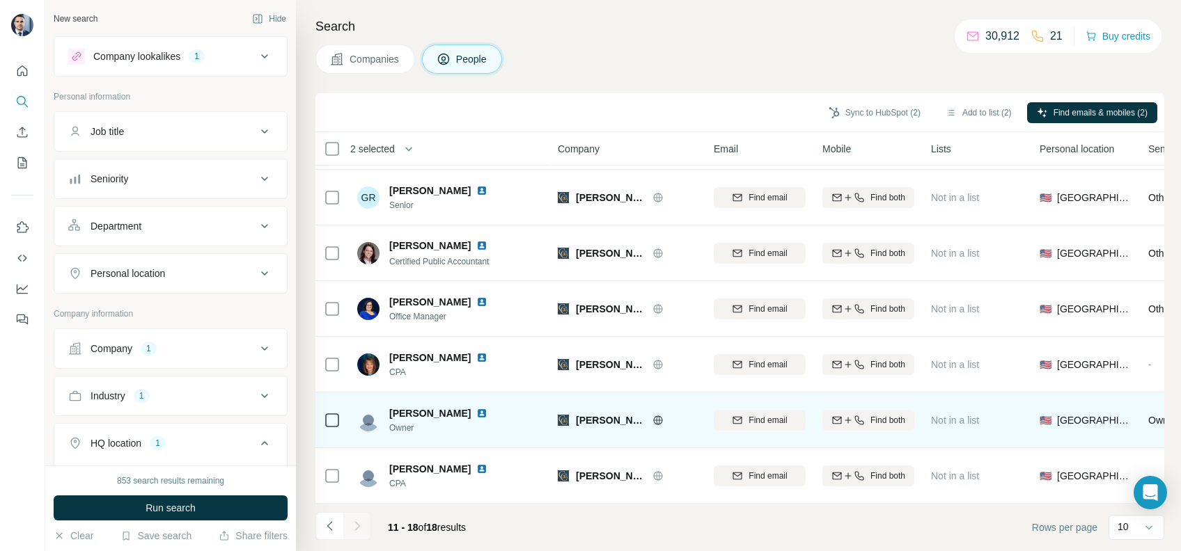
click at [476, 408] on img at bounding box center [481, 413] width 11 height 11
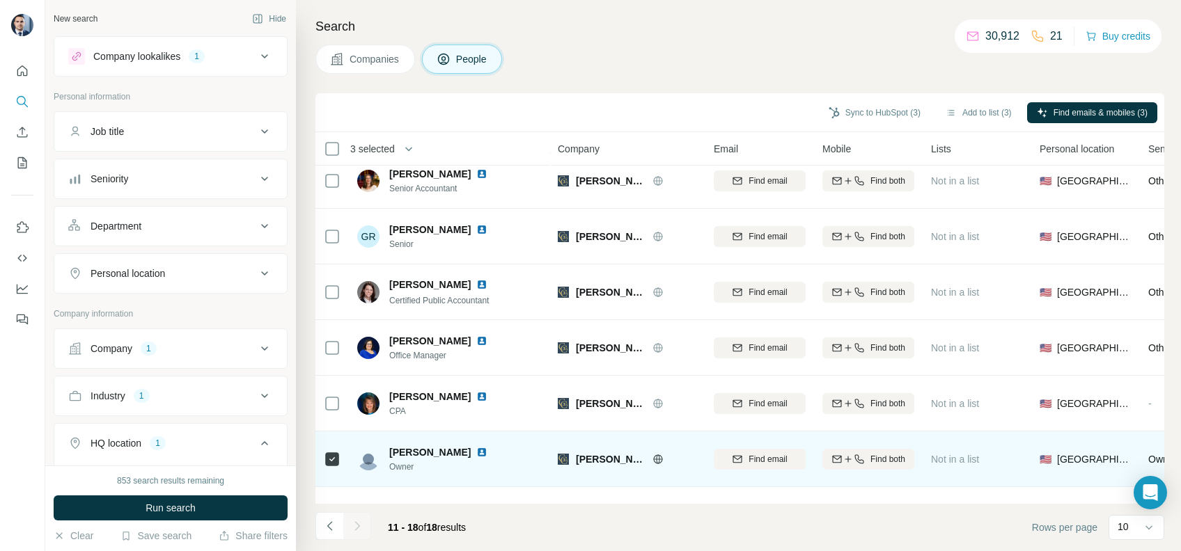
scroll to position [0, 0]
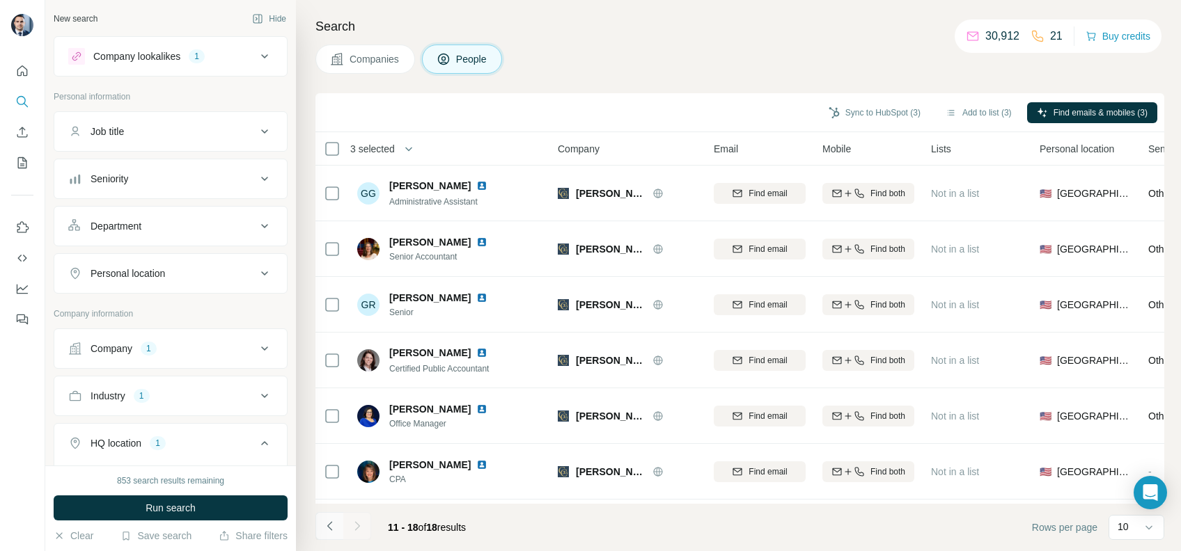
click at [324, 523] on icon "Navigate to previous page" at bounding box center [330, 526] width 14 height 14
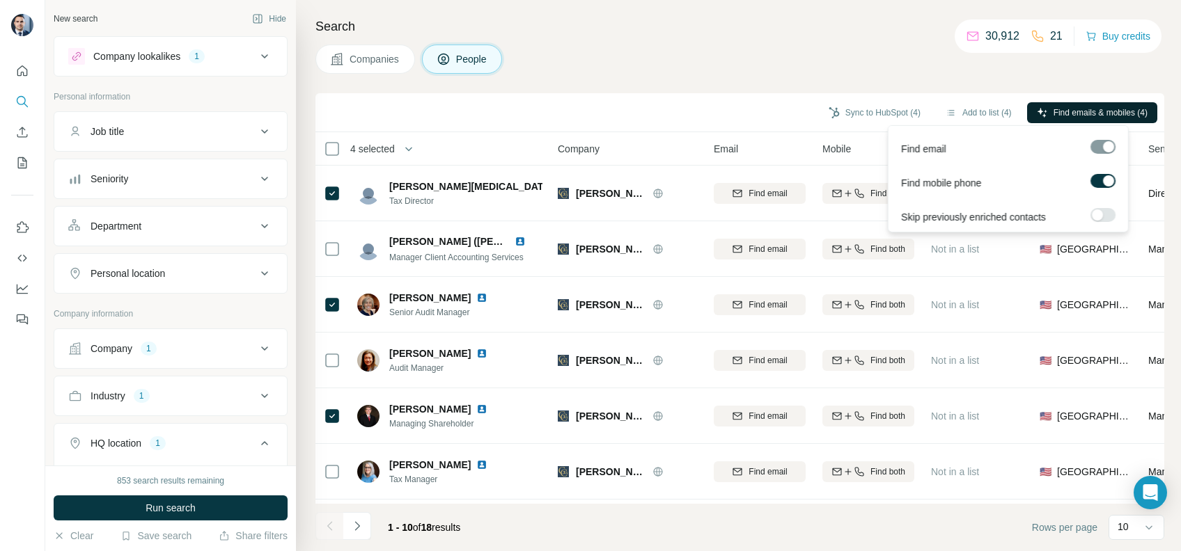
click at [1079, 111] on span "Find emails & mobiles (4)" at bounding box center [1100, 112] width 94 height 13
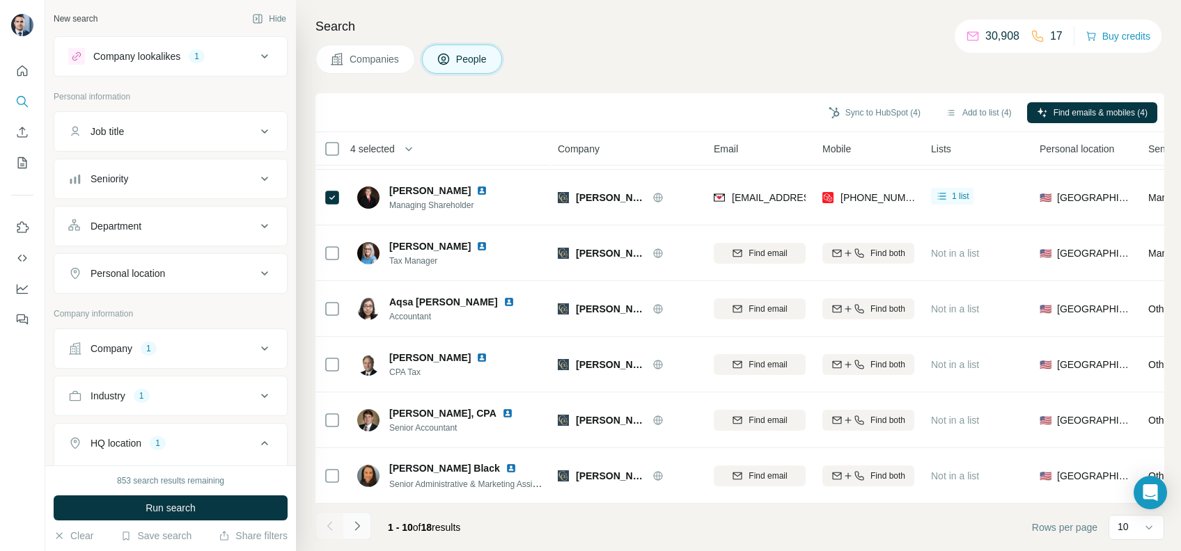
click at [357, 513] on button "Navigate to next page" at bounding box center [357, 526] width 28 height 28
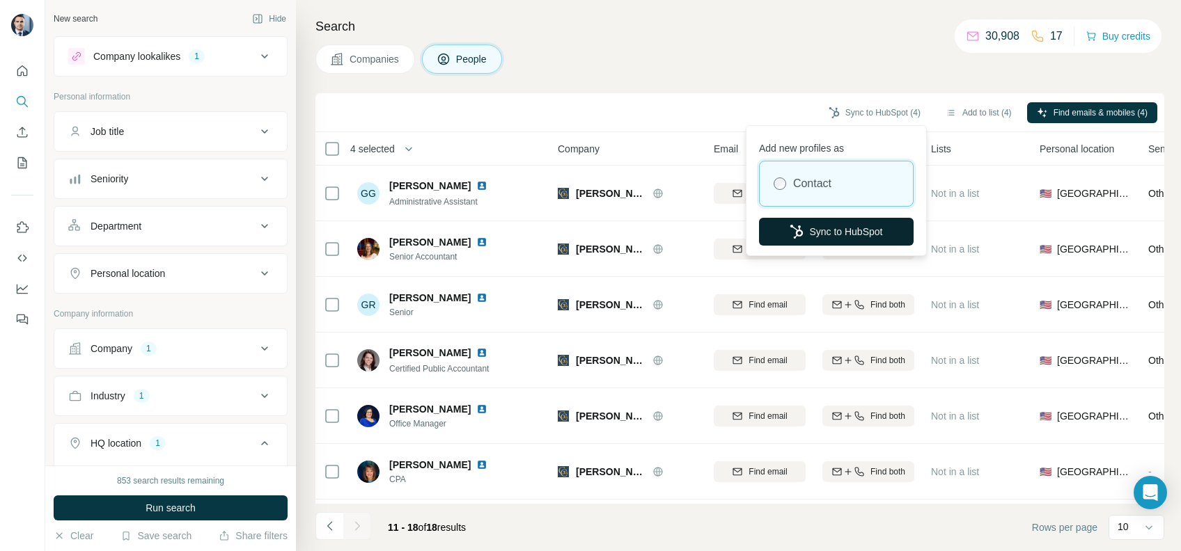
click at [826, 228] on button "Sync to HubSpot" at bounding box center [836, 232] width 155 height 28
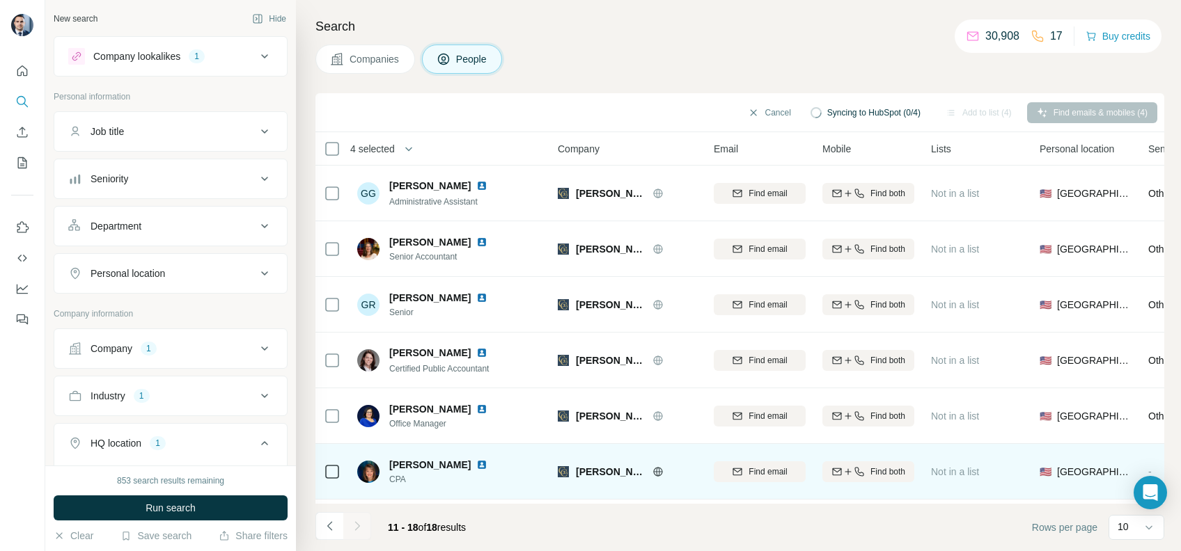
scroll to position [116, 0]
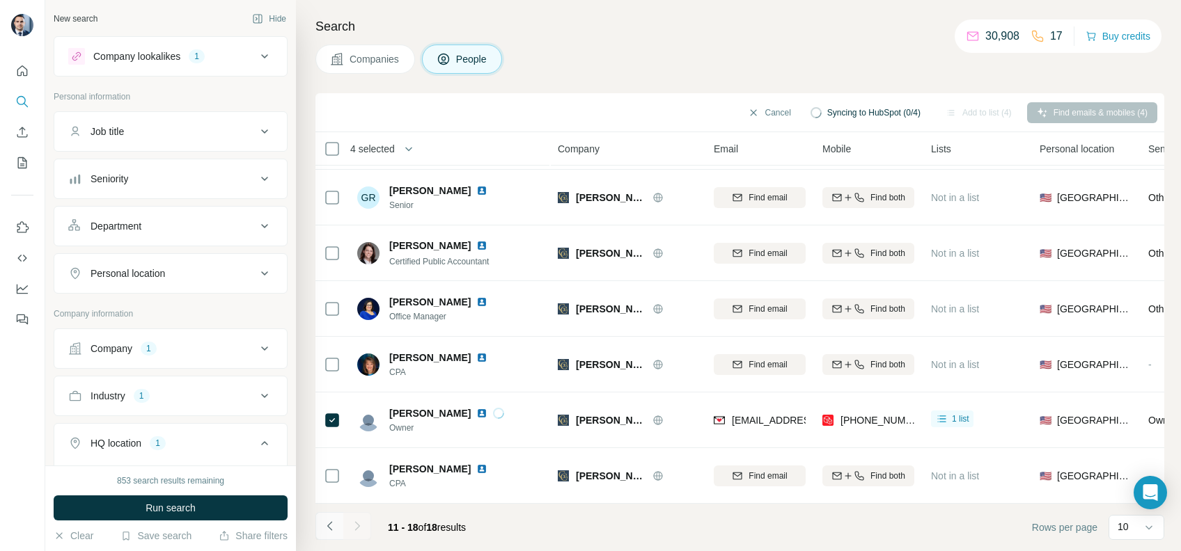
click at [333, 529] on icon "Navigate to previous page" at bounding box center [330, 526] width 14 height 14
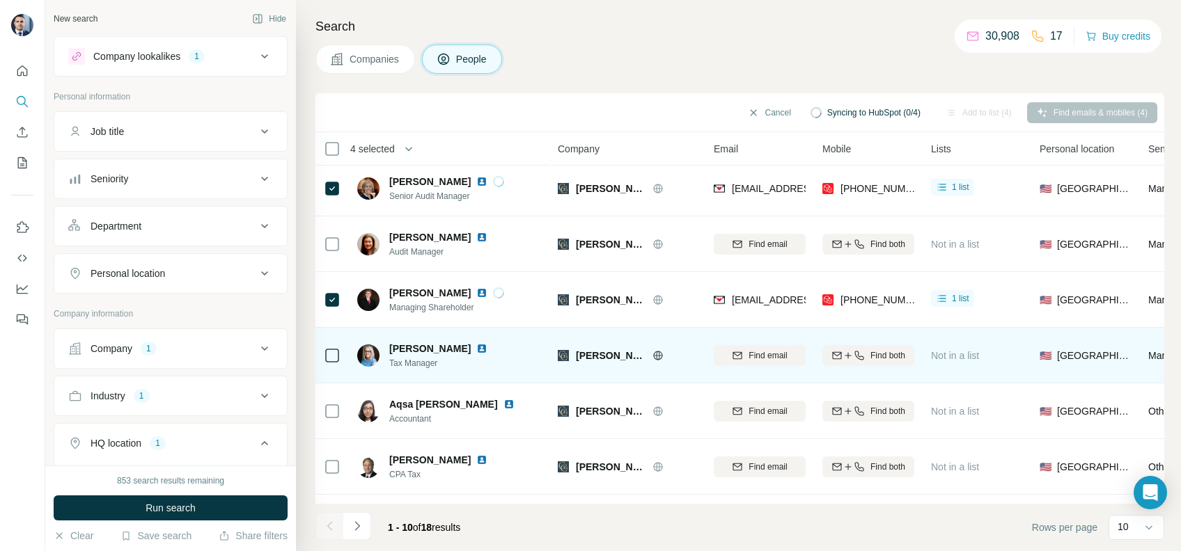
scroll to position [0, 0]
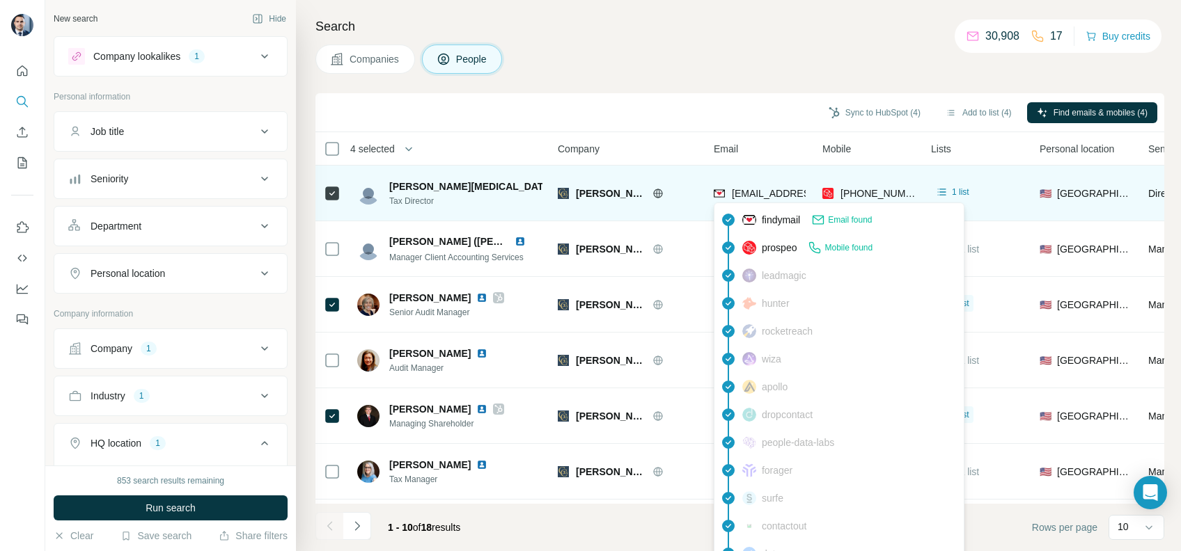
click at [767, 189] on span "[EMAIL_ADDRESS][PERSON_NAME][DOMAIN_NAME]" at bounding box center [854, 193] width 245 height 11
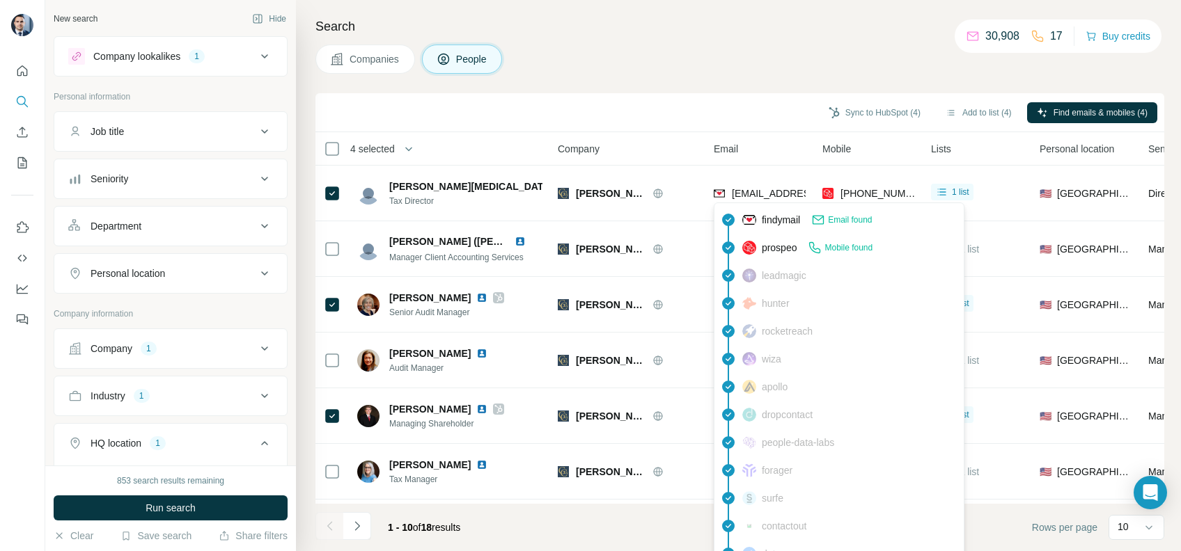
click at [719, 111] on div "Sync to HubSpot (4) Add to list (4) Find emails & mobiles (4)" at bounding box center [739, 112] width 835 height 24
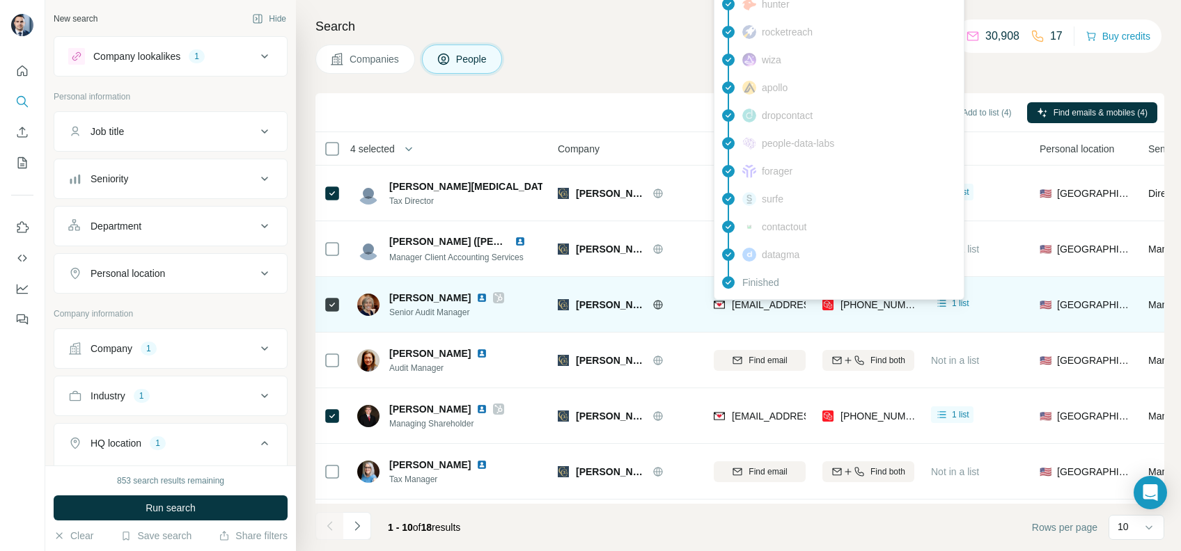
click at [768, 306] on span "[EMAIL_ADDRESS][PERSON_NAME][DOMAIN_NAME]" at bounding box center [854, 304] width 245 height 11
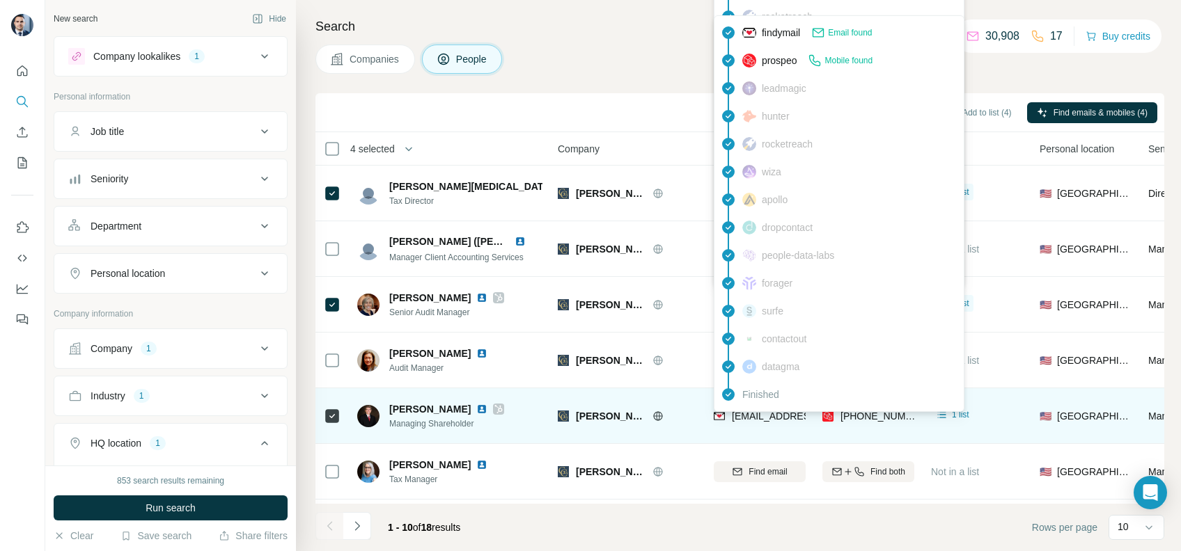
click at [774, 411] on div "findymail Email found prospeo Mobile found leadmagic hunter rocketreach [PERSON…" at bounding box center [838, 213] width 251 height 397
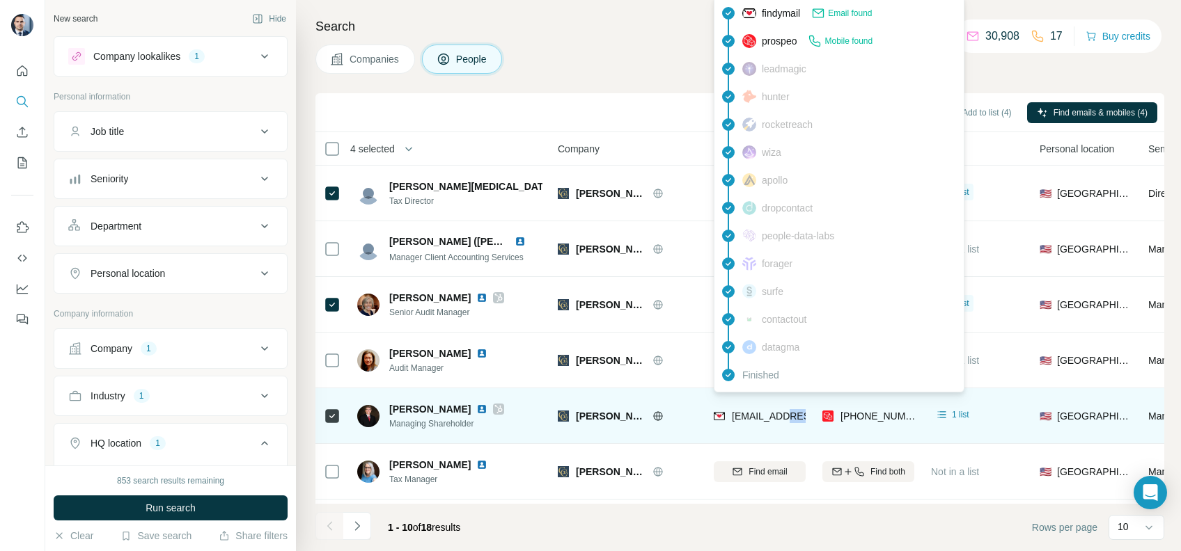
click at [774, 411] on span "[EMAIL_ADDRESS][PERSON_NAME][DOMAIN_NAME]" at bounding box center [854, 416] width 245 height 11
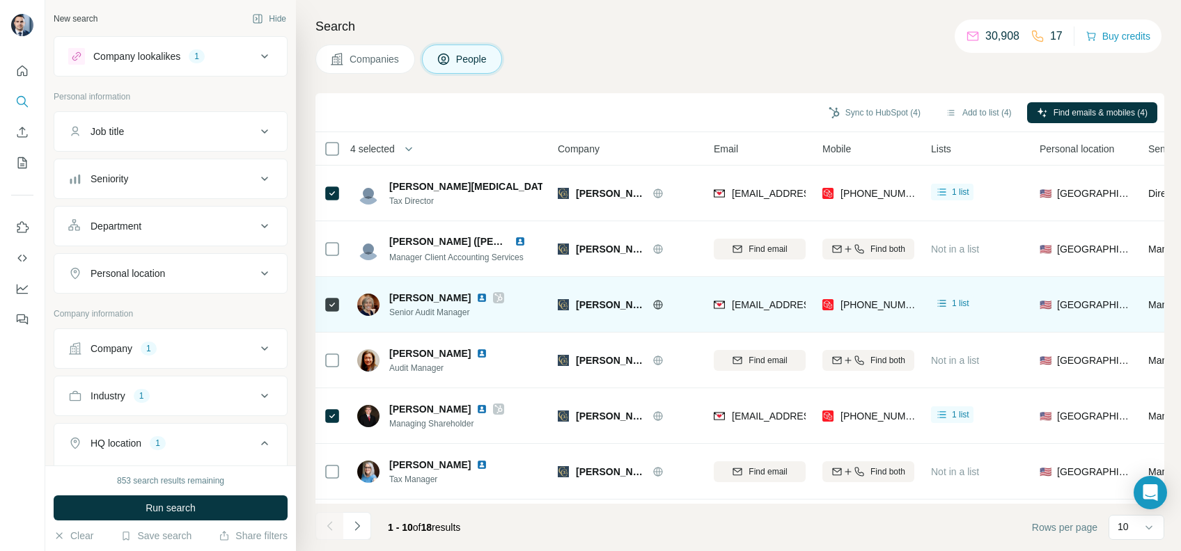
click at [757, 325] on td "[EMAIL_ADDRESS][PERSON_NAME][DOMAIN_NAME]" at bounding box center [759, 305] width 109 height 56
drag, startPoint x: 757, startPoint y: 325, endPoint x: 752, endPoint y: 310, distance: 16.1
click at [752, 310] on span "[EMAIL_ADDRESS][PERSON_NAME][DOMAIN_NAME]" at bounding box center [849, 305] width 234 height 14
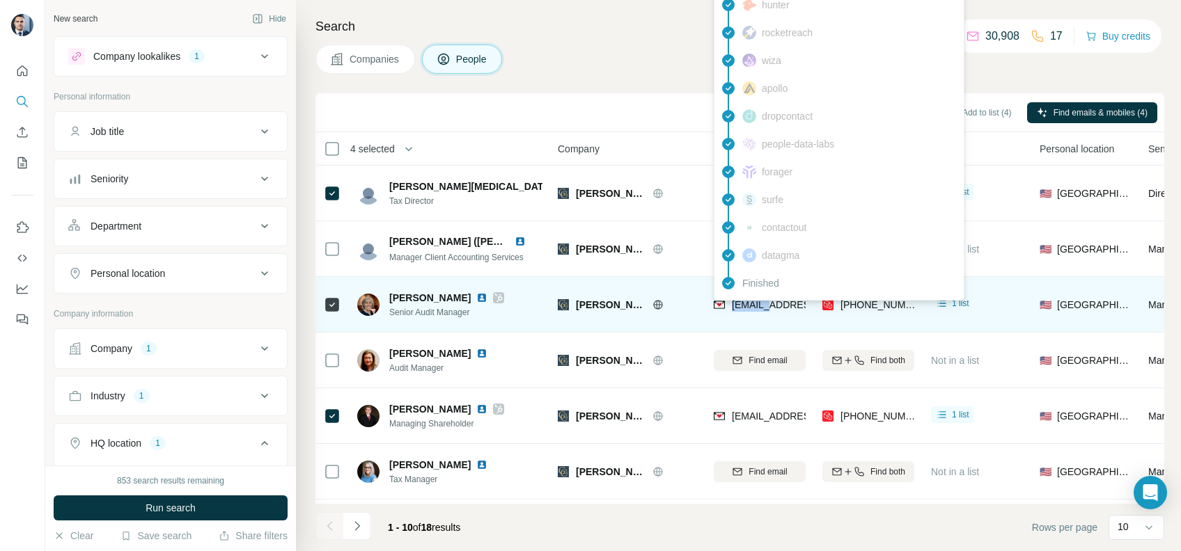
click at [752, 310] on span "[EMAIL_ADDRESS][PERSON_NAME][DOMAIN_NAME]" at bounding box center [849, 305] width 234 height 14
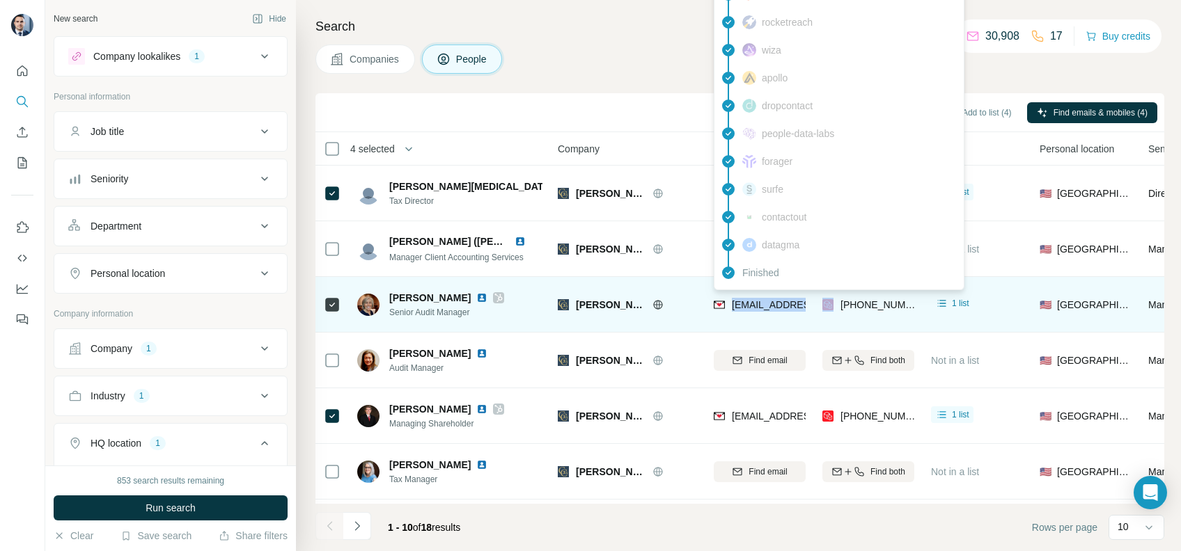
click at [752, 310] on span "[EMAIL_ADDRESS][PERSON_NAME][DOMAIN_NAME]" at bounding box center [849, 305] width 234 height 14
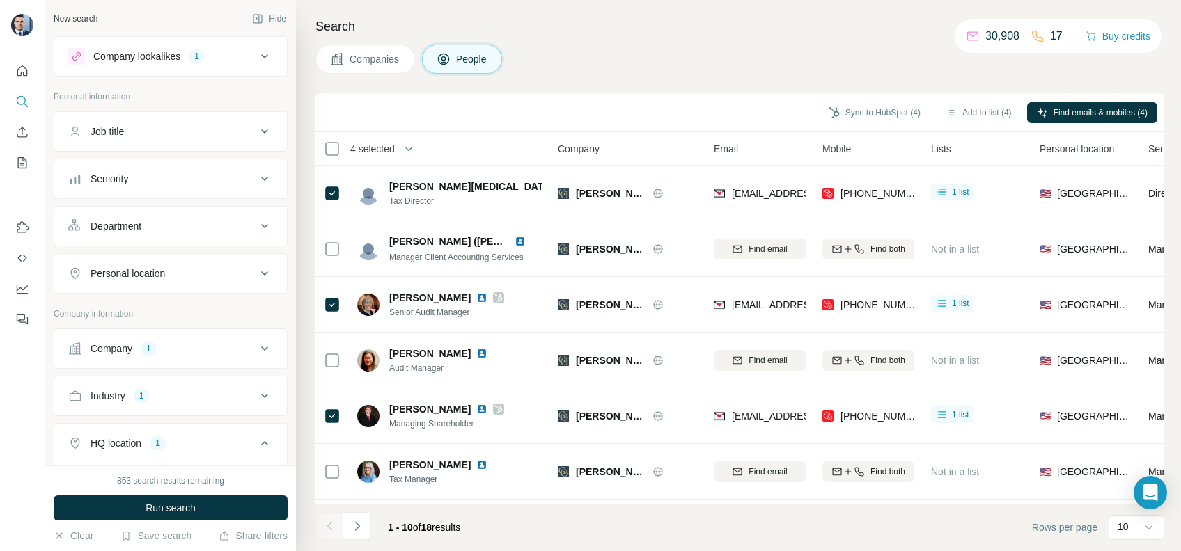
click at [700, 117] on div "Sync to HubSpot (4) Add to list (4) Find emails & mobiles (4)" at bounding box center [739, 112] width 835 height 24
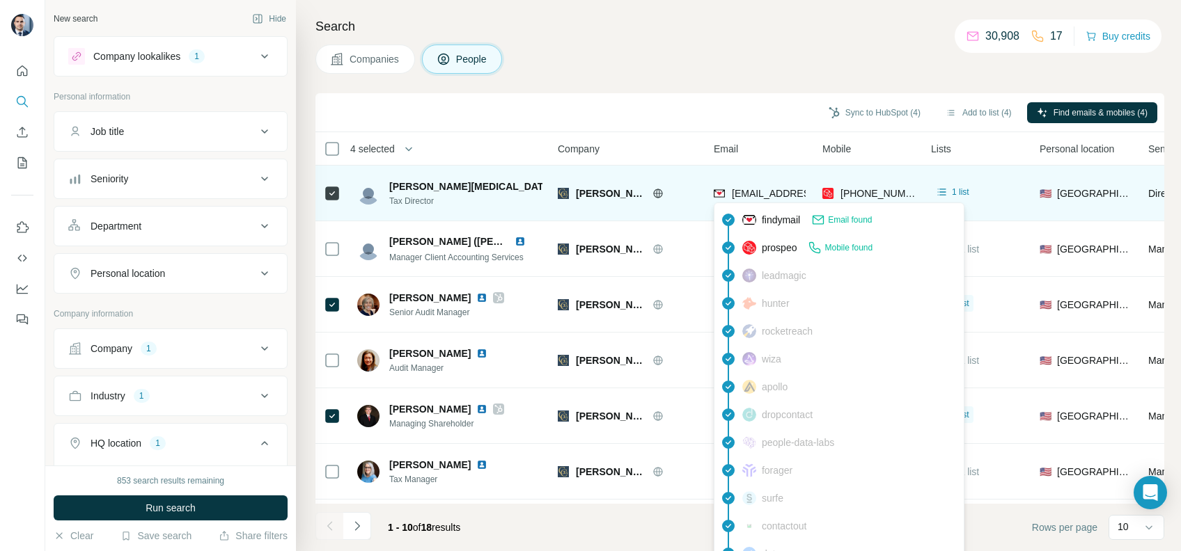
click at [746, 194] on span "[EMAIL_ADDRESS][PERSON_NAME][DOMAIN_NAME]" at bounding box center [854, 193] width 245 height 11
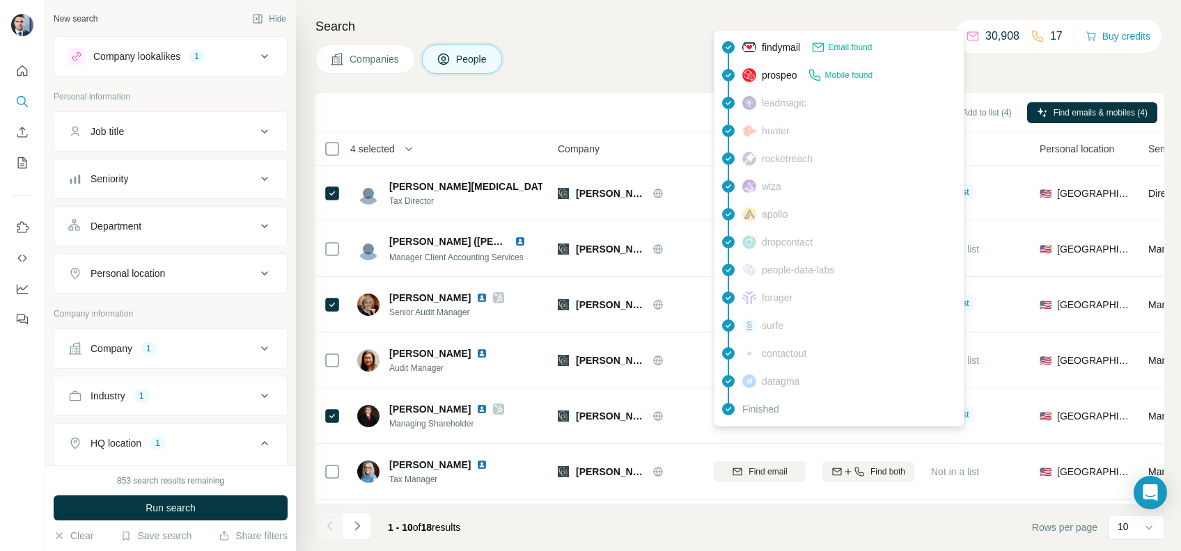
scroll to position [228, 0]
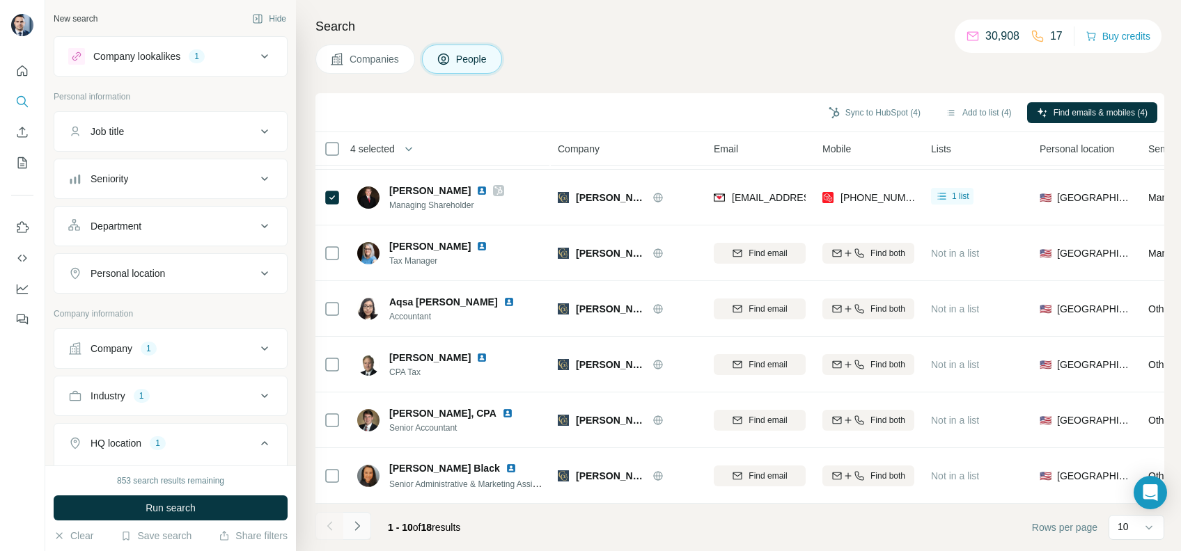
drag, startPoint x: 371, startPoint y: 537, endPoint x: 363, endPoint y: 537, distance: 7.7
click at [370, 537] on div "1 - 10 of 18 results" at bounding box center [393, 527] width 156 height 31
click at [361, 536] on button "Navigate to next page" at bounding box center [357, 526] width 28 height 28
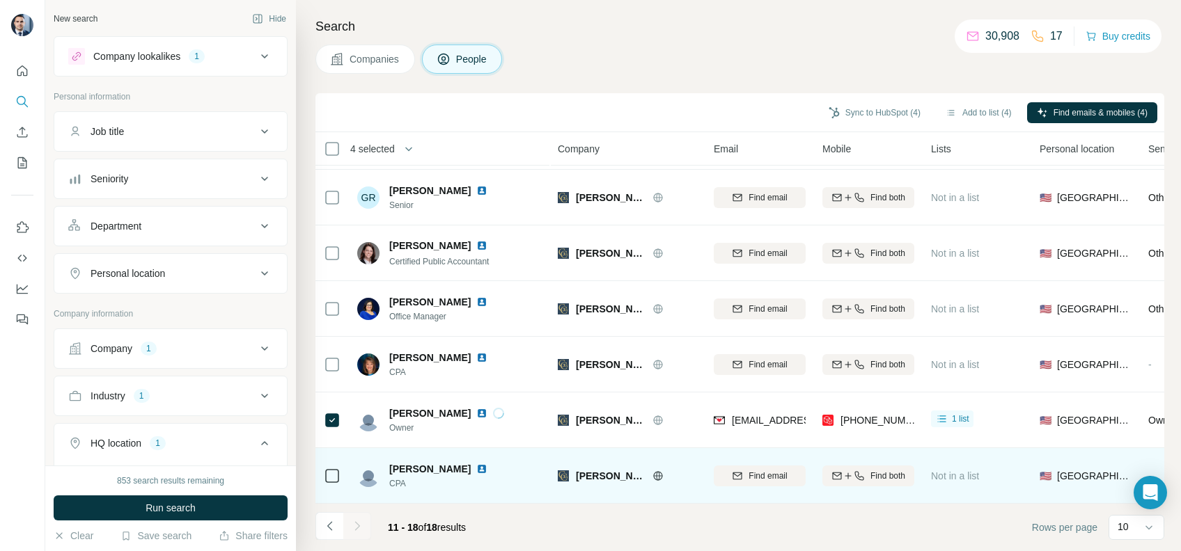
scroll to position [116, 0]
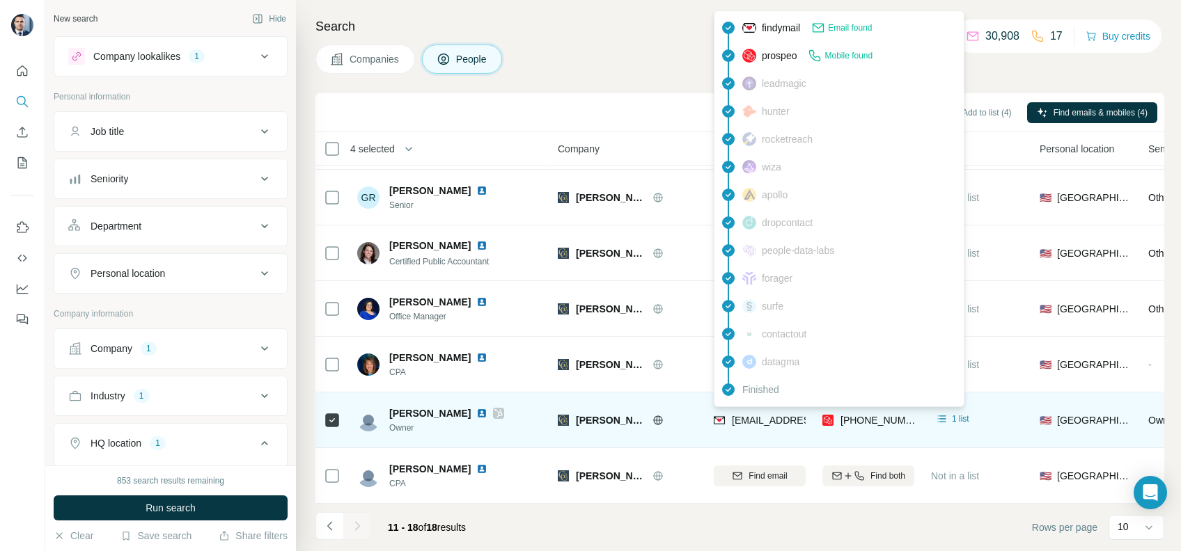
click at [752, 415] on span "[EMAIL_ADDRESS][PERSON_NAME][DOMAIN_NAME]" at bounding box center [854, 420] width 245 height 11
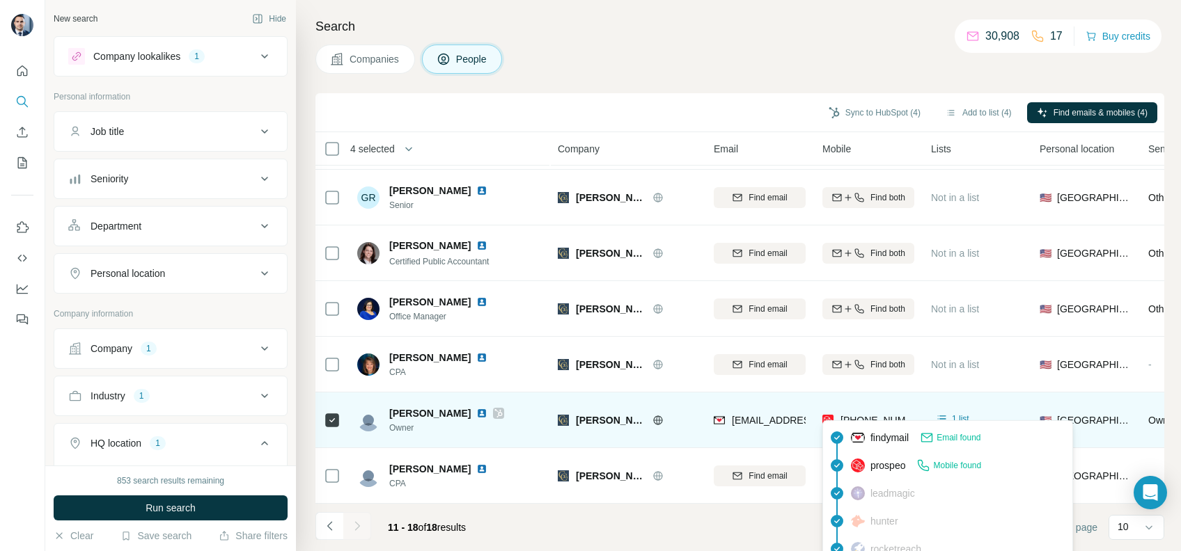
click at [860, 418] on span "[PHONE_NUMBER]" at bounding box center [878, 420] width 77 height 14
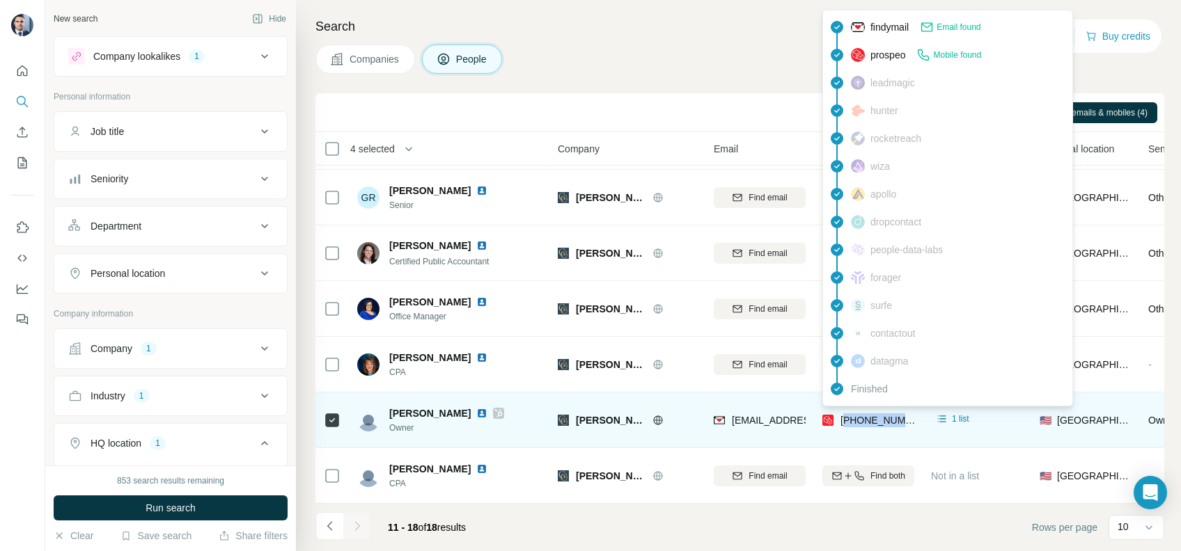
click at [860, 418] on span "[PHONE_NUMBER]" at bounding box center [878, 420] width 77 height 14
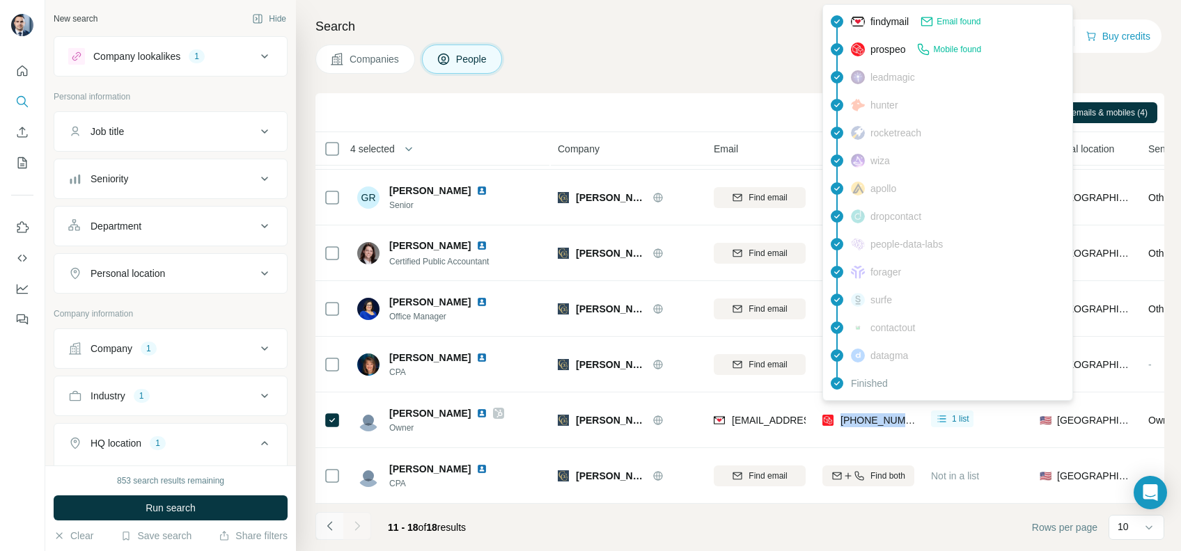
click at [334, 521] on icon "Navigate to previous page" at bounding box center [330, 526] width 14 height 14
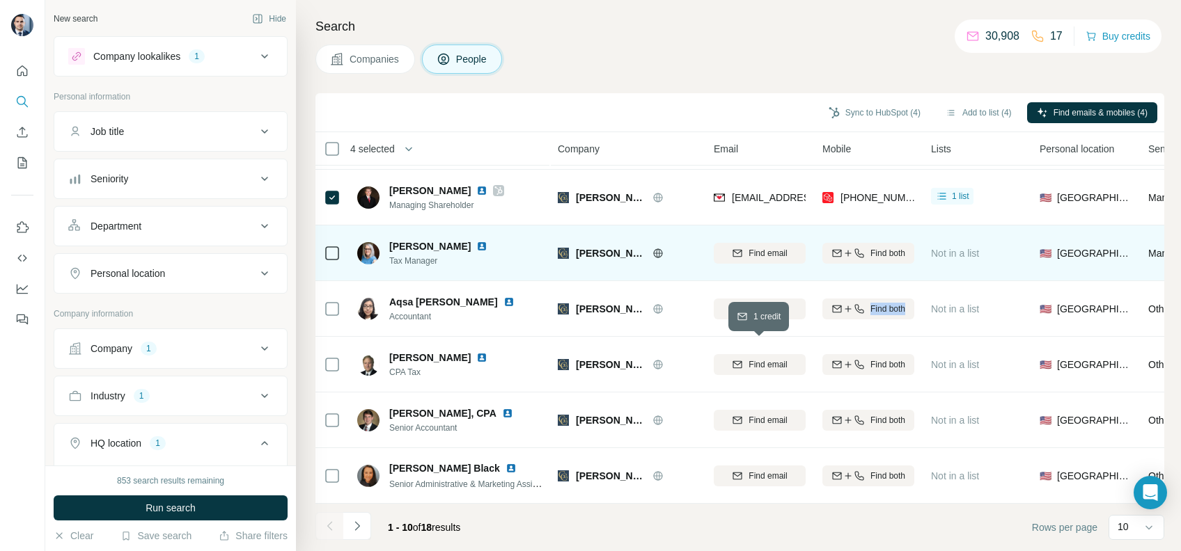
scroll to position [0, 0]
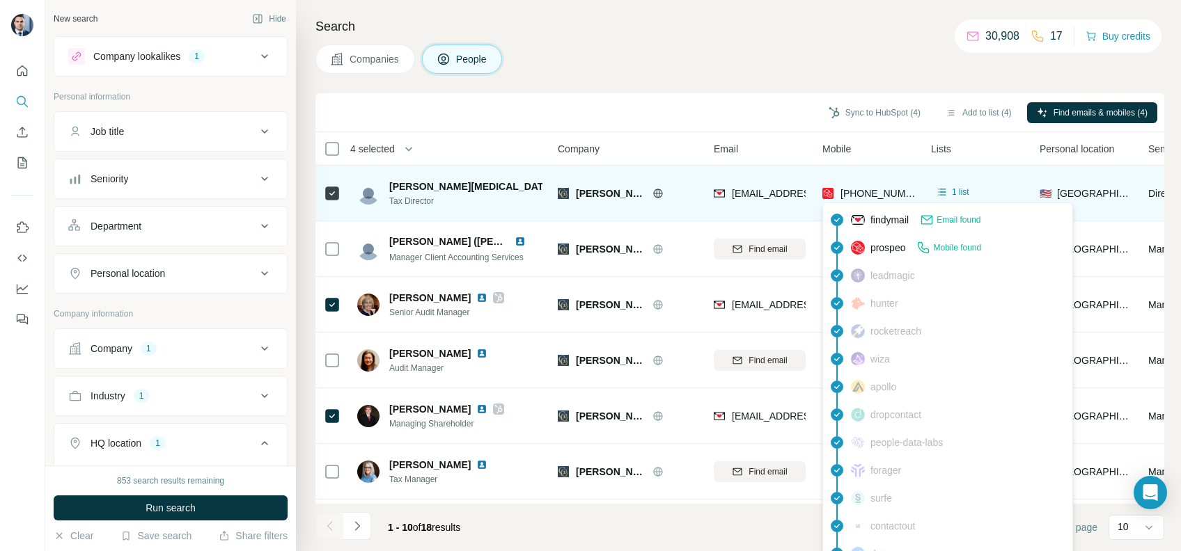
click at [866, 194] on span "[PHONE_NUMBER]" at bounding box center [884, 193] width 88 height 11
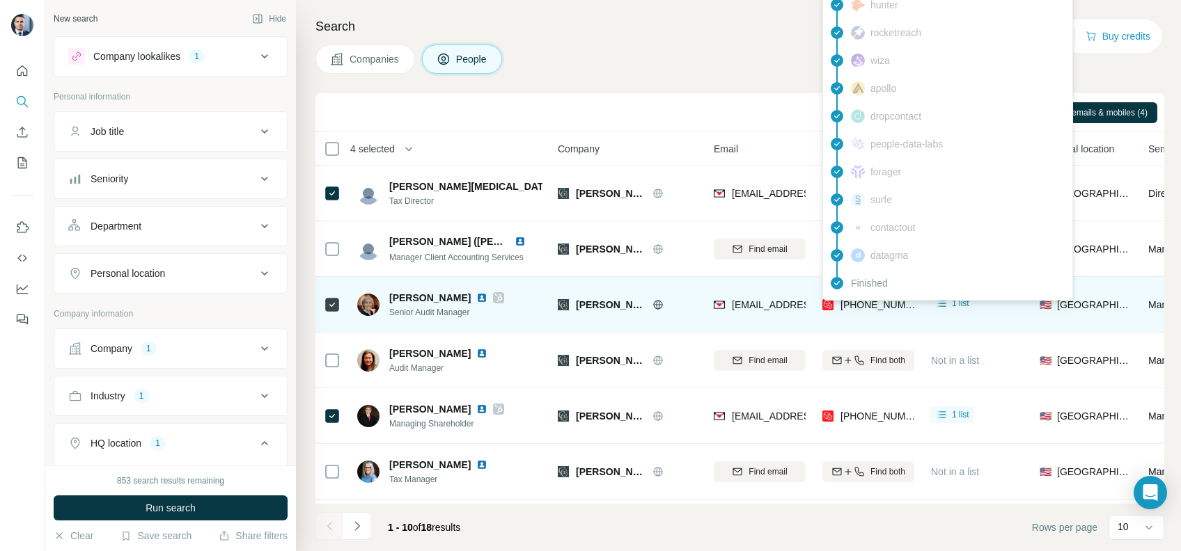
click at [881, 312] on div "[PHONE_NUMBER]" at bounding box center [869, 306] width 95 height 17
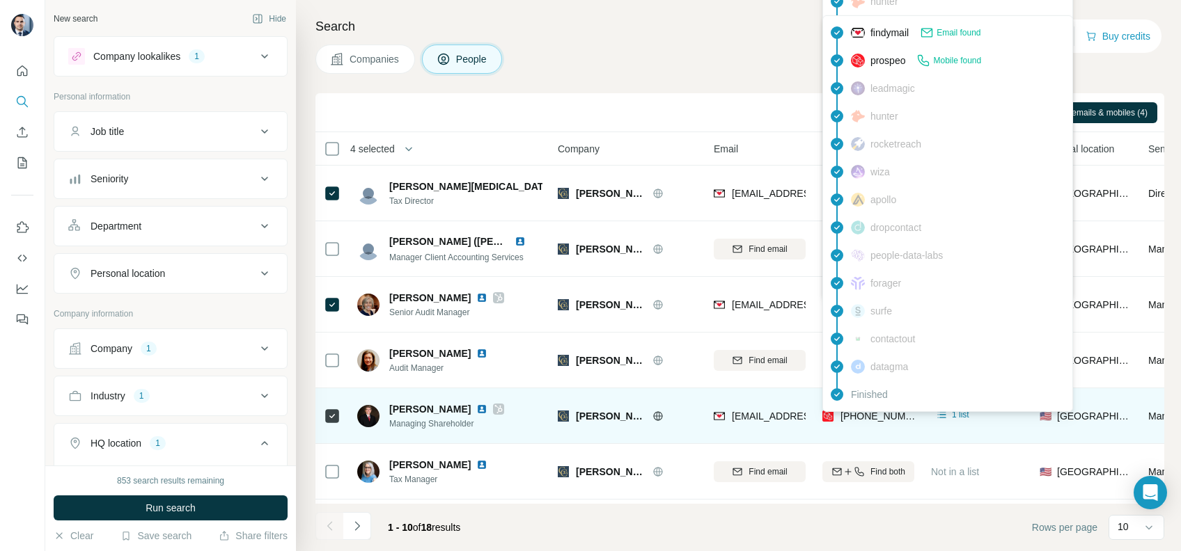
click at [867, 419] on span "[PHONE_NUMBER]" at bounding box center [884, 416] width 88 height 11
